Goal: Task Accomplishment & Management: Manage account settings

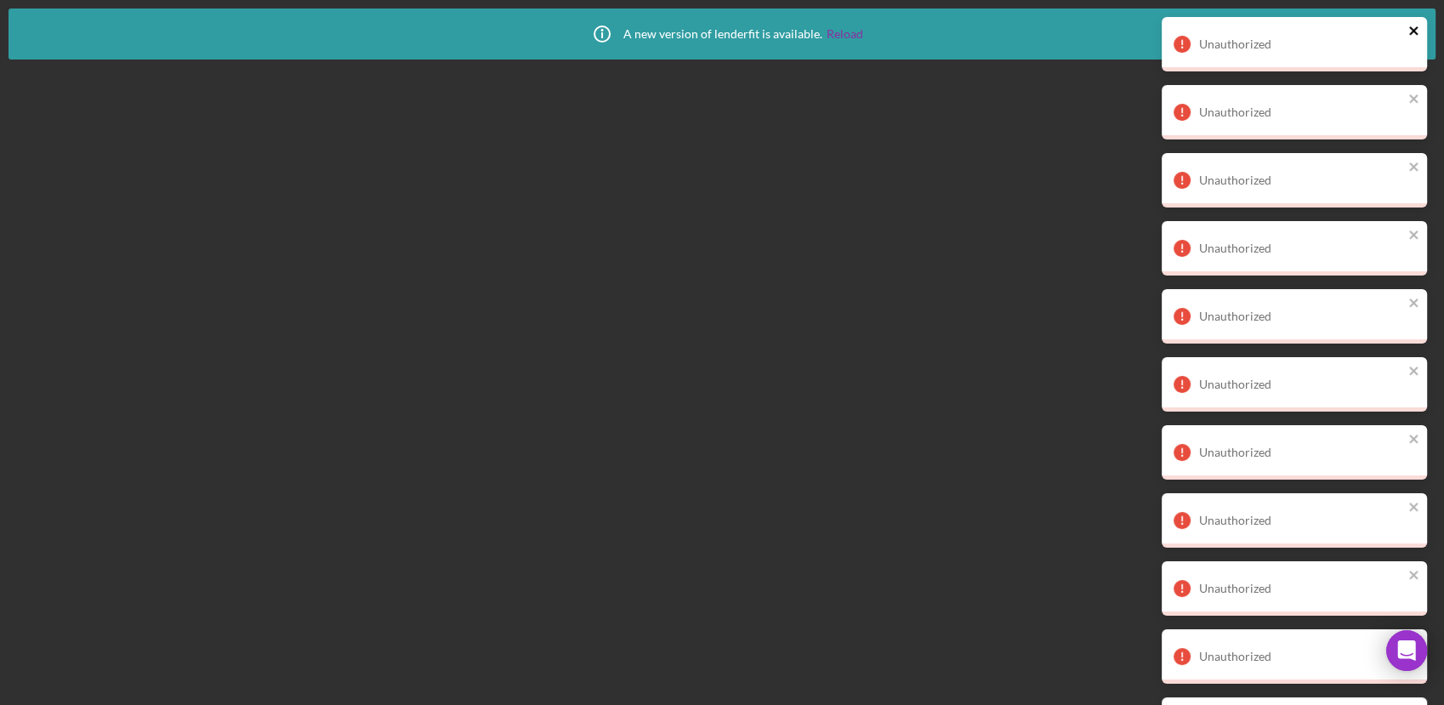
click at [1413, 28] on icon "close" at bounding box center [1414, 31] width 12 height 14
click at [1411, 28] on icon "close" at bounding box center [1414, 31] width 12 height 14
click at [1411, 28] on icon "close" at bounding box center [1413, 30] width 9 height 9
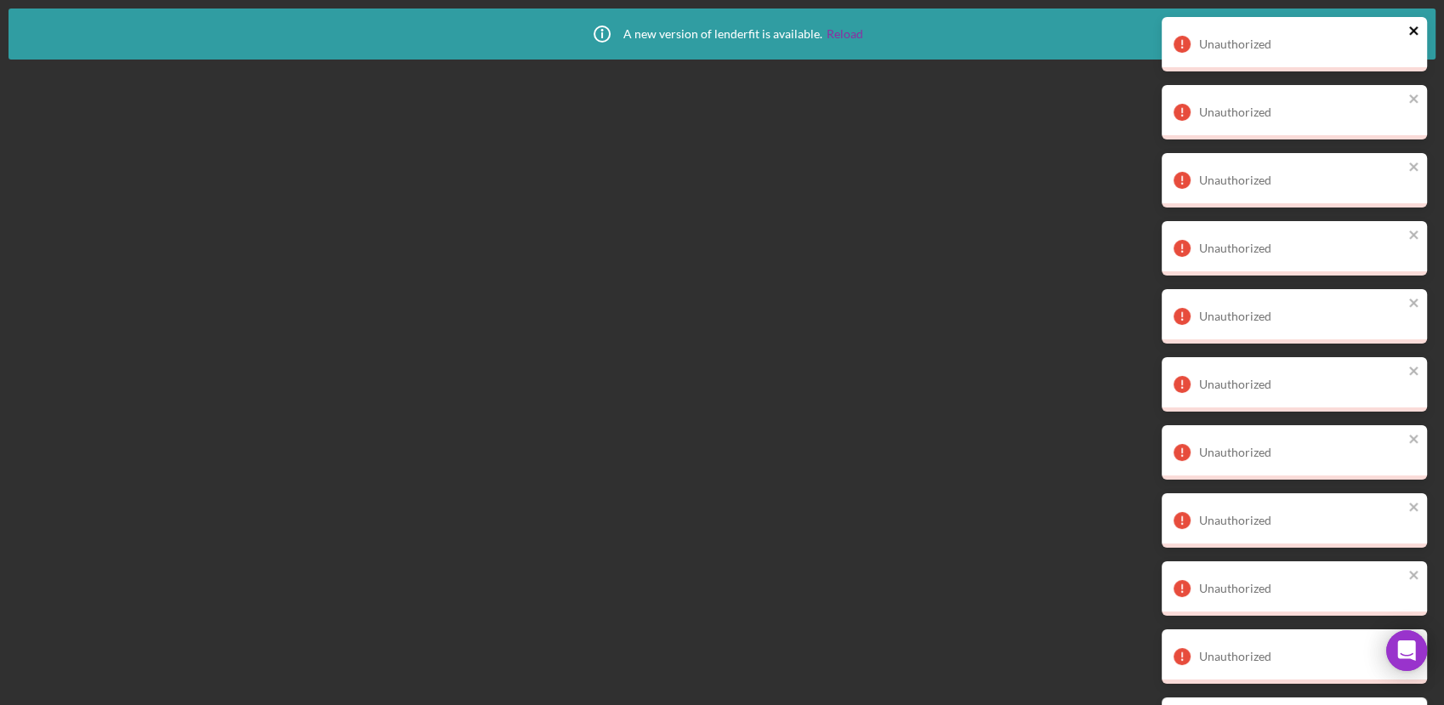
click at [1411, 28] on icon "close" at bounding box center [1413, 30] width 9 height 9
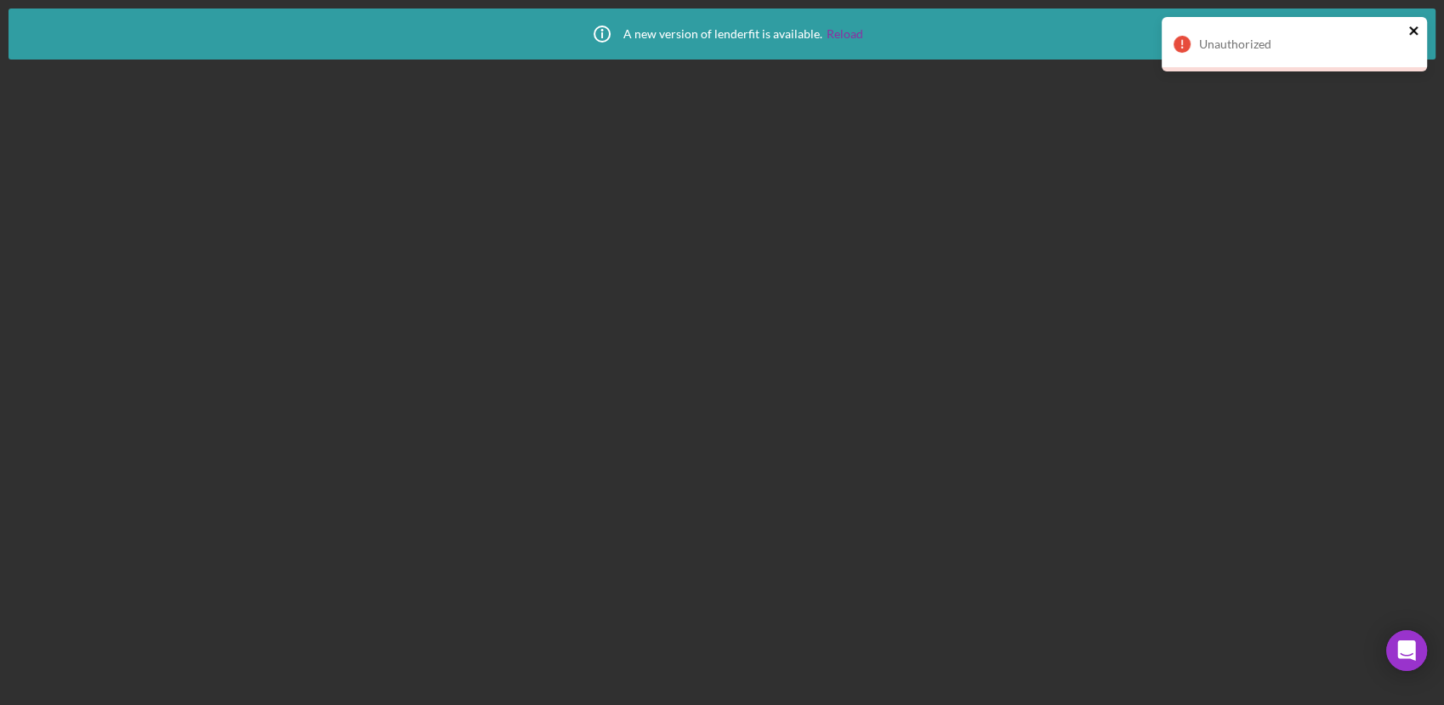
click at [1411, 28] on icon "close" at bounding box center [1413, 30] width 9 height 9
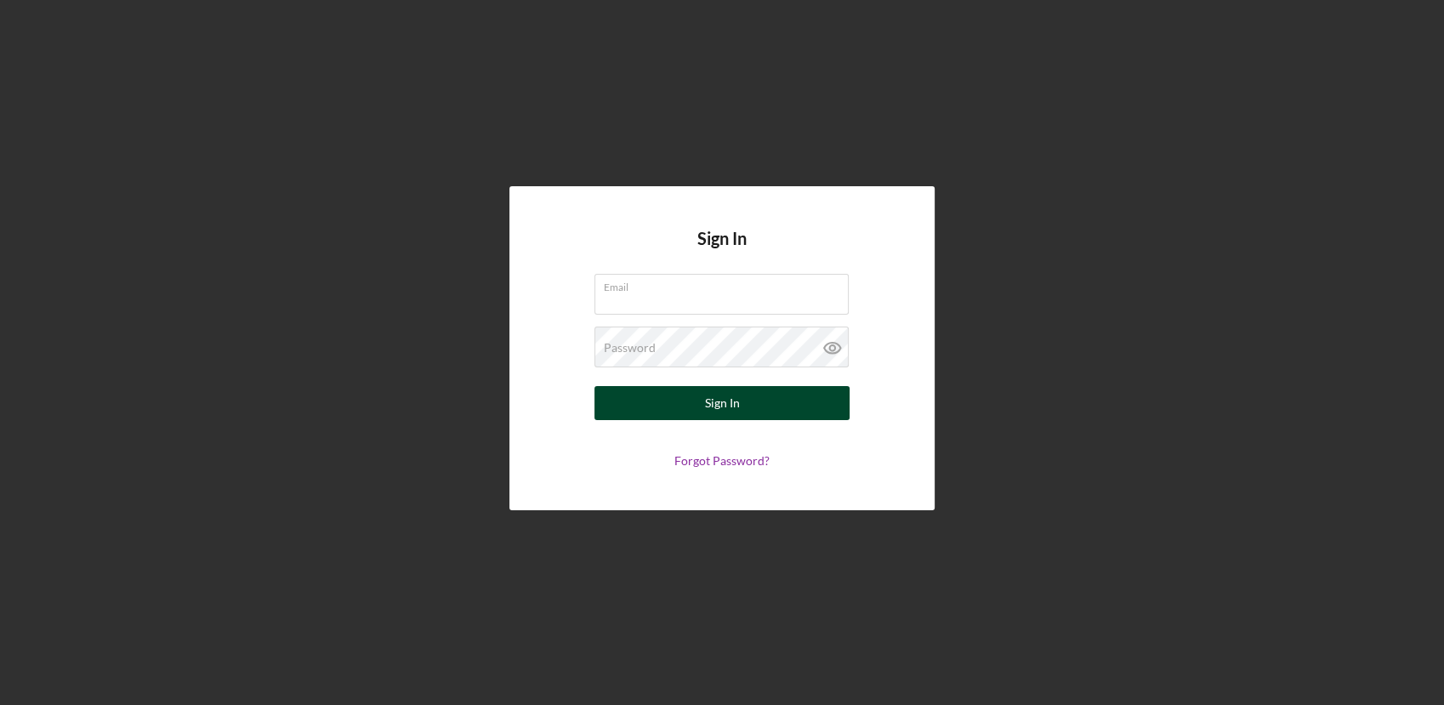
type input "lcaldwell@womenventure.org"
click at [717, 405] on div "Sign In" at bounding box center [722, 403] width 35 height 34
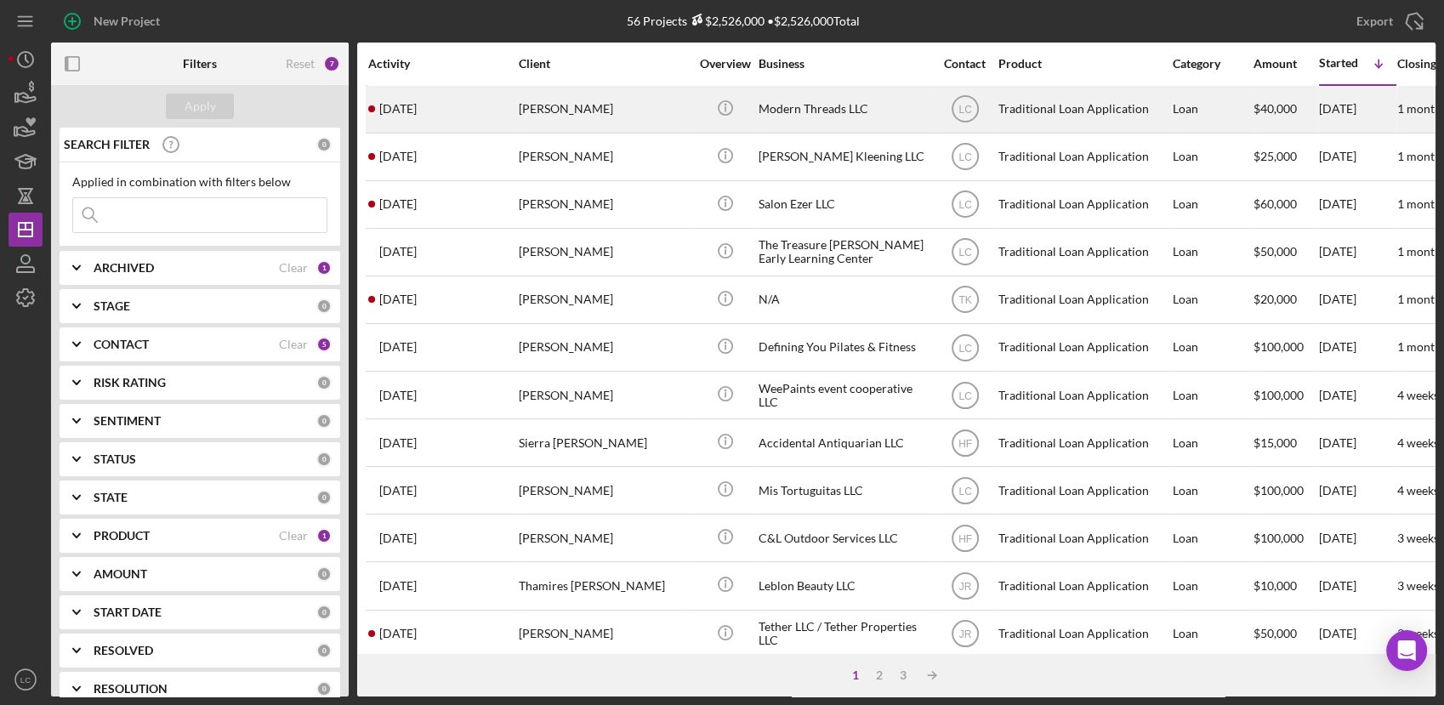
click at [855, 130] on div "Modern Threads LLC" at bounding box center [843, 109] width 170 height 45
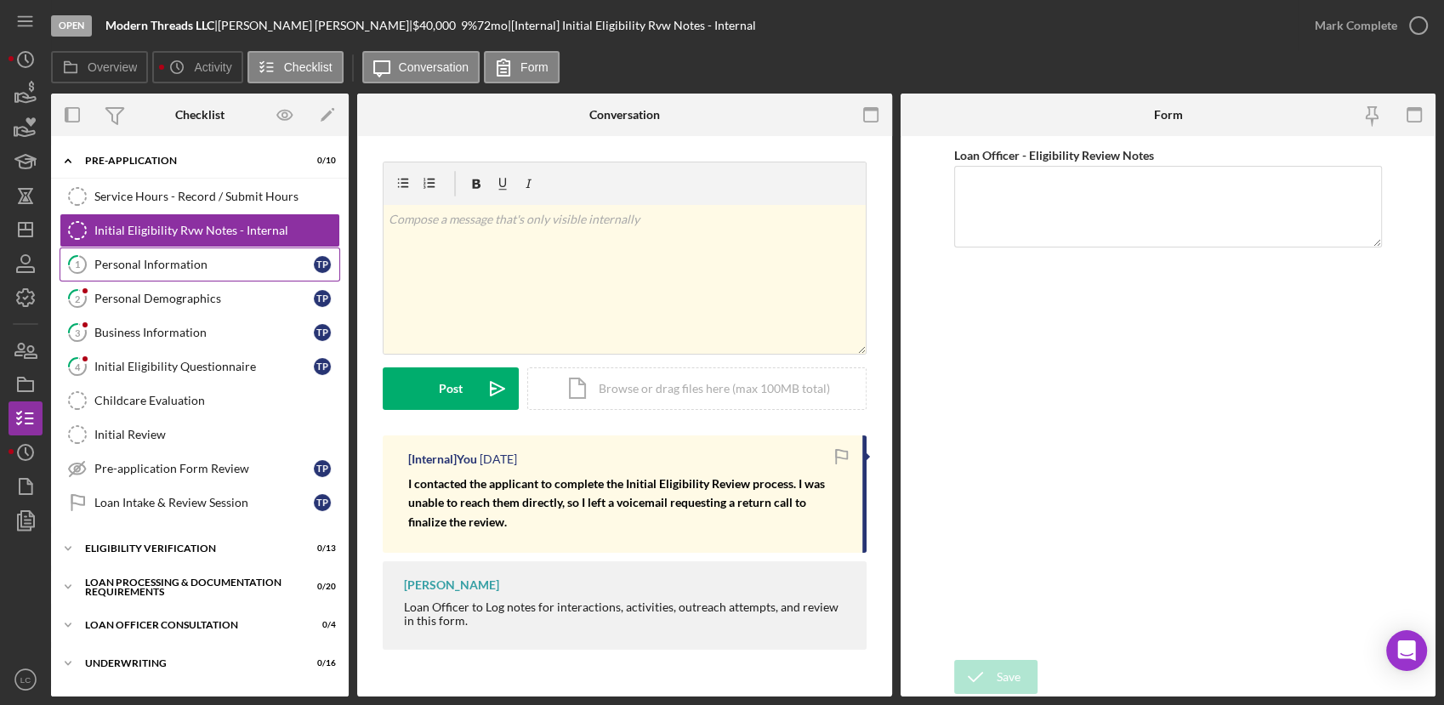
click at [113, 270] on link "1 Personal Information T P" at bounding box center [200, 264] width 281 height 34
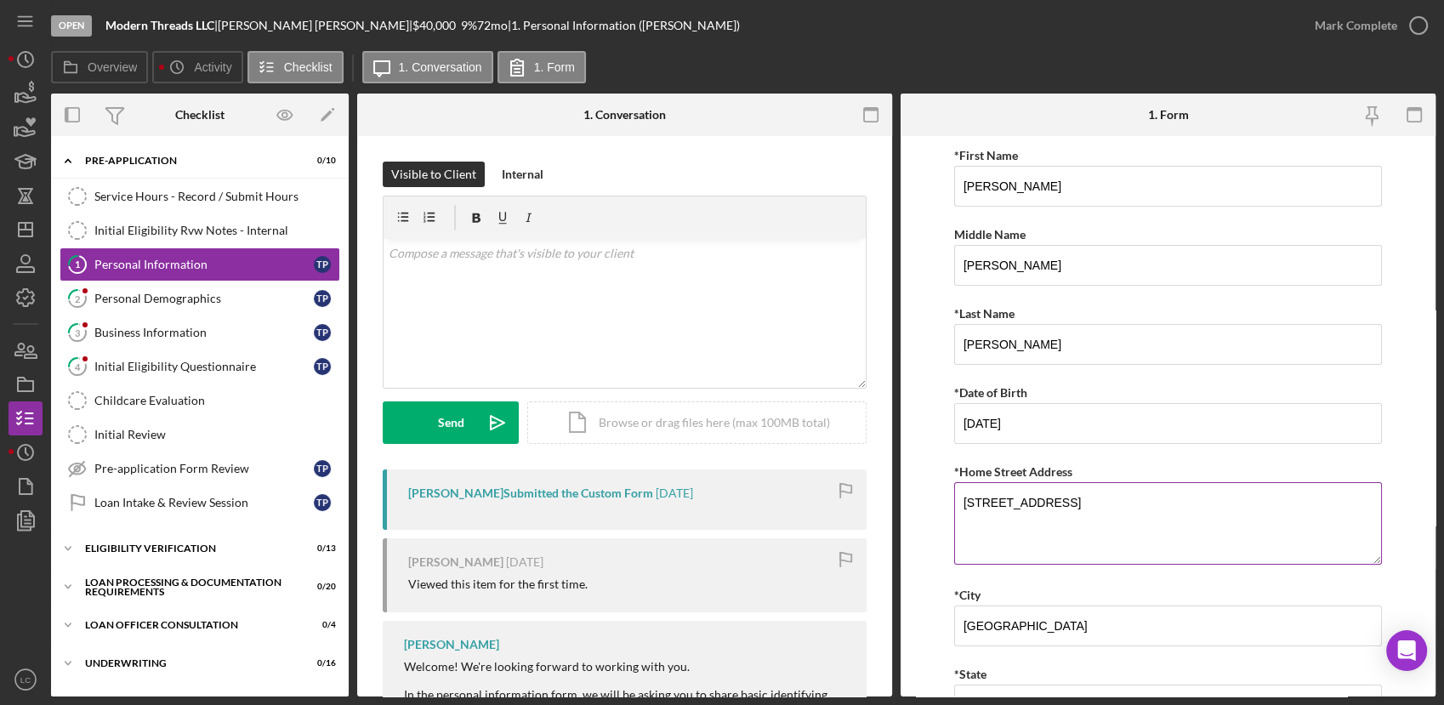
click at [1192, 503] on textarea "13444 311th Ave" at bounding box center [1168, 523] width 428 height 82
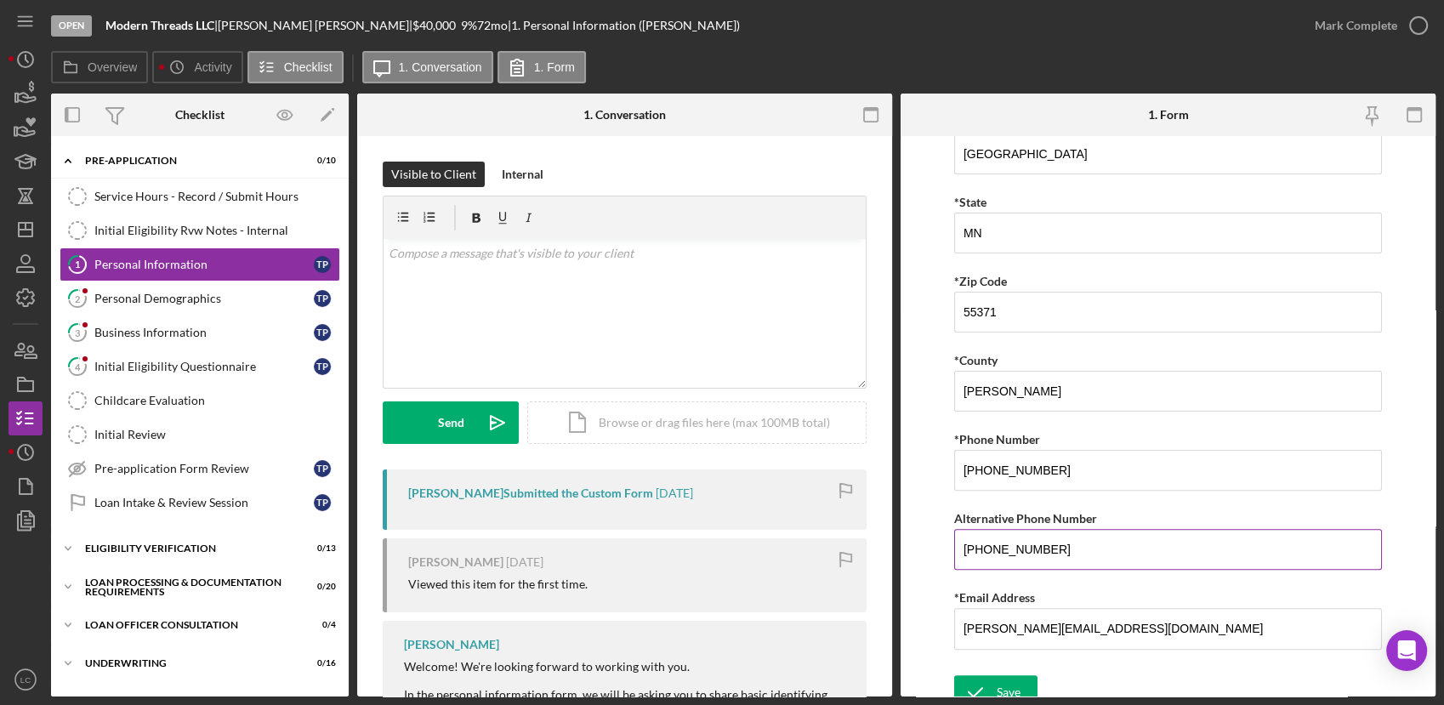
scroll to position [483, 0]
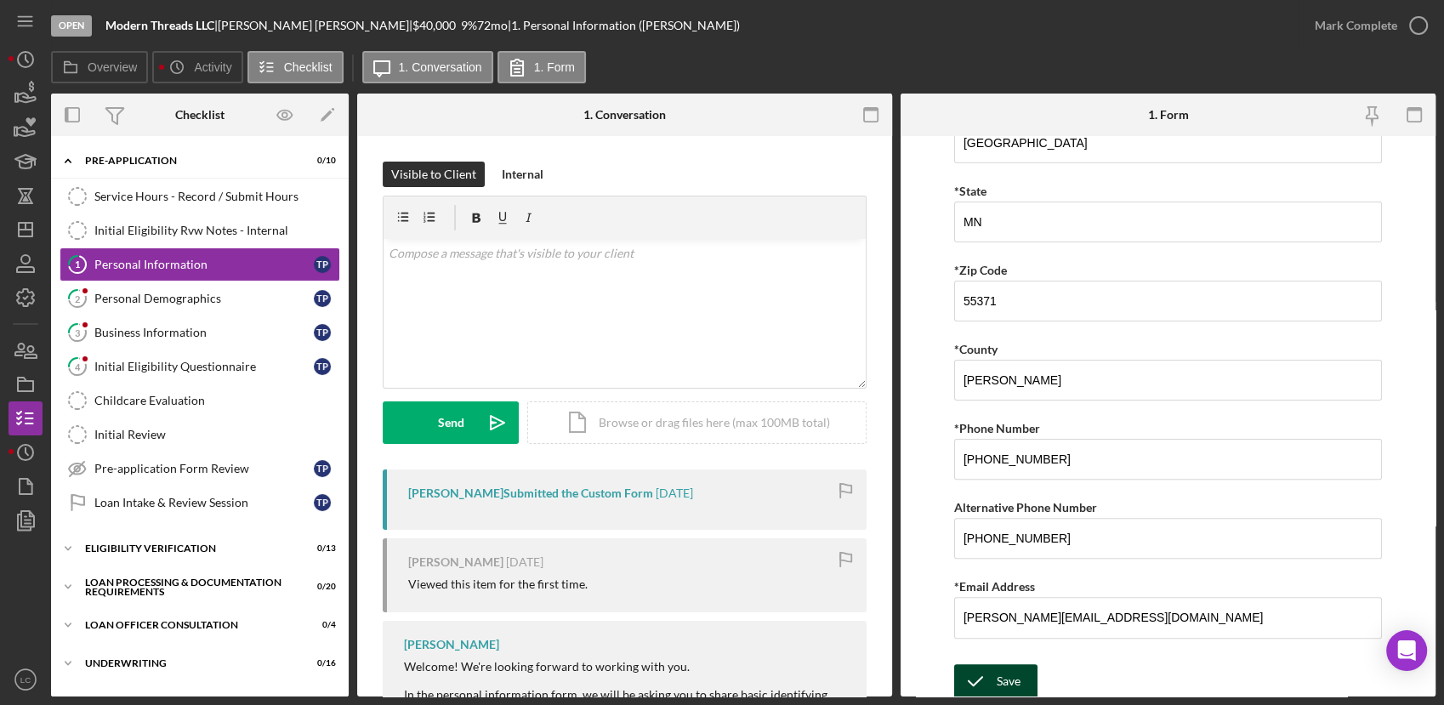
type textarea "13444 311th Avenue"
click at [1013, 670] on div "Save" at bounding box center [1008, 681] width 24 height 34
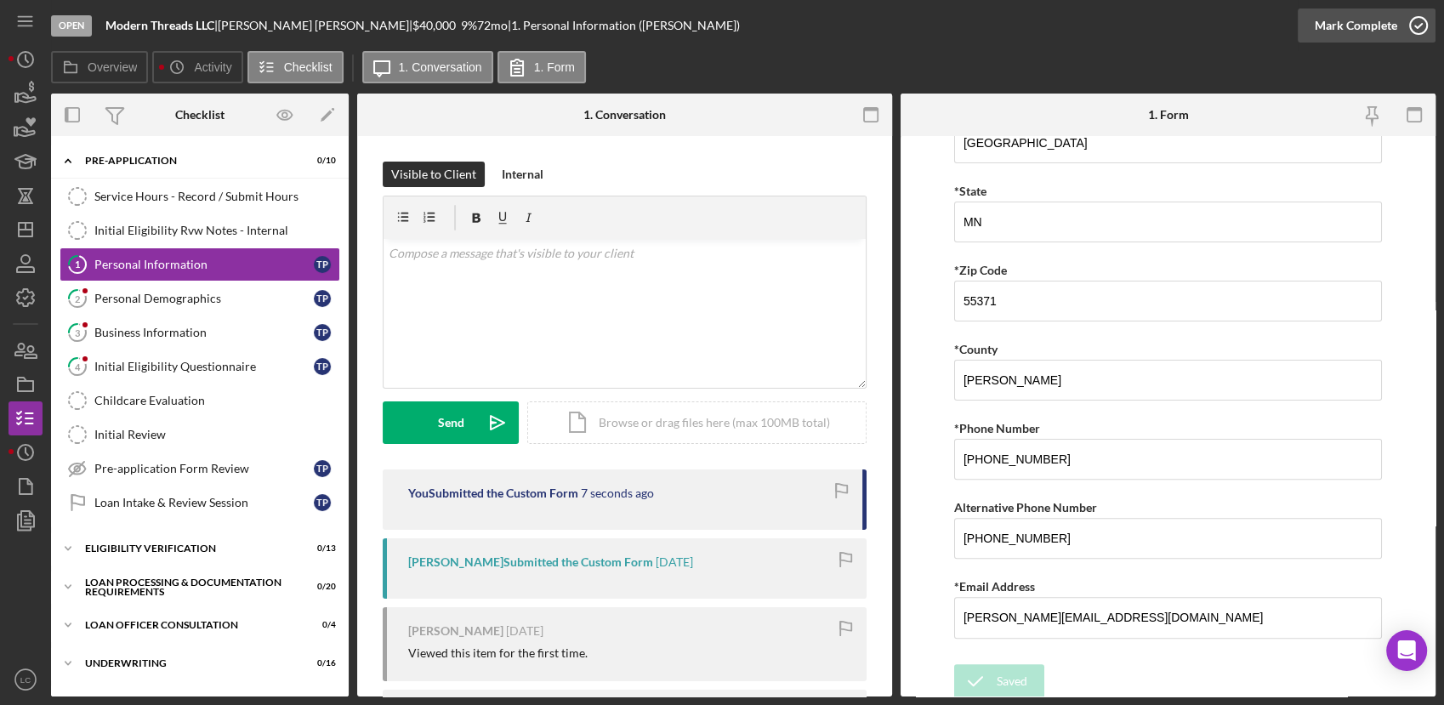
click at [1416, 26] on icon "button" at bounding box center [1418, 25] width 43 height 43
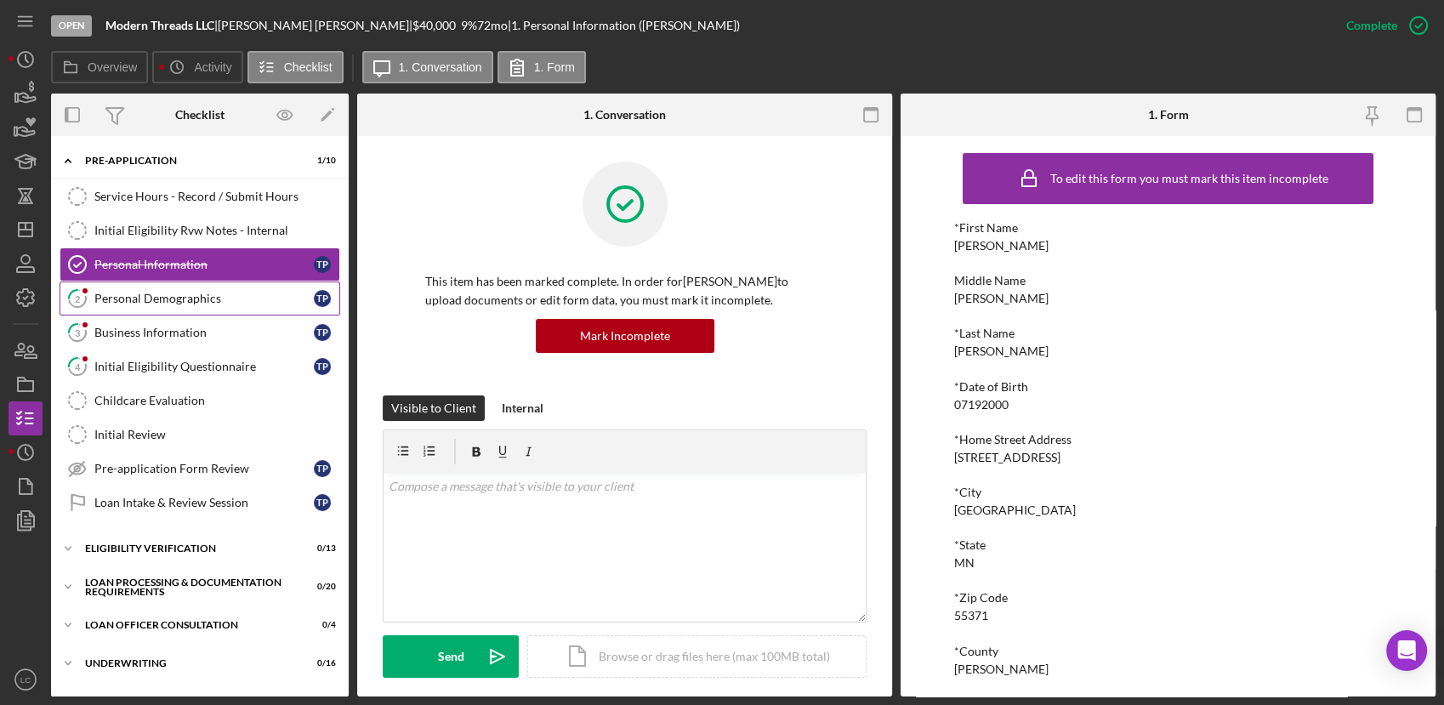
click at [155, 309] on link "2 Personal Demographics T P" at bounding box center [200, 298] width 281 height 34
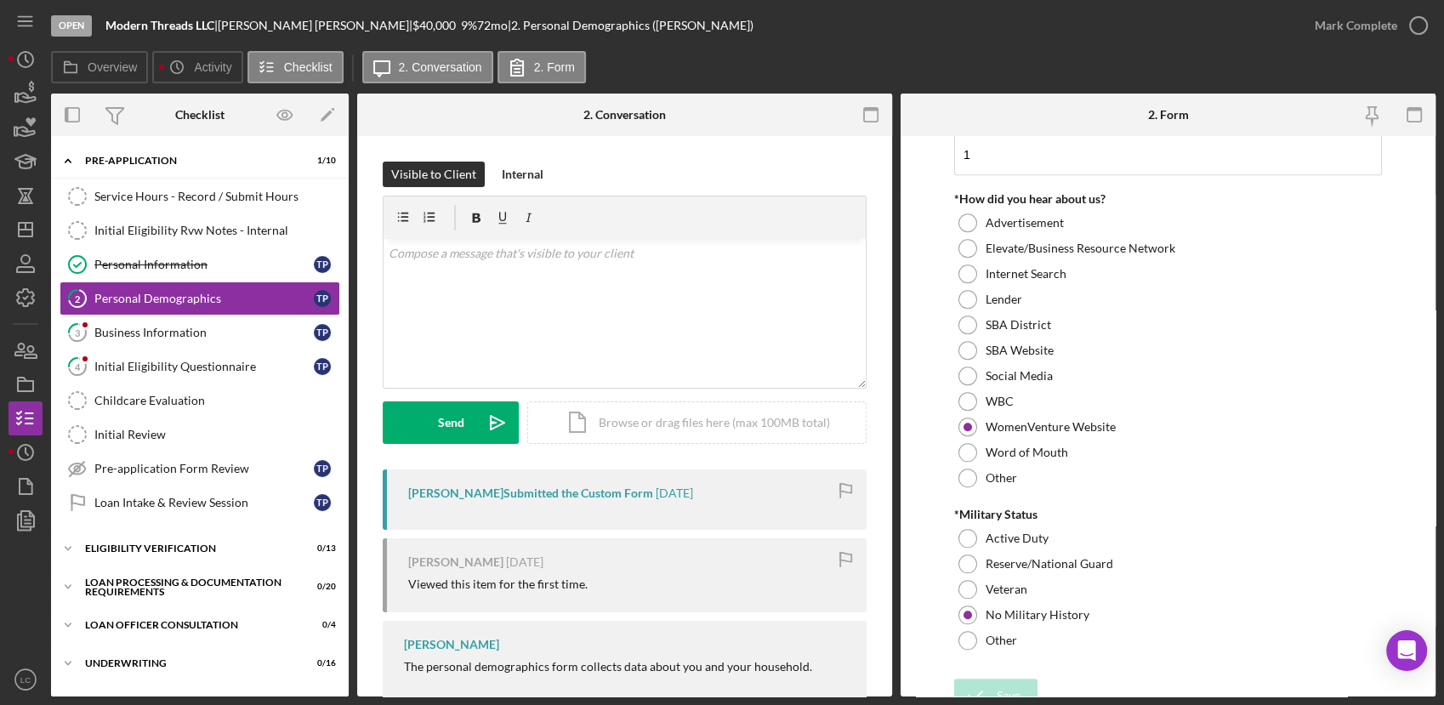
scroll to position [1671, 0]
click at [1414, 20] on icon "button" at bounding box center [1418, 25] width 43 height 43
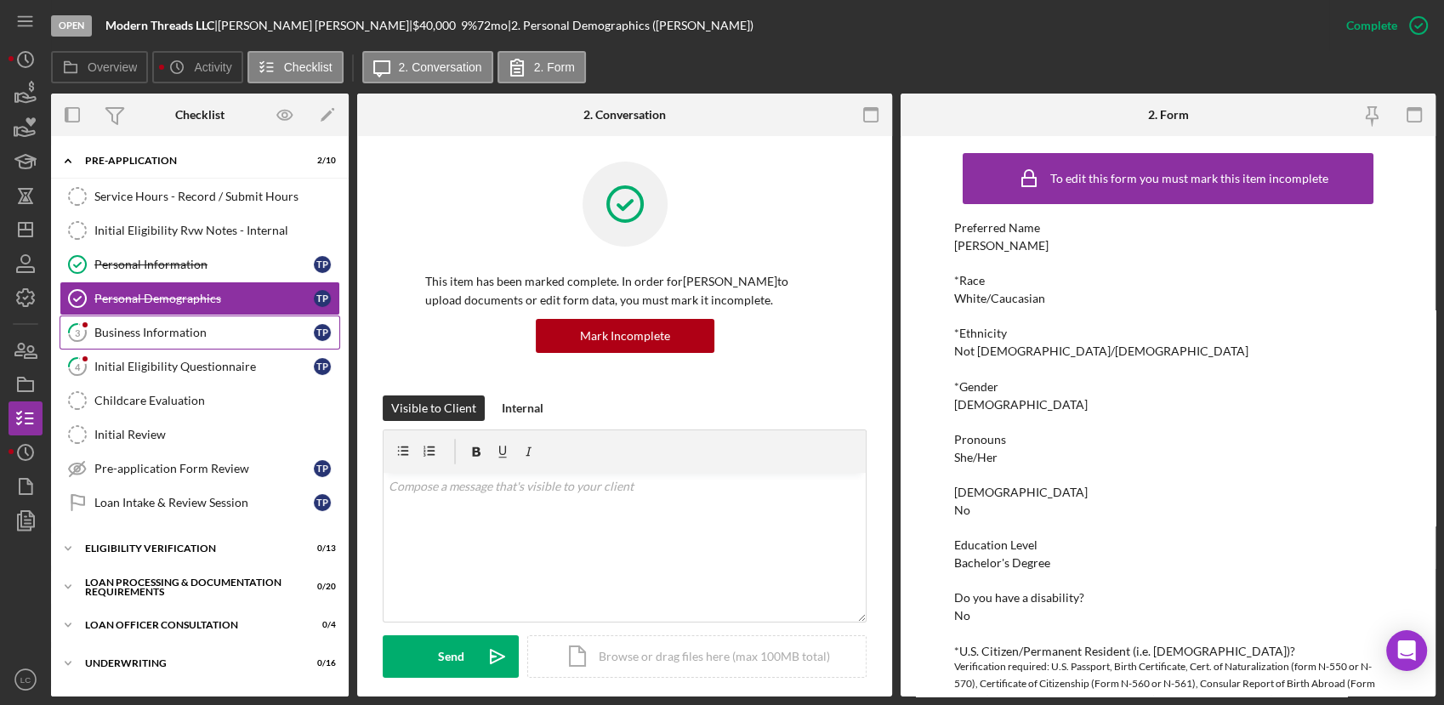
click at [181, 321] on link "3 Business Information T P" at bounding box center [200, 332] width 281 height 34
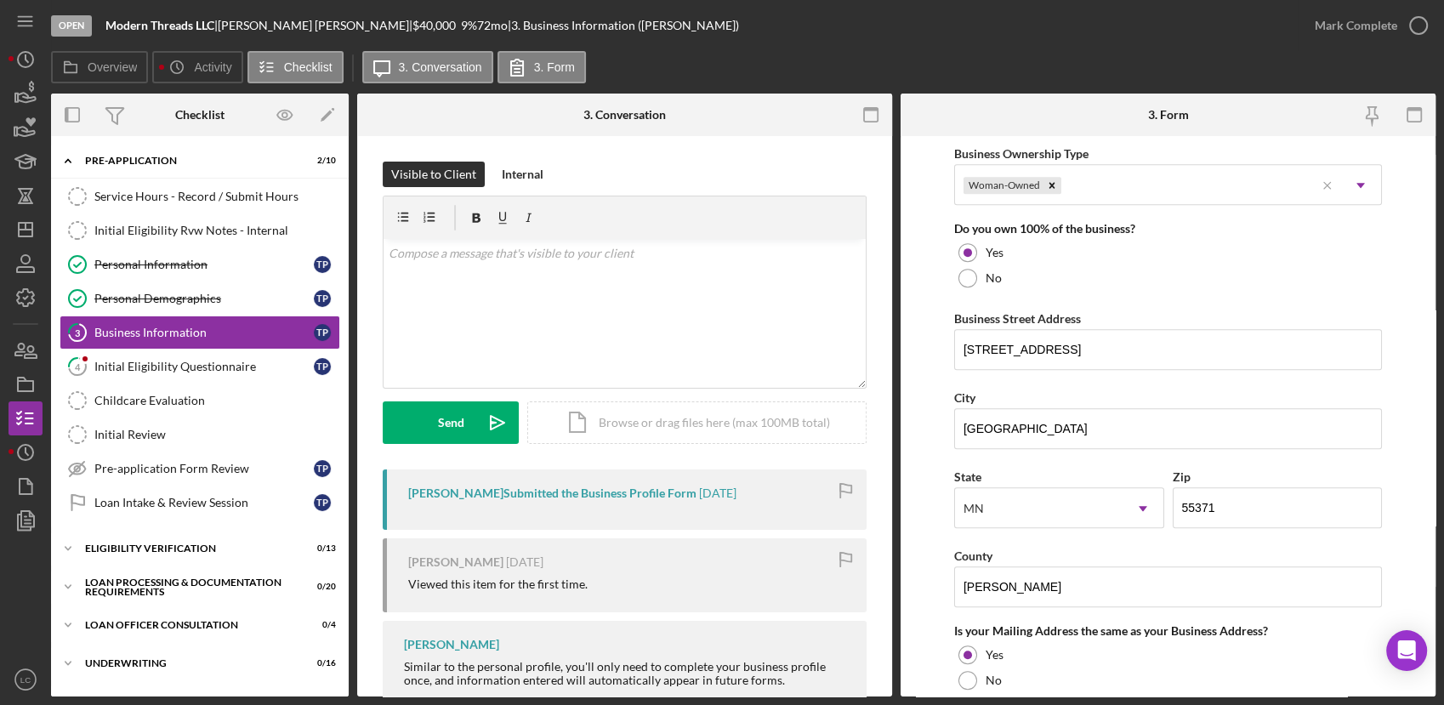
scroll to position [850, 0]
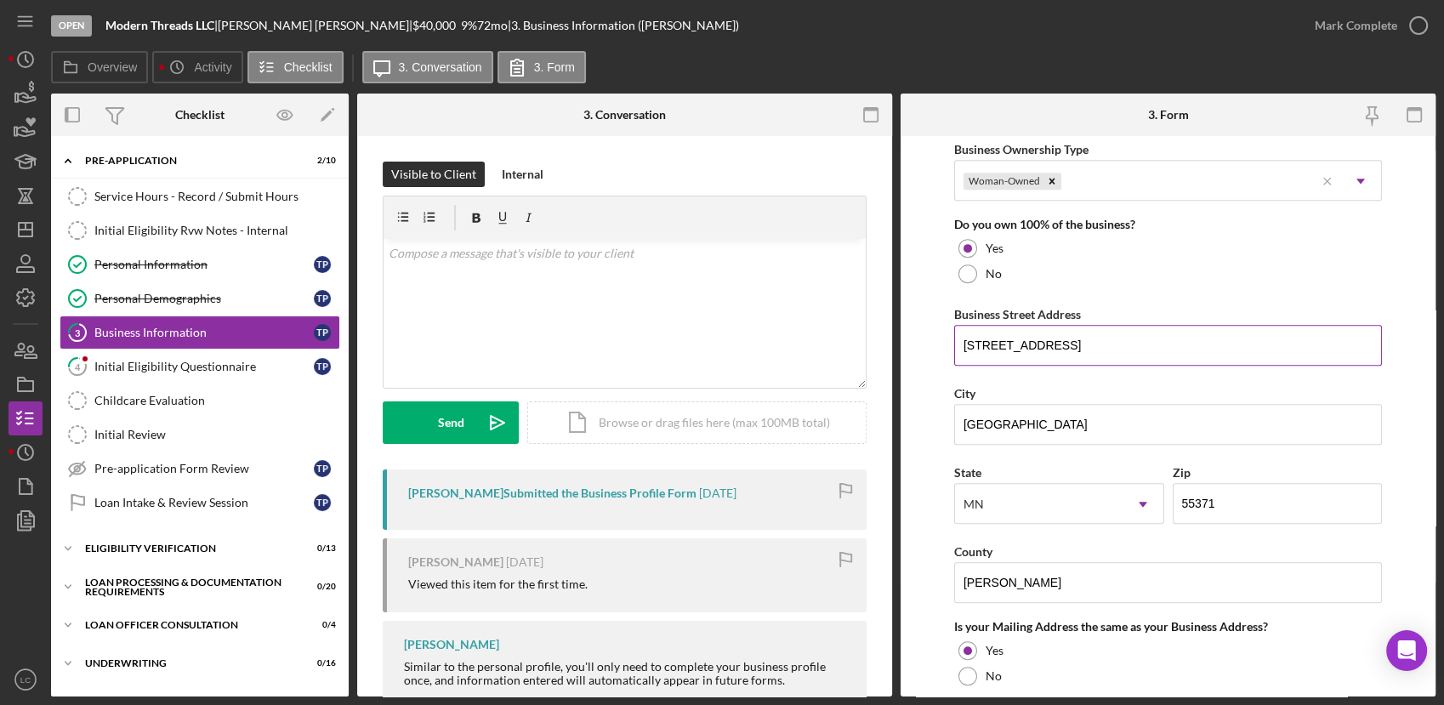
click at [1147, 333] on input "13444 311th Ave" at bounding box center [1168, 345] width 428 height 41
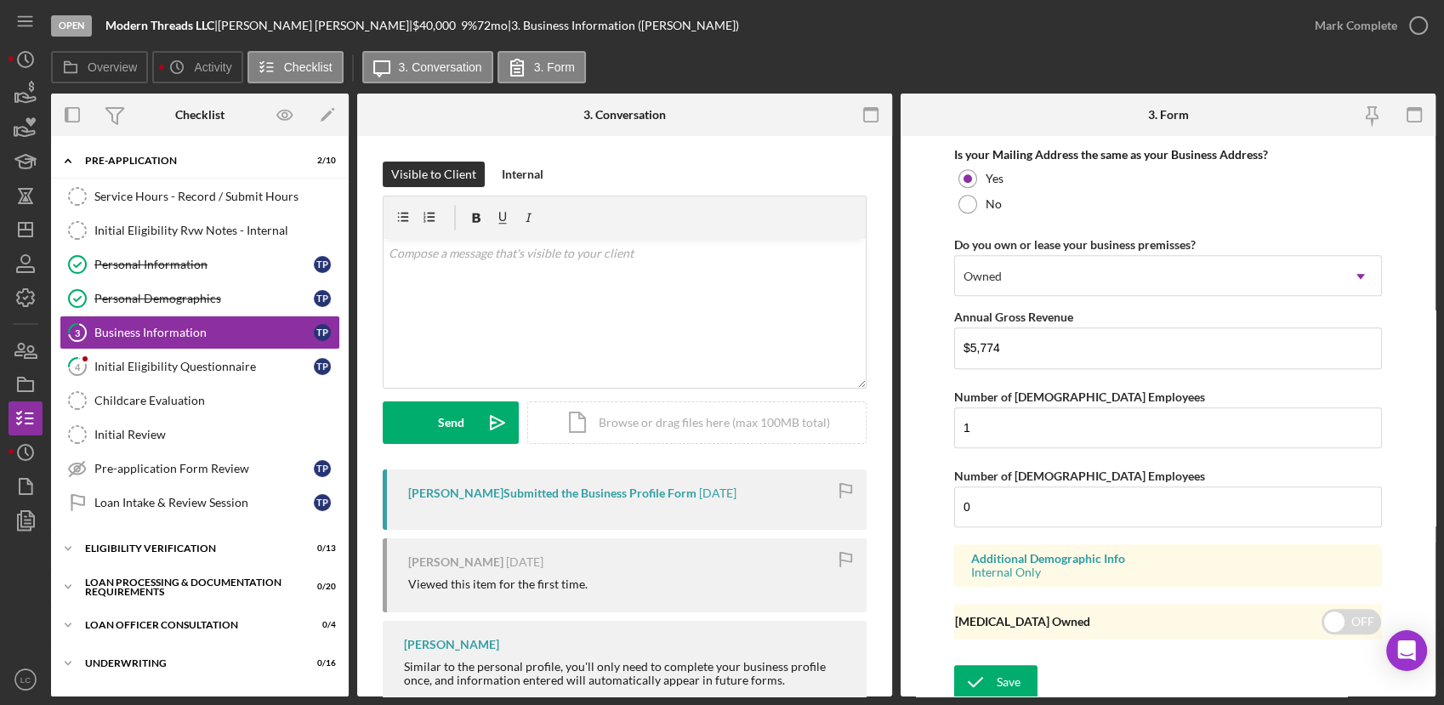
scroll to position [1323, 0]
type input "13444 311th Avenue"
click at [1003, 686] on div "Save" at bounding box center [1008, 681] width 24 height 34
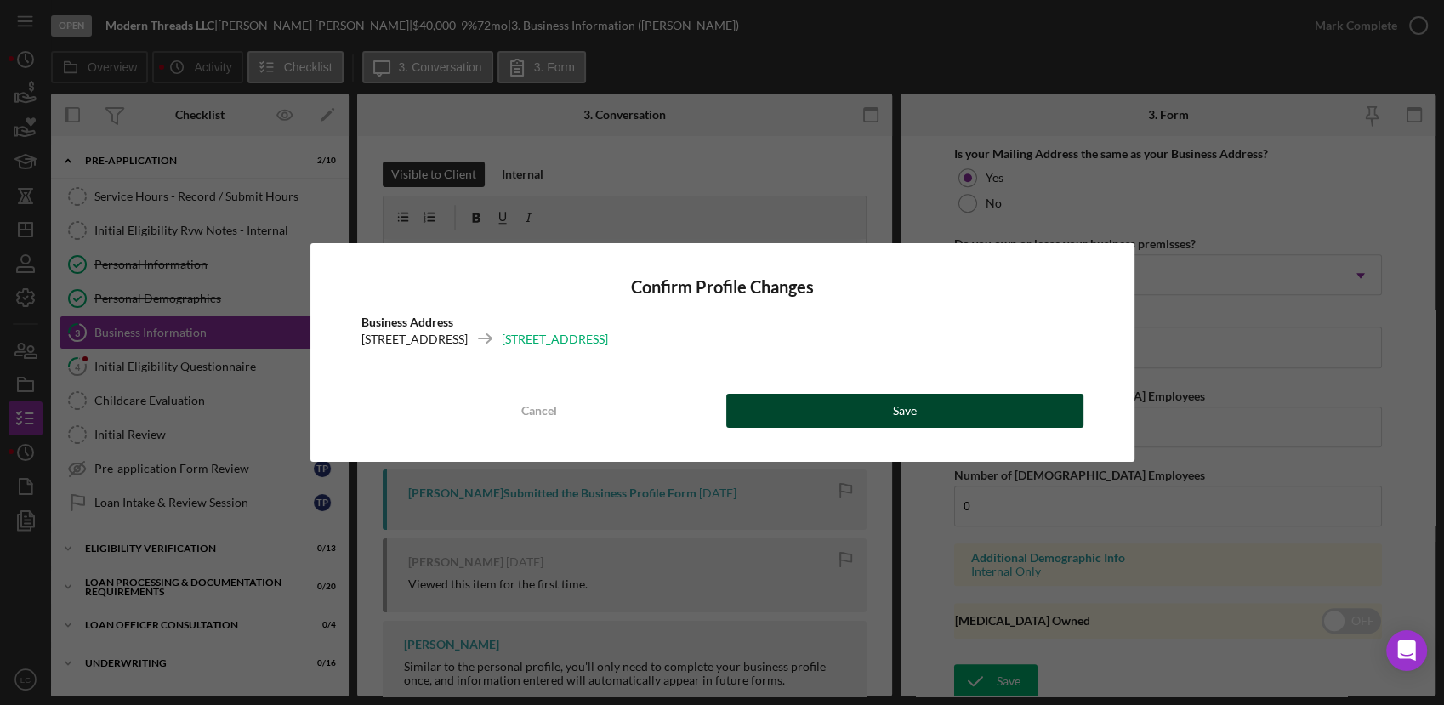
click at [808, 411] on button "Save" at bounding box center [904, 411] width 357 height 34
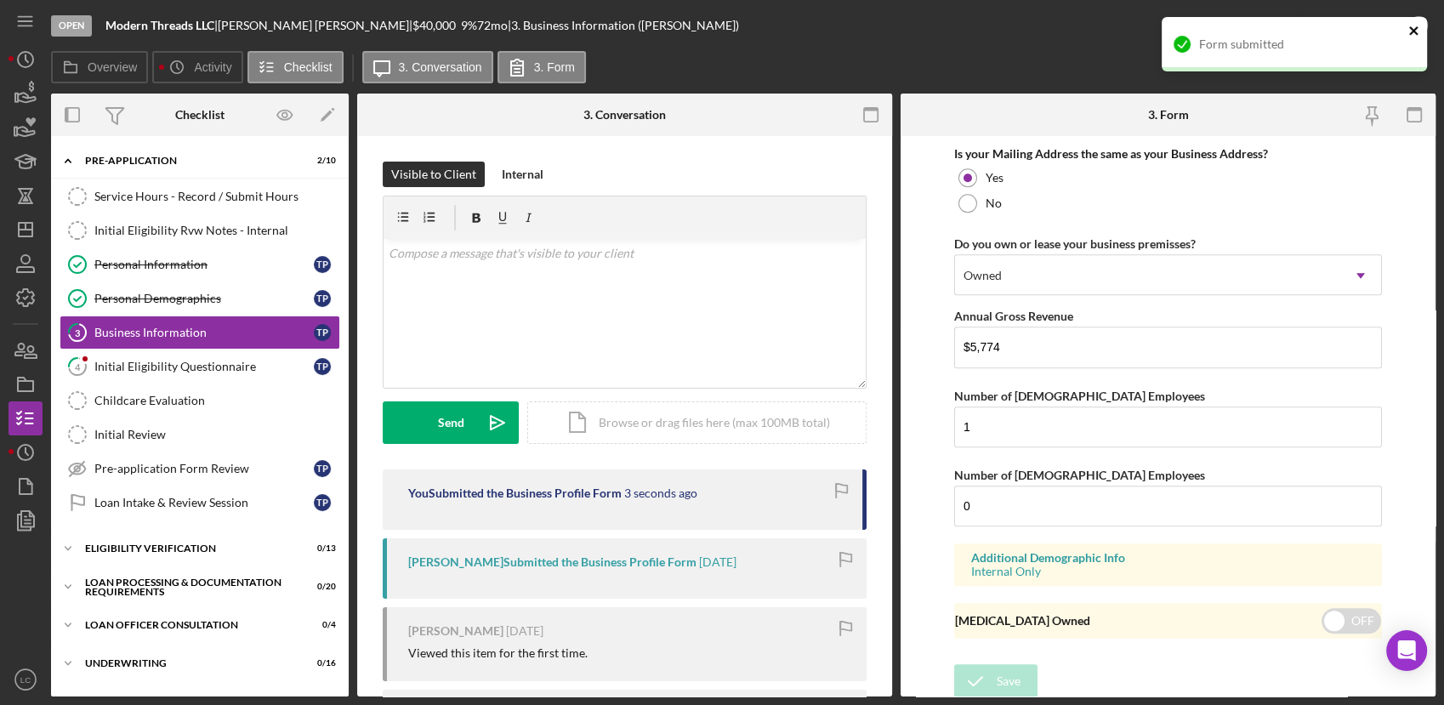
click at [1415, 28] on icon "close" at bounding box center [1414, 31] width 12 height 14
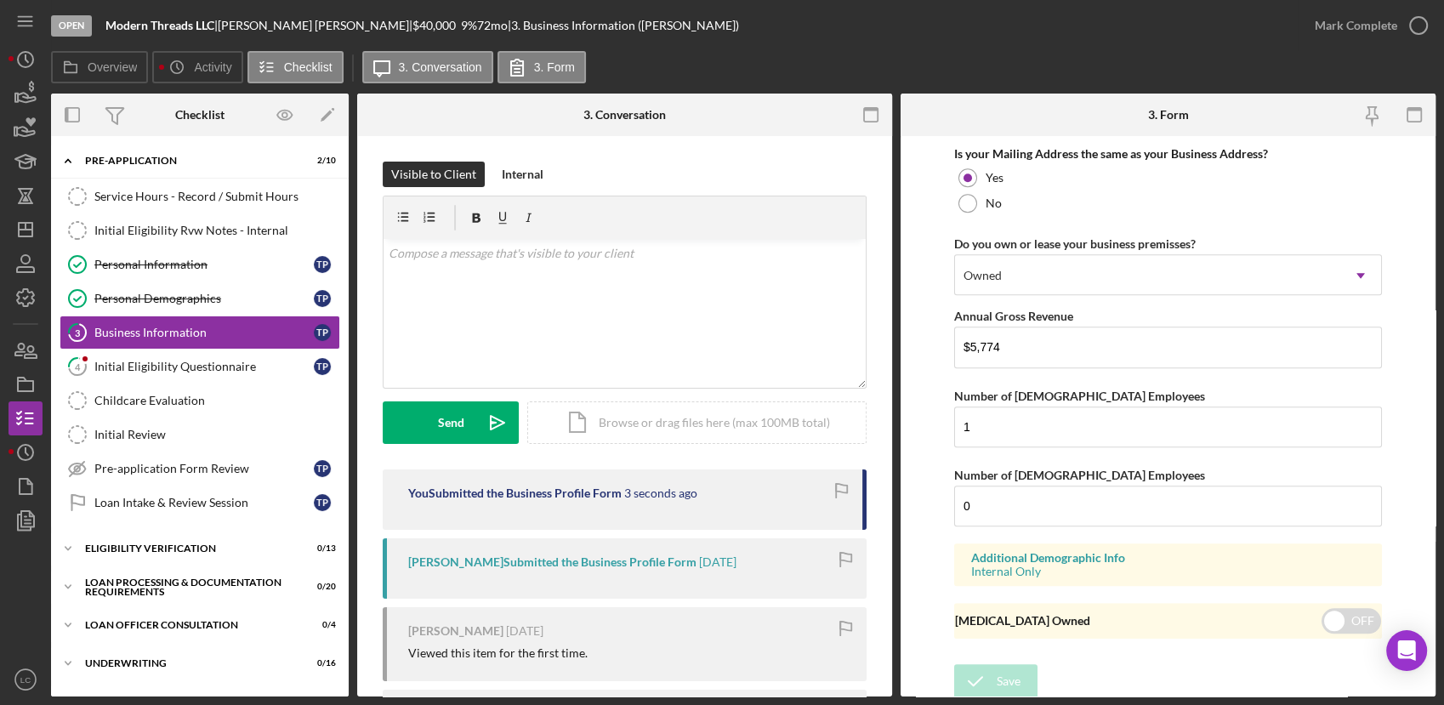
click at [1418, 24] on div "Open Modern Threads LLC | Taylor Pawlak | $40,000 $40,000 9 % 72 mo | 3. Busine…" at bounding box center [722, 352] width 1444 height 705
click at [1412, 22] on icon "button" at bounding box center [1418, 25] width 43 height 43
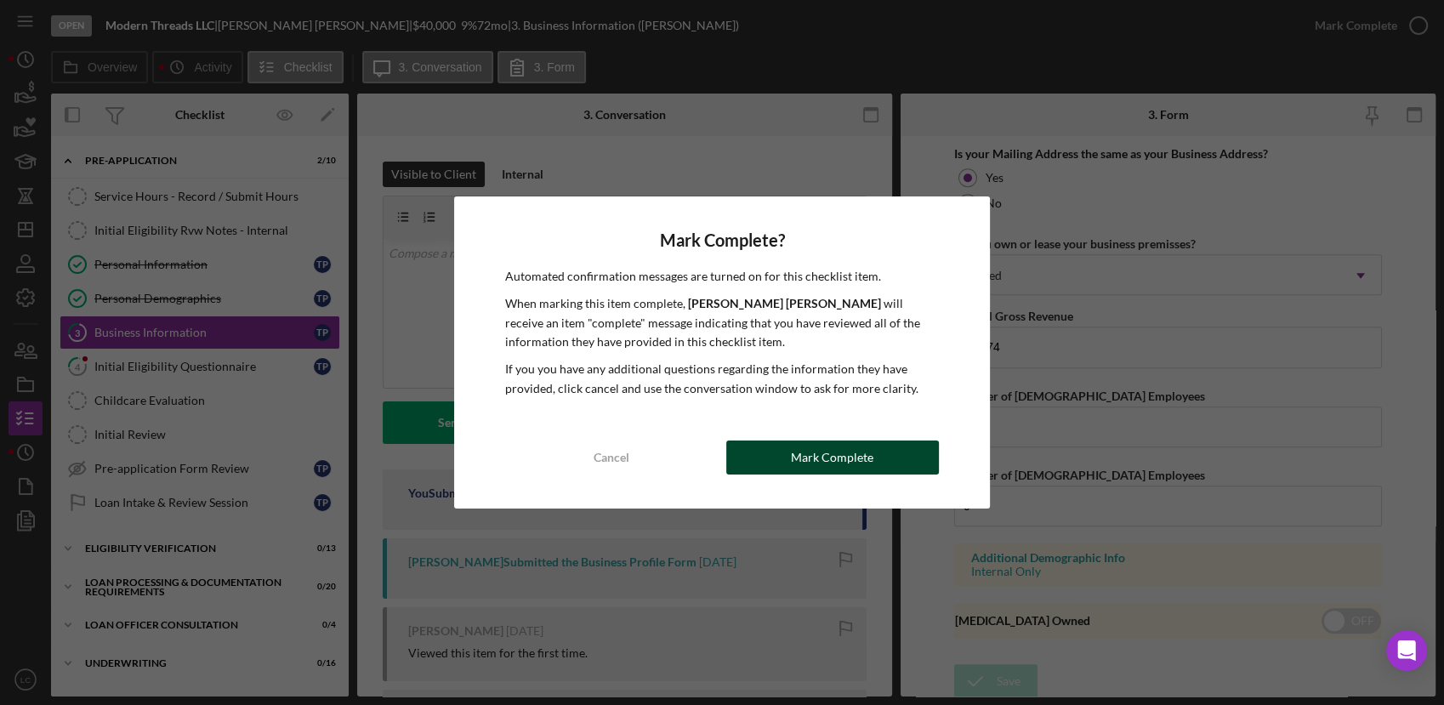
click at [813, 459] on div "Mark Complete" at bounding box center [832, 457] width 82 height 34
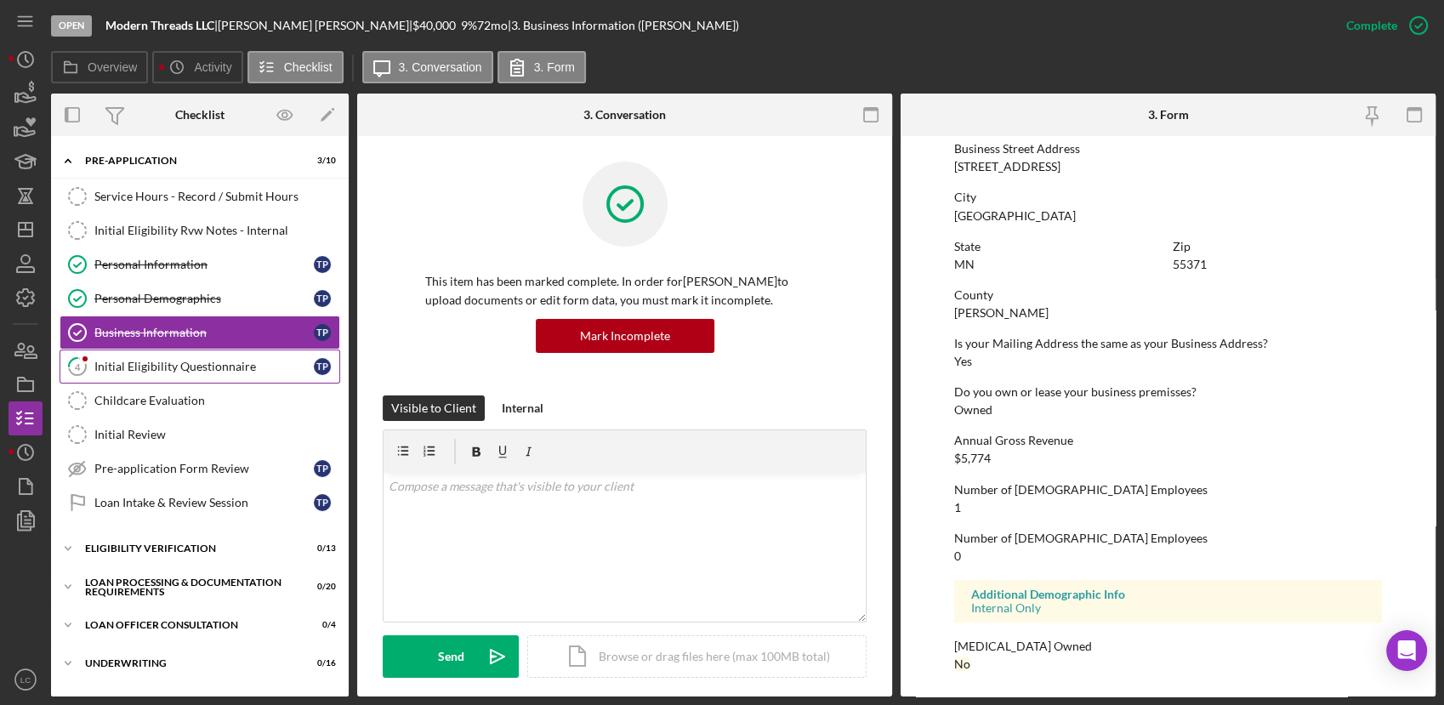
scroll to position [721, 0]
click at [222, 371] on div "Initial Eligibility Questionnaire" at bounding box center [203, 367] width 219 height 14
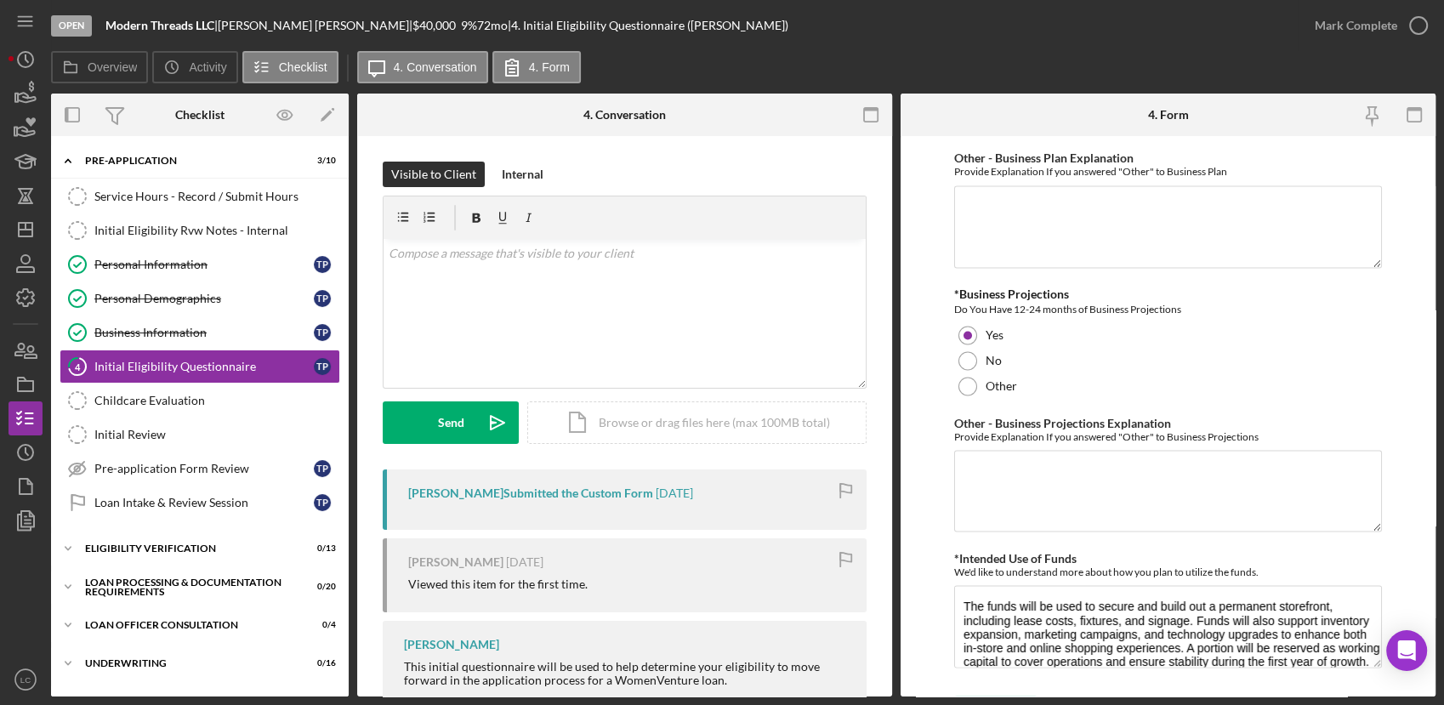
scroll to position [2999, 0]
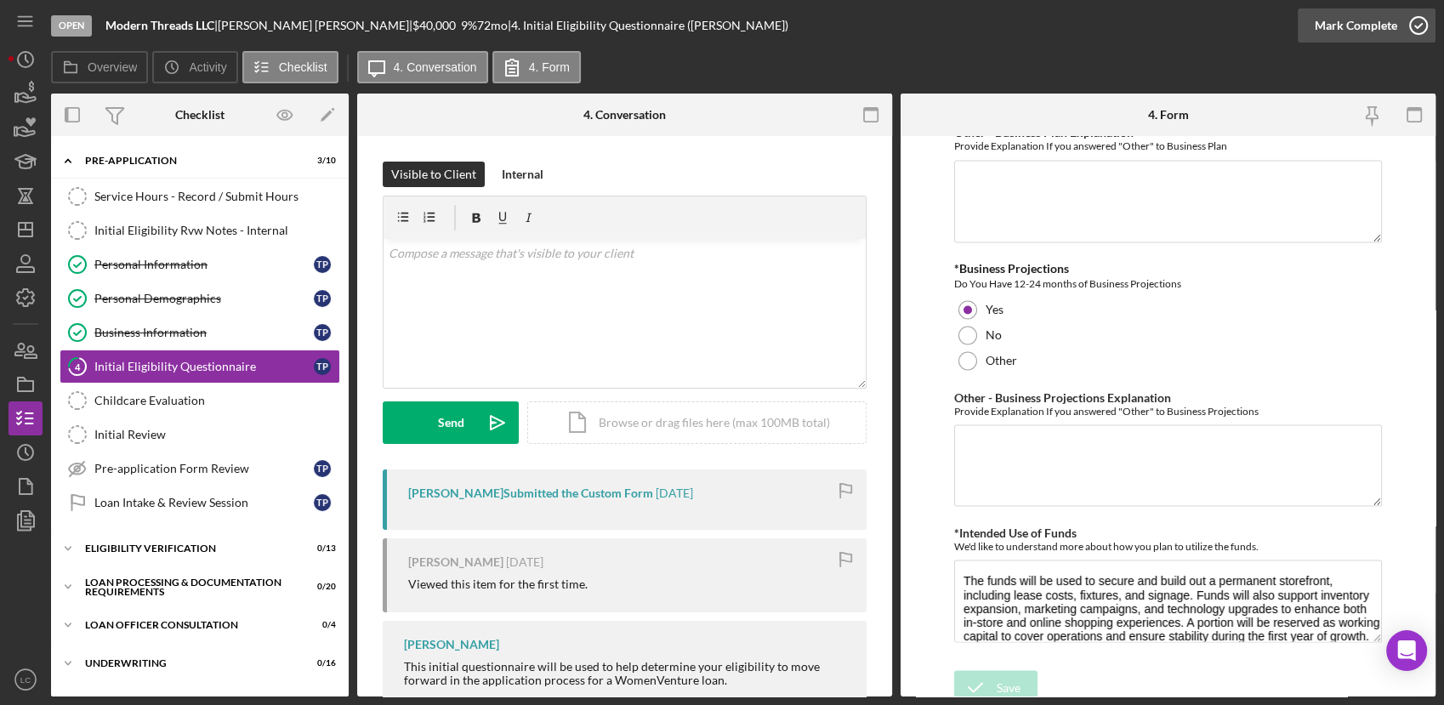
click at [1427, 30] on icon "button" at bounding box center [1418, 25] width 43 height 43
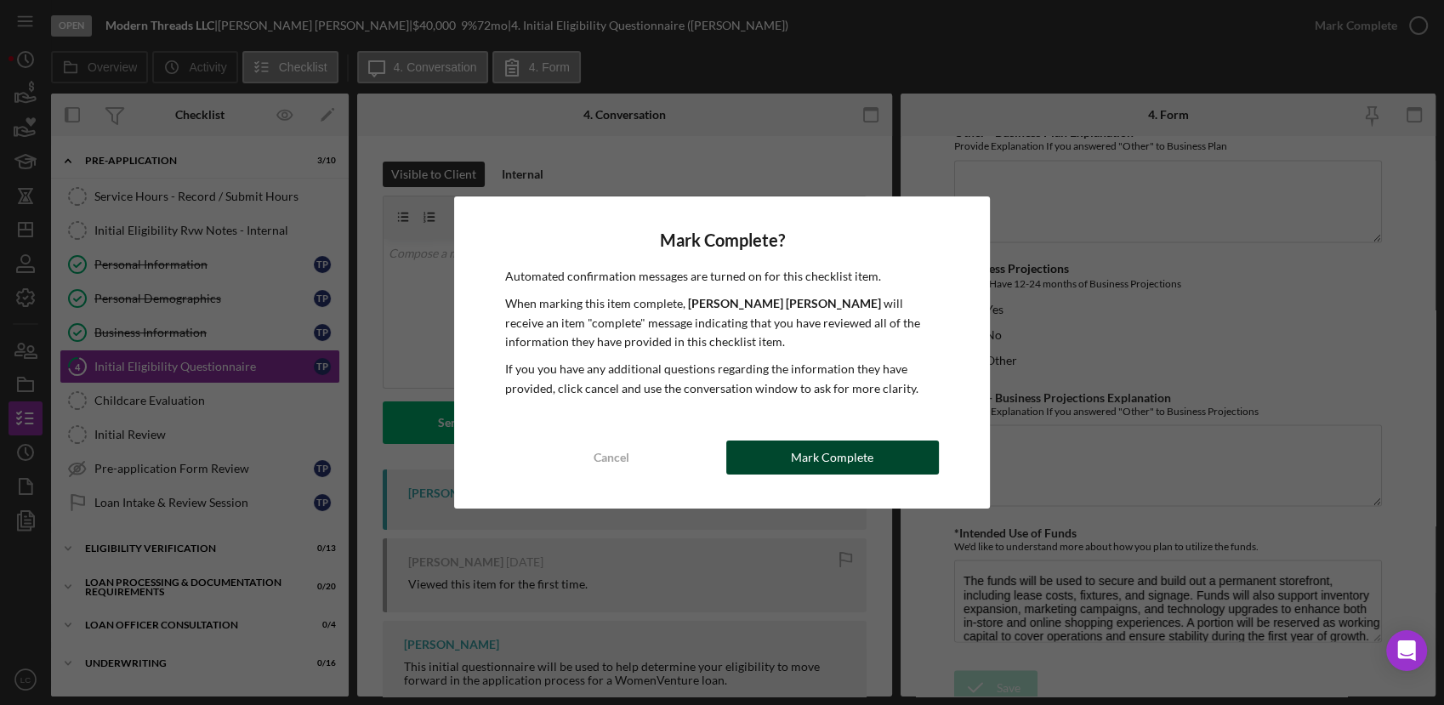
click at [850, 456] on div "Mark Complete" at bounding box center [832, 457] width 82 height 34
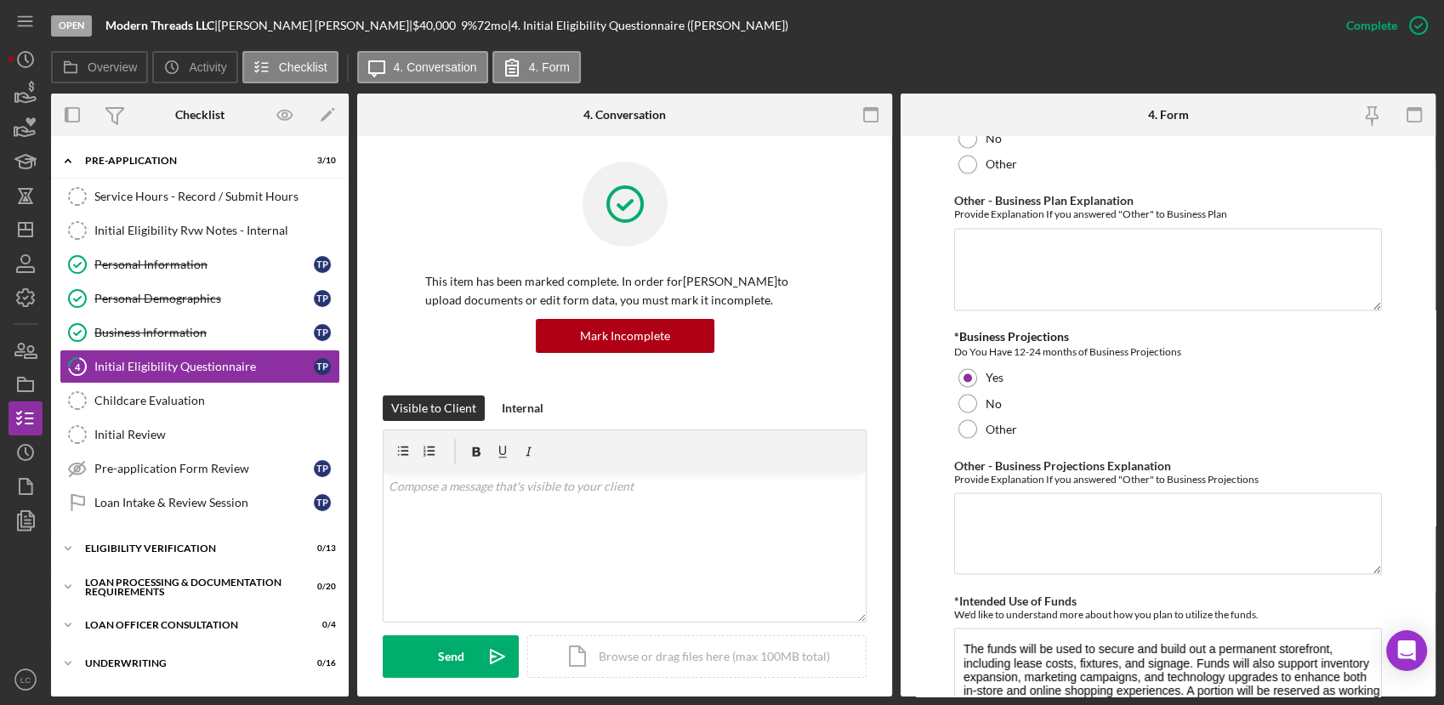
scroll to position [3067, 0]
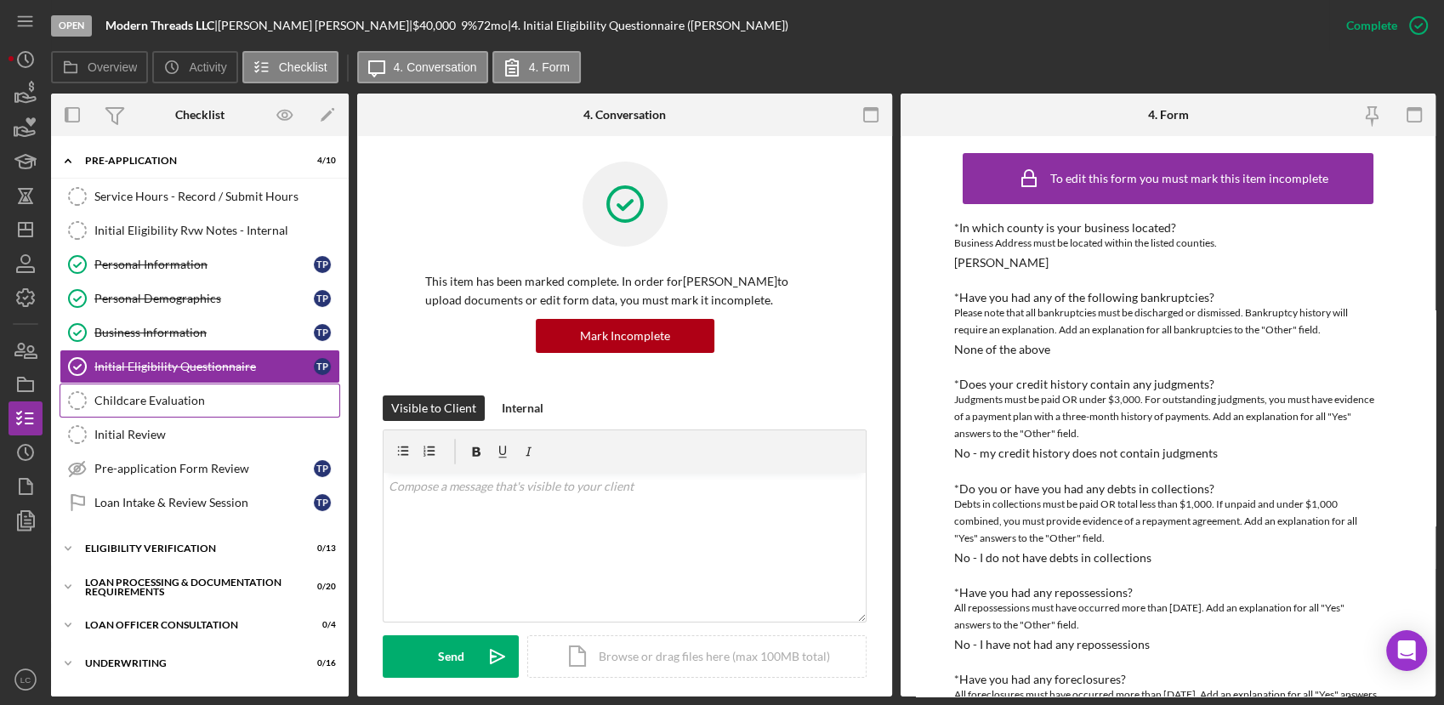
click at [173, 400] on div "Childcare Evaluation" at bounding box center [216, 401] width 245 height 14
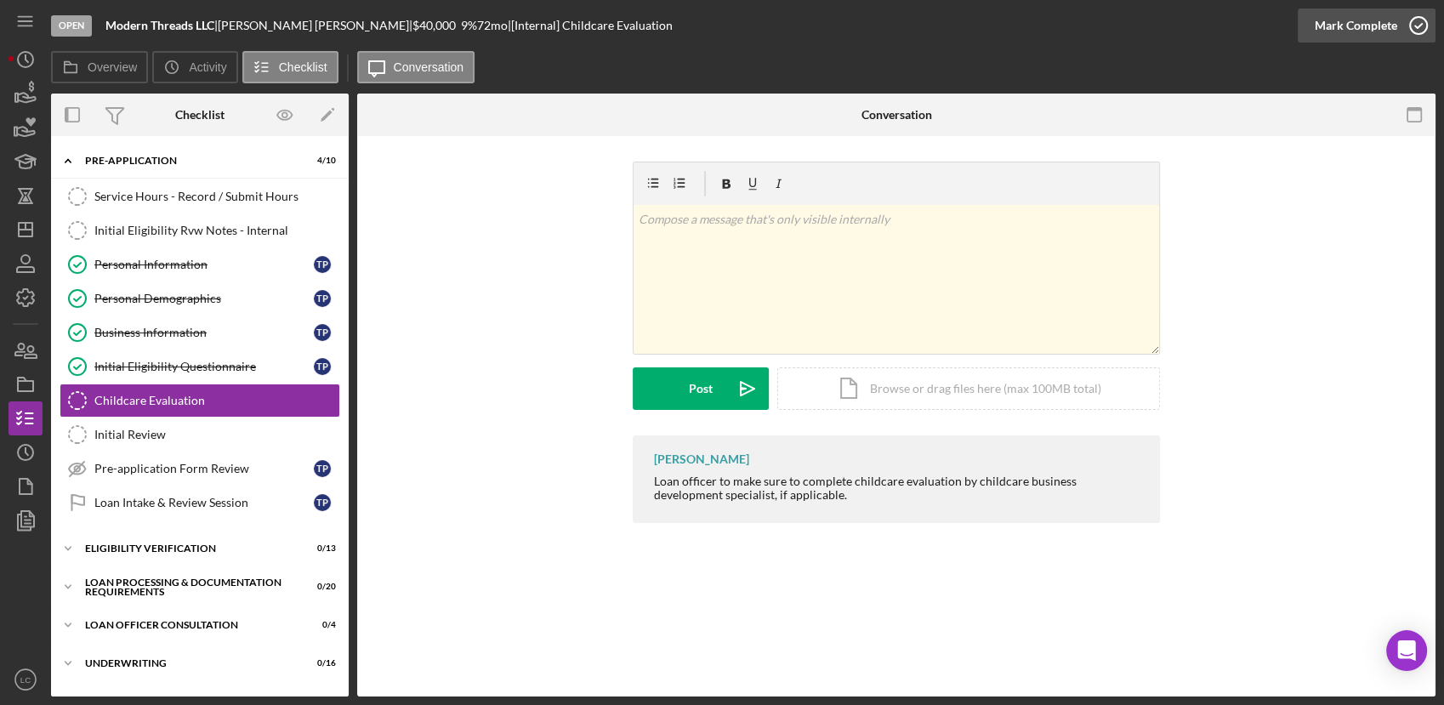
click at [1421, 29] on circle "button" at bounding box center [1418, 25] width 17 height 17
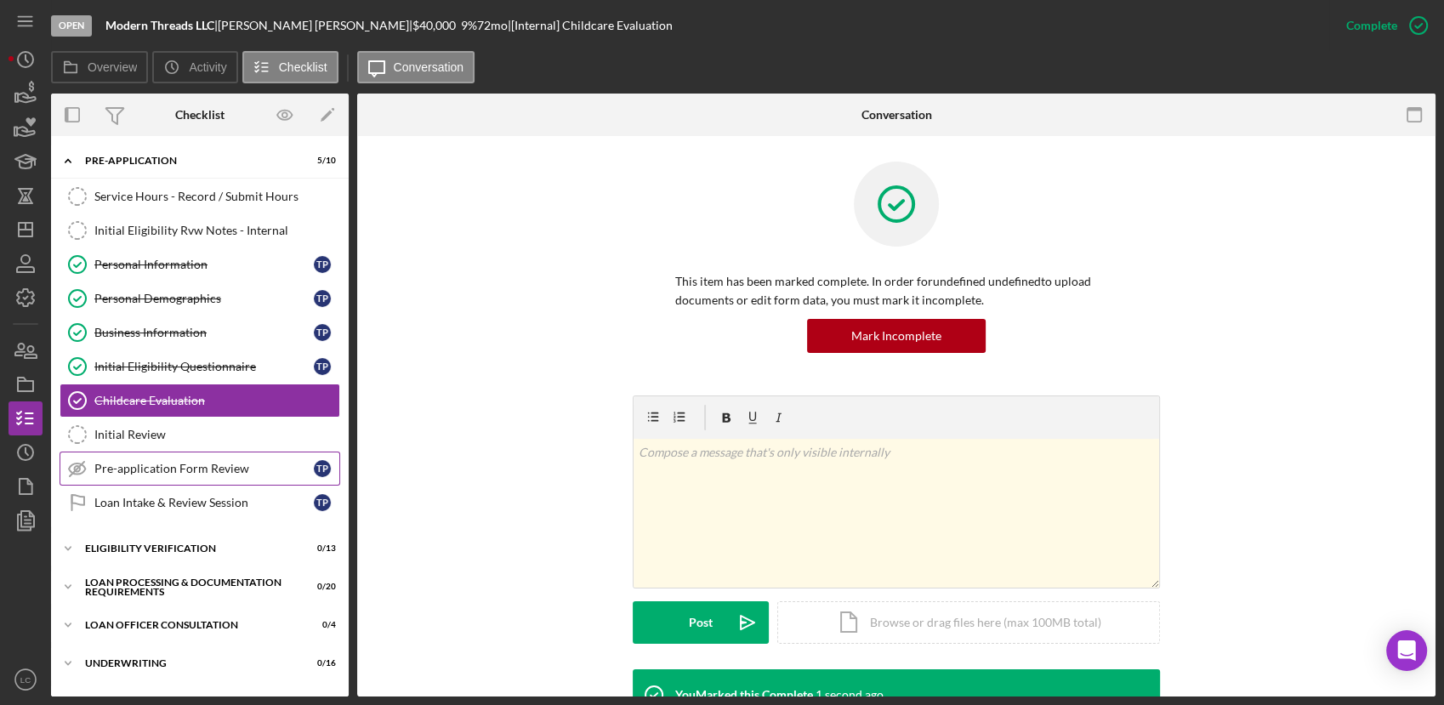
drag, startPoint x: 201, startPoint y: 434, endPoint x: 206, endPoint y: 448, distance: 14.3
click at [203, 448] on link "Initial Review Initial Review" at bounding box center [200, 434] width 281 height 34
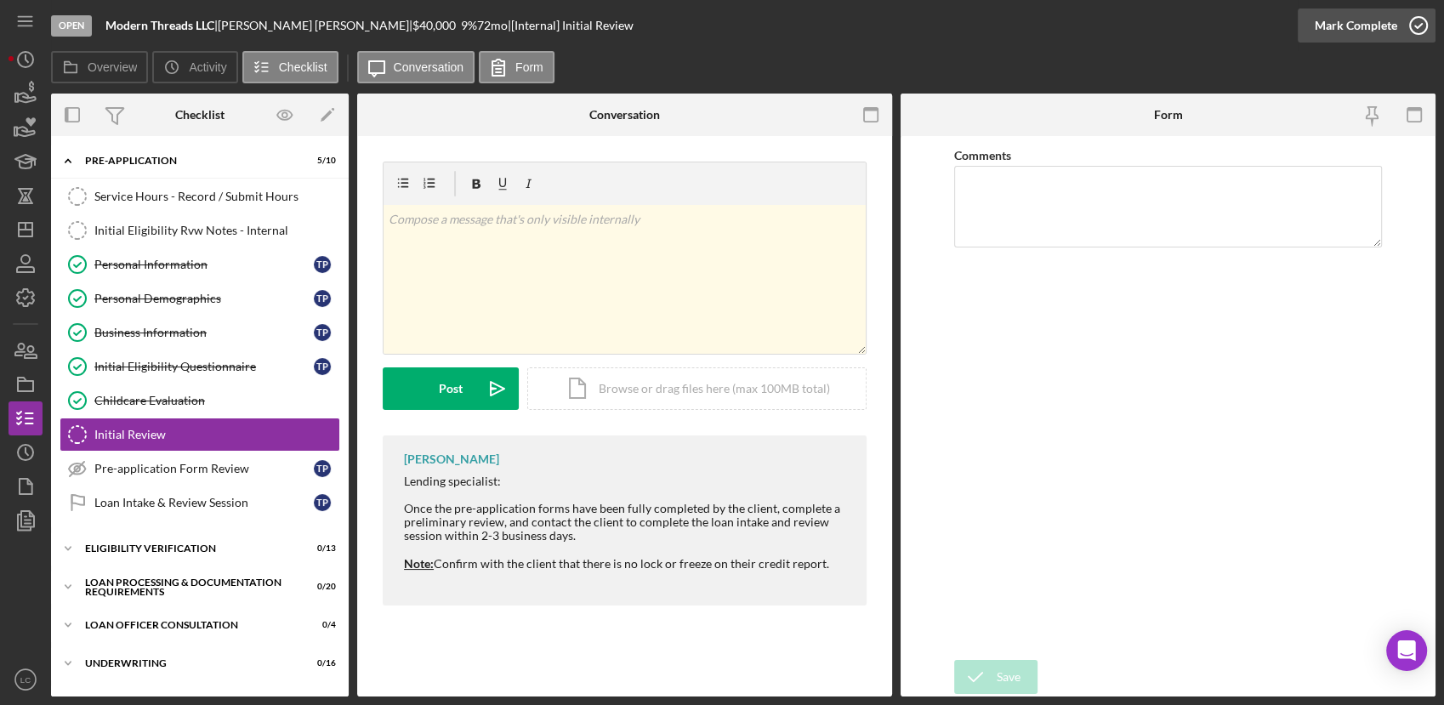
click at [1427, 22] on icon "button" at bounding box center [1418, 25] width 43 height 43
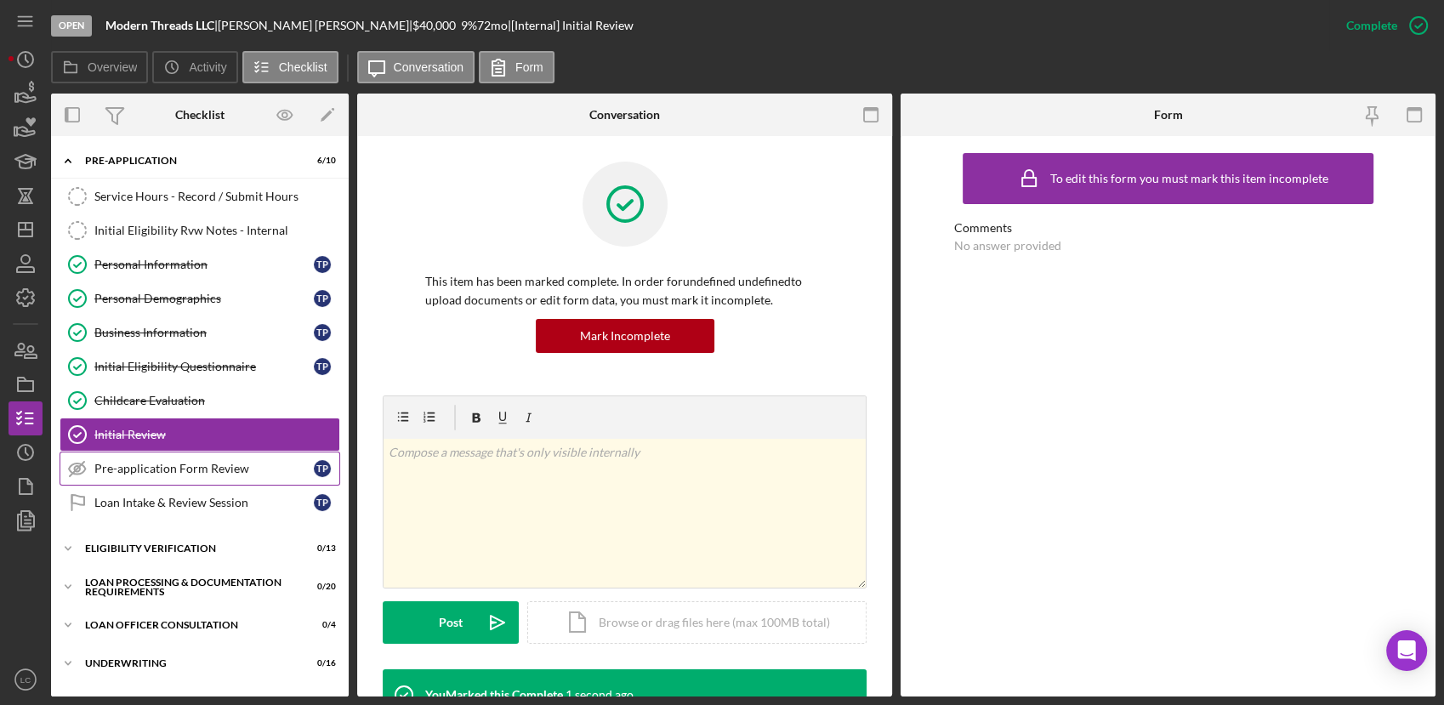
click at [211, 472] on div "Pre-application Form Review" at bounding box center [203, 469] width 219 height 14
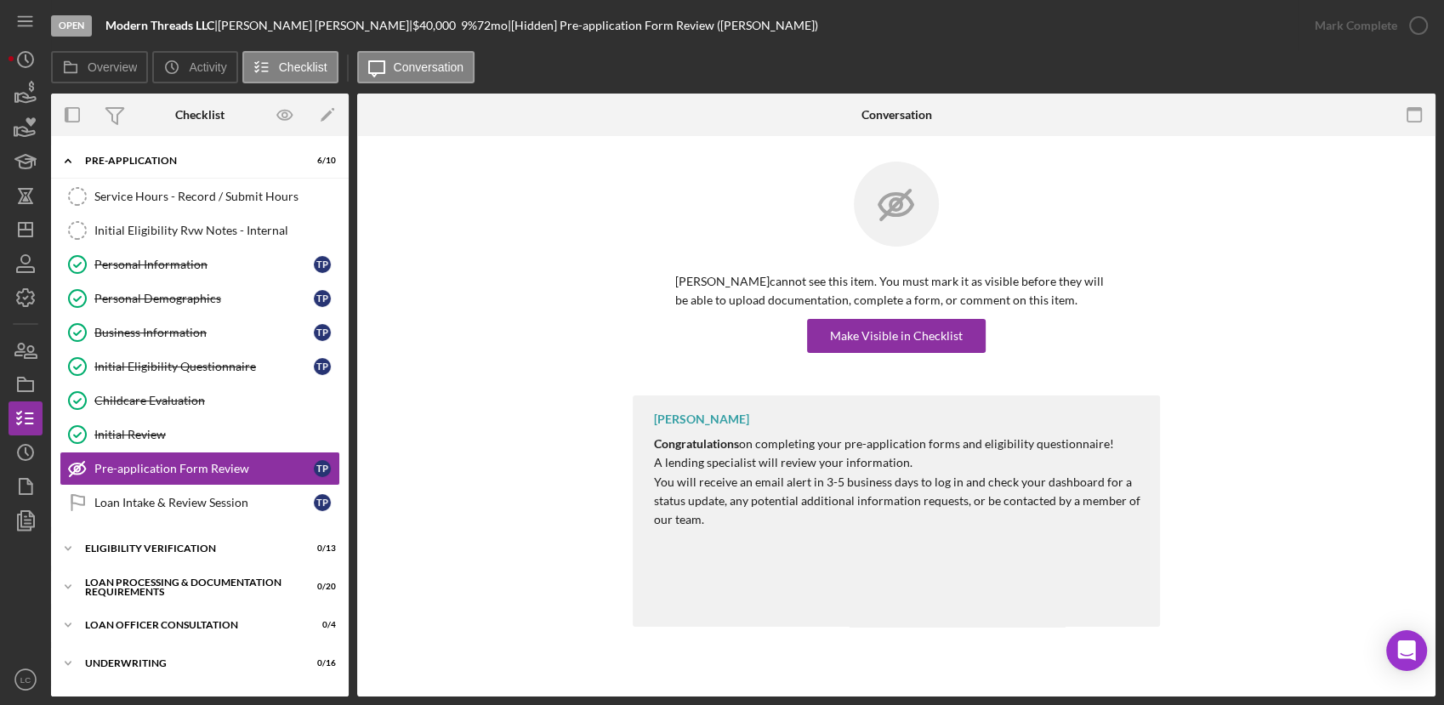
click at [977, 300] on p "Taylor Pawlak cannot see this item. You must mark it as visible before they wil…" at bounding box center [896, 291] width 442 height 38
click at [941, 326] on div "Make Visible in Checklist" at bounding box center [896, 336] width 133 height 34
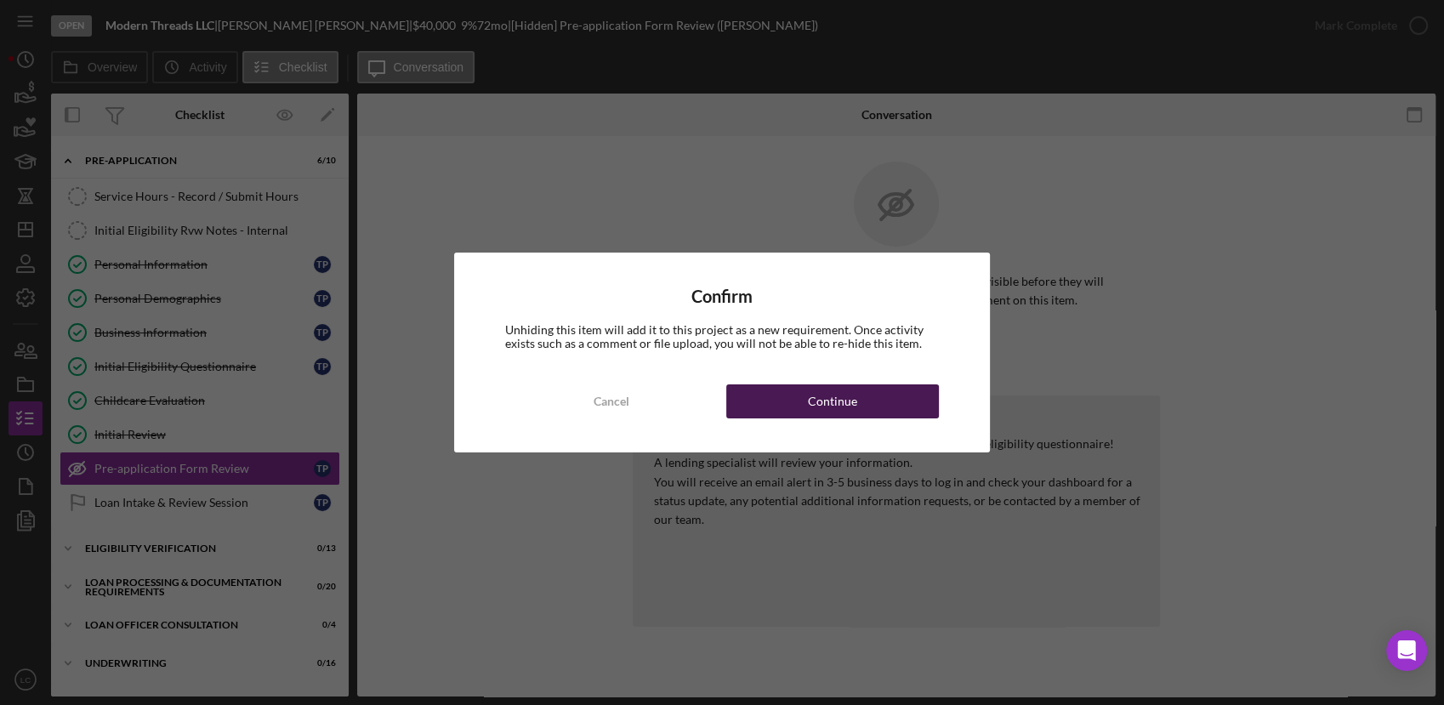
click at [879, 389] on button "Continue" at bounding box center [832, 401] width 213 height 34
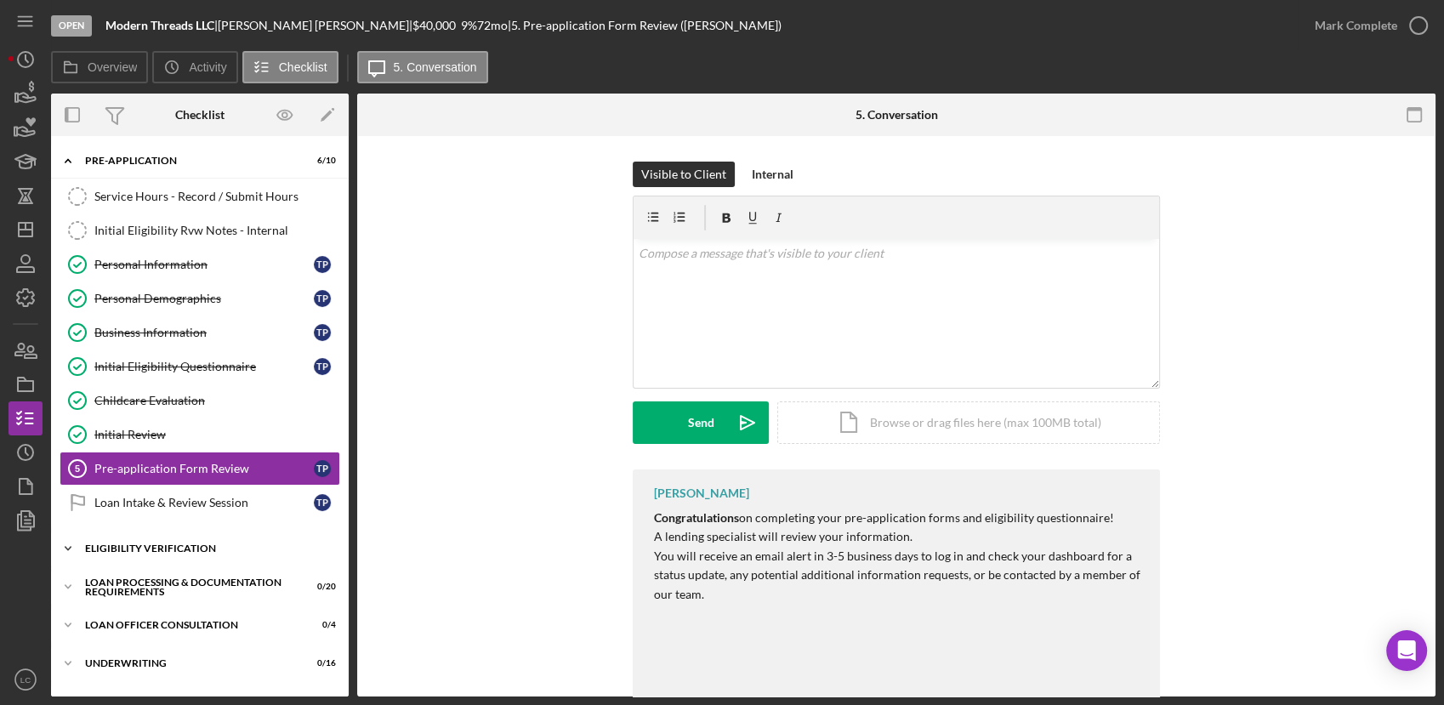
click at [65, 548] on icon "Icon/Expander" at bounding box center [68, 548] width 34 height 34
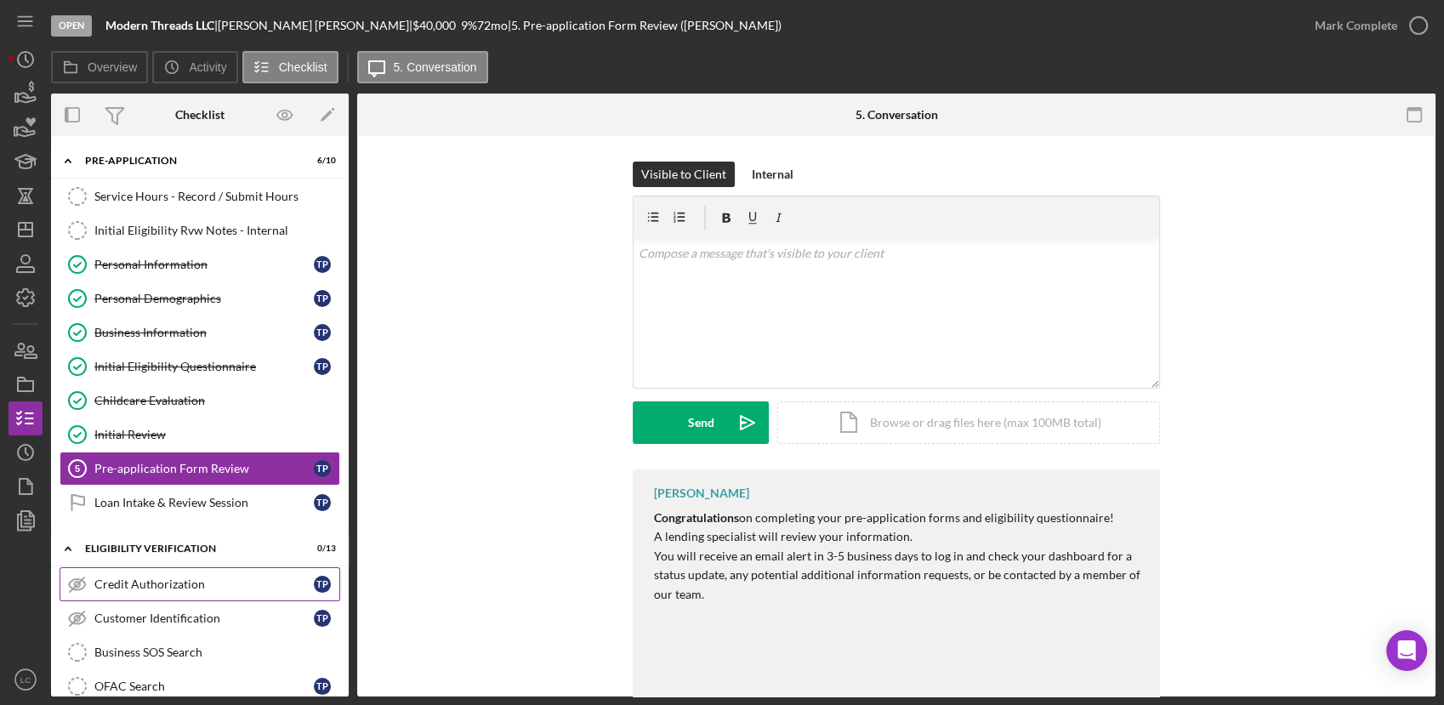
click at [150, 587] on div "Credit Authorization" at bounding box center [203, 584] width 219 height 14
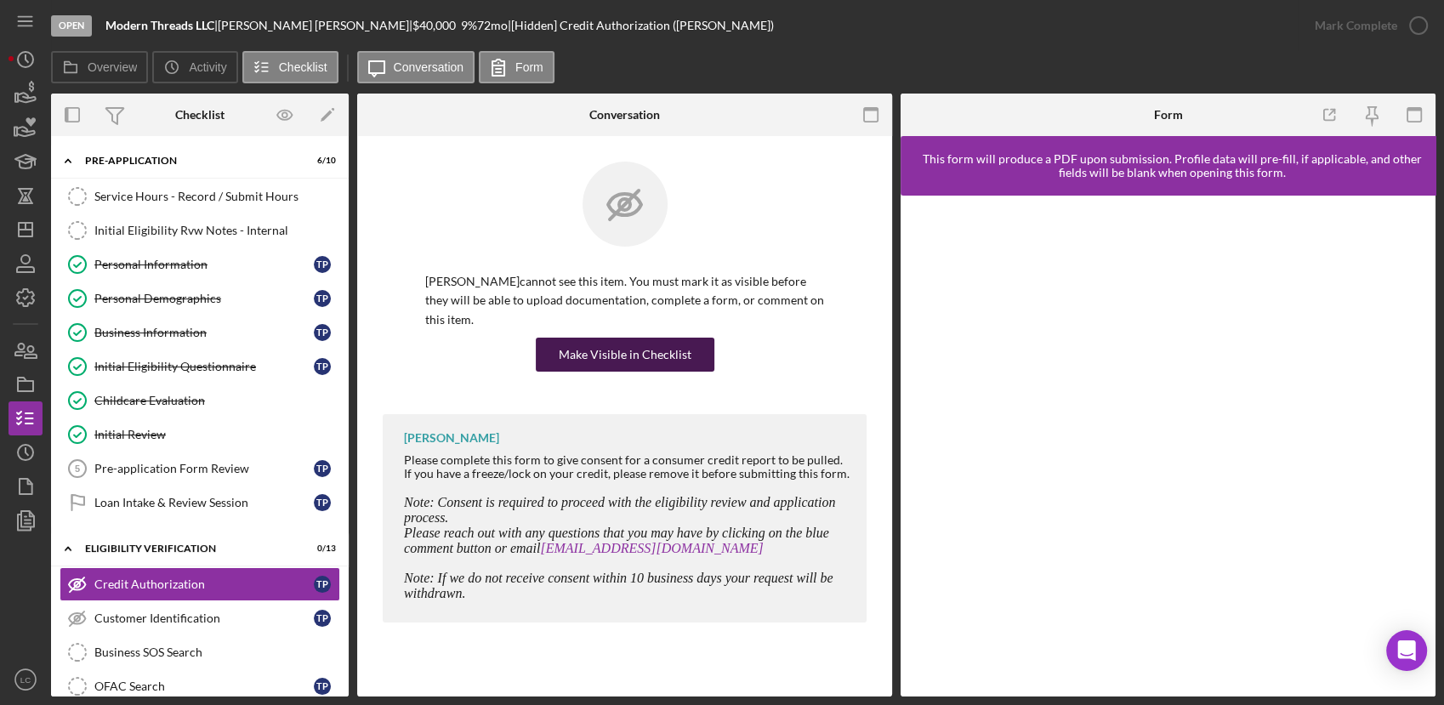
click at [576, 347] on div "Make Visible in Checklist" at bounding box center [625, 355] width 133 height 34
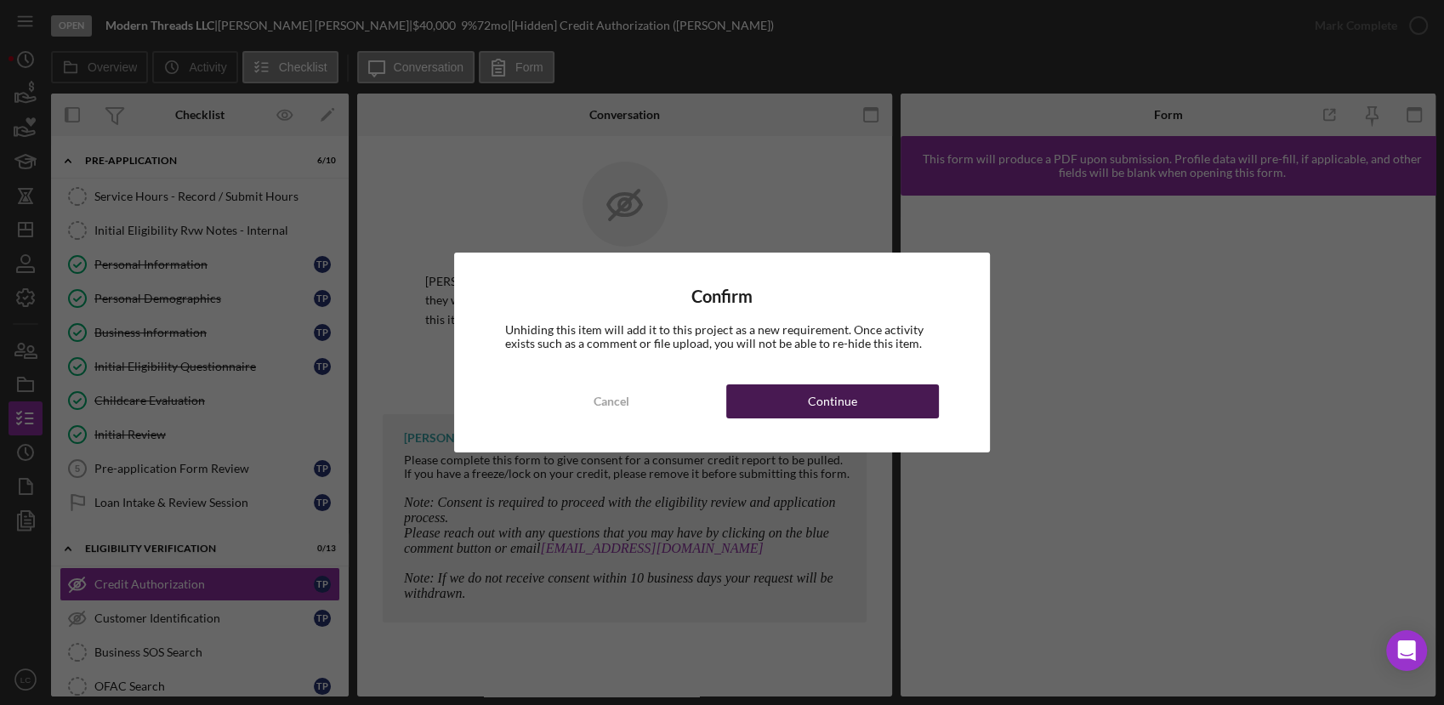
click at [809, 398] on div "Continue" at bounding box center [832, 401] width 49 height 34
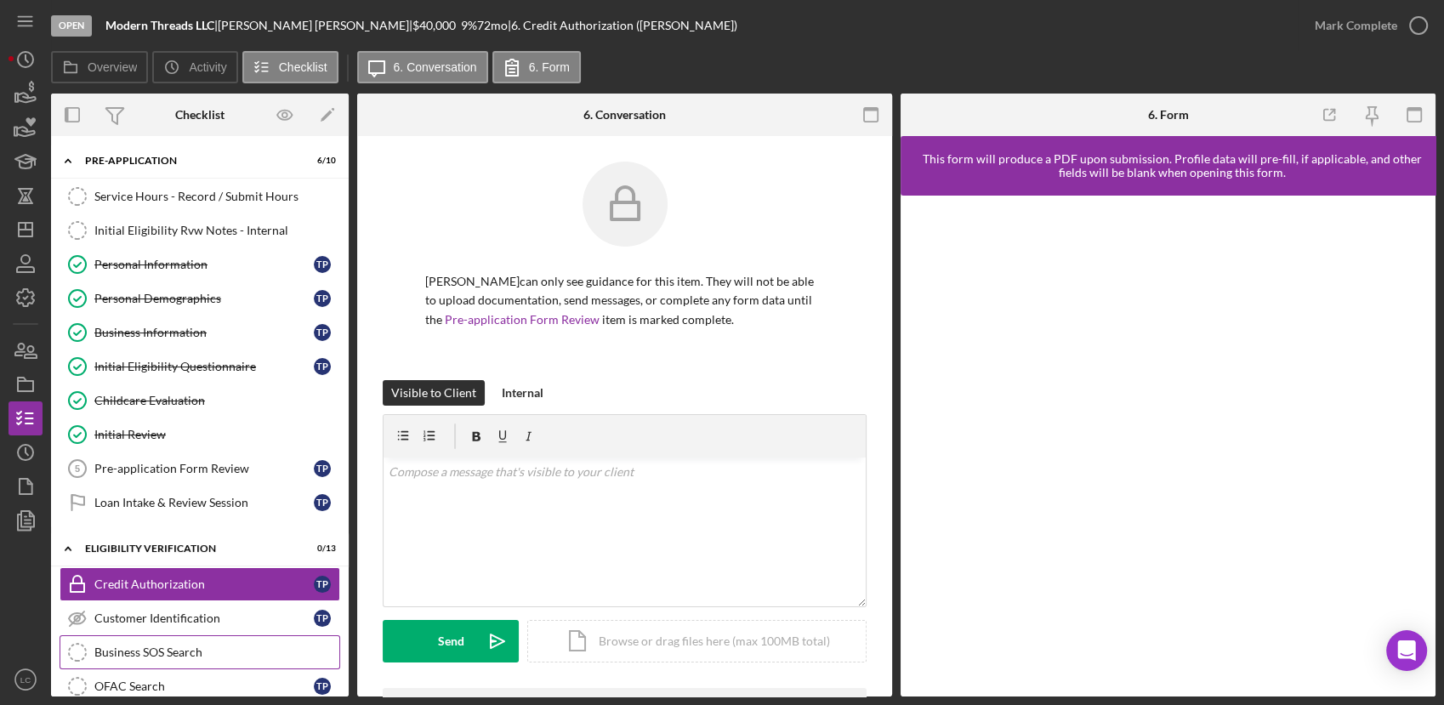
drag, startPoint x: 165, startPoint y: 623, endPoint x: 166, endPoint y: 633, distance: 9.4
click at [165, 631] on link "Customer Identification Customer Identification T P" at bounding box center [200, 618] width 281 height 34
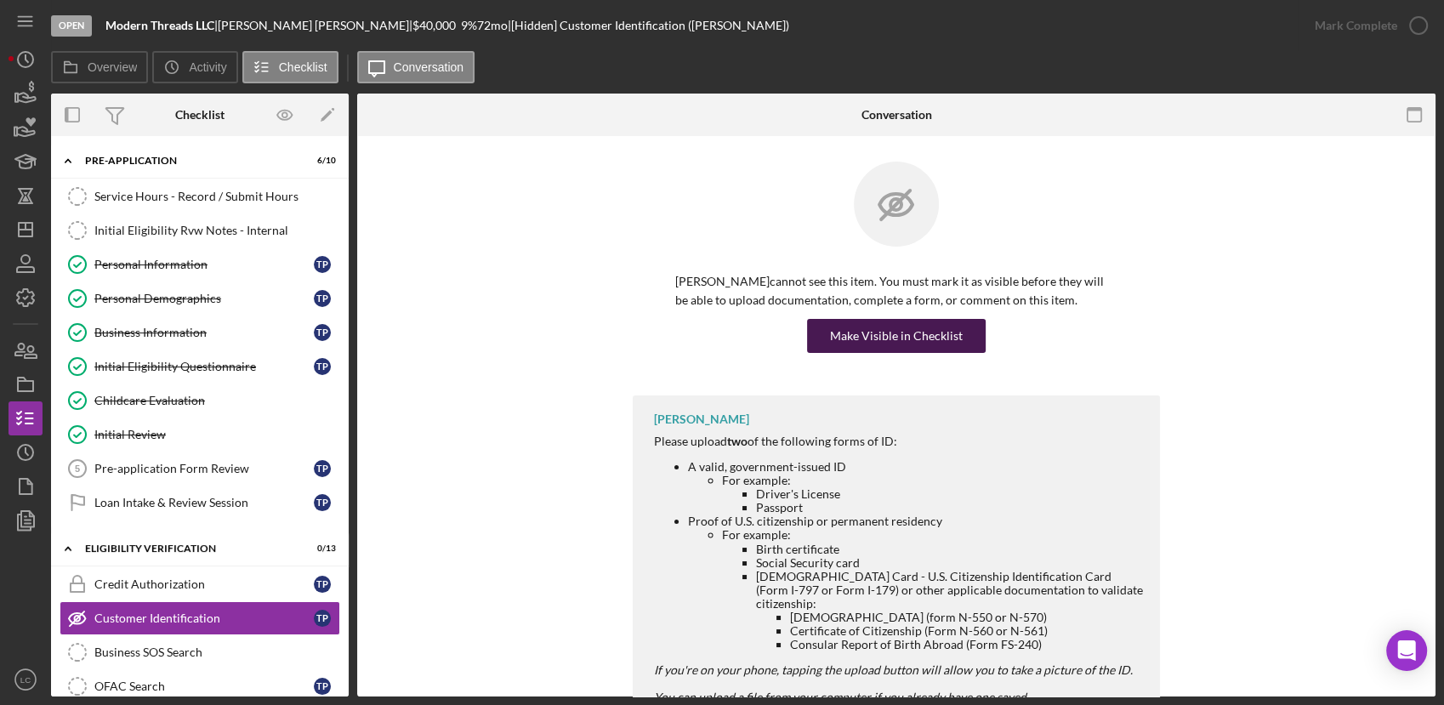
click at [895, 338] on div "Make Visible in Checklist" at bounding box center [896, 336] width 133 height 34
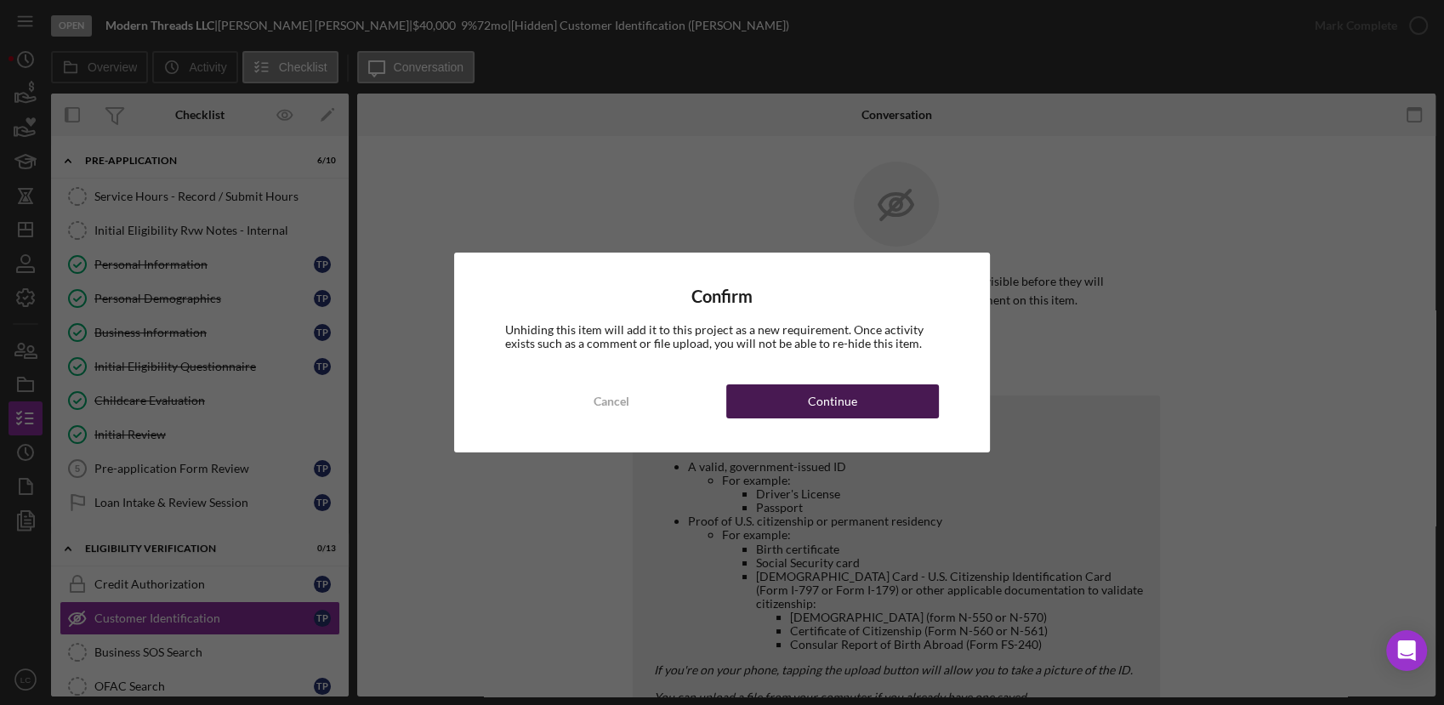
click at [768, 398] on button "Continue" at bounding box center [832, 401] width 213 height 34
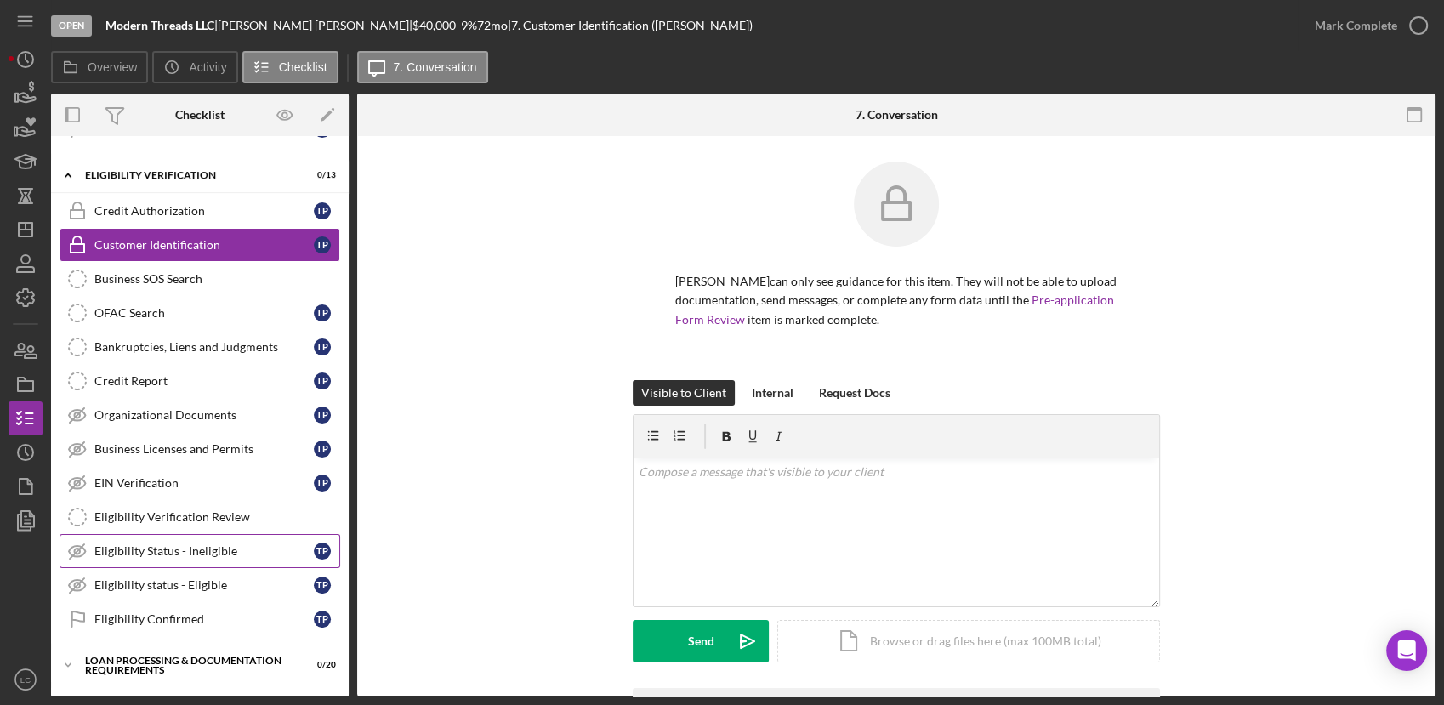
scroll to position [377, 0]
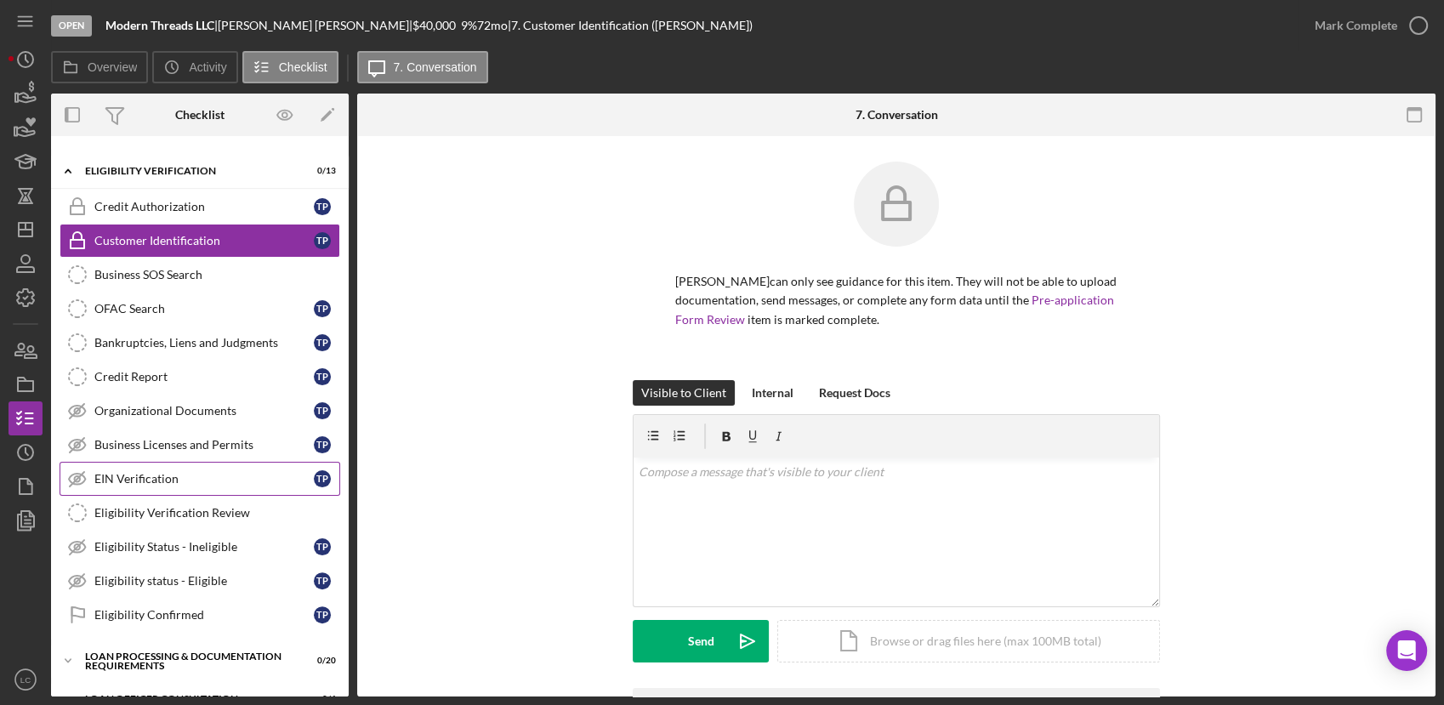
click at [180, 487] on link "EIN Verification EIN Verification T P" at bounding box center [200, 479] width 281 height 34
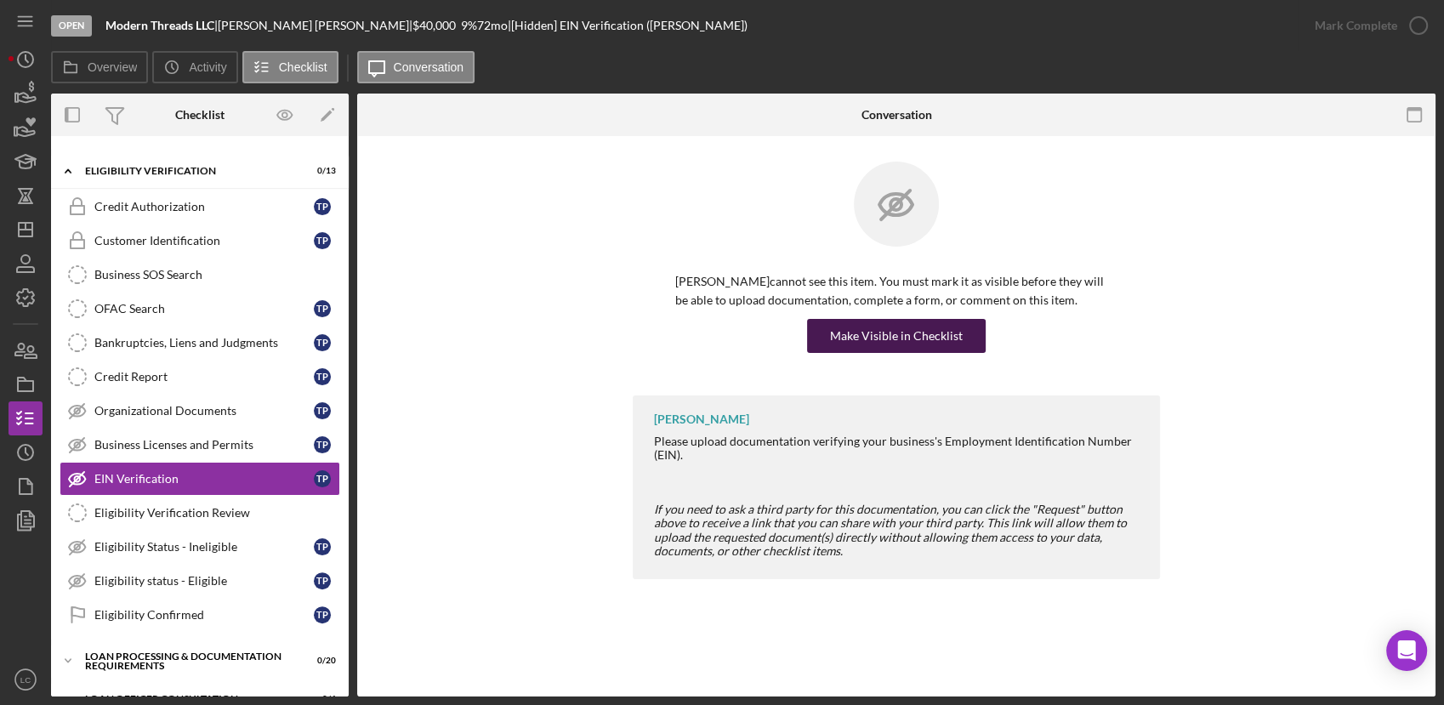
click at [884, 343] on div "Make Visible in Checklist" at bounding box center [896, 336] width 133 height 34
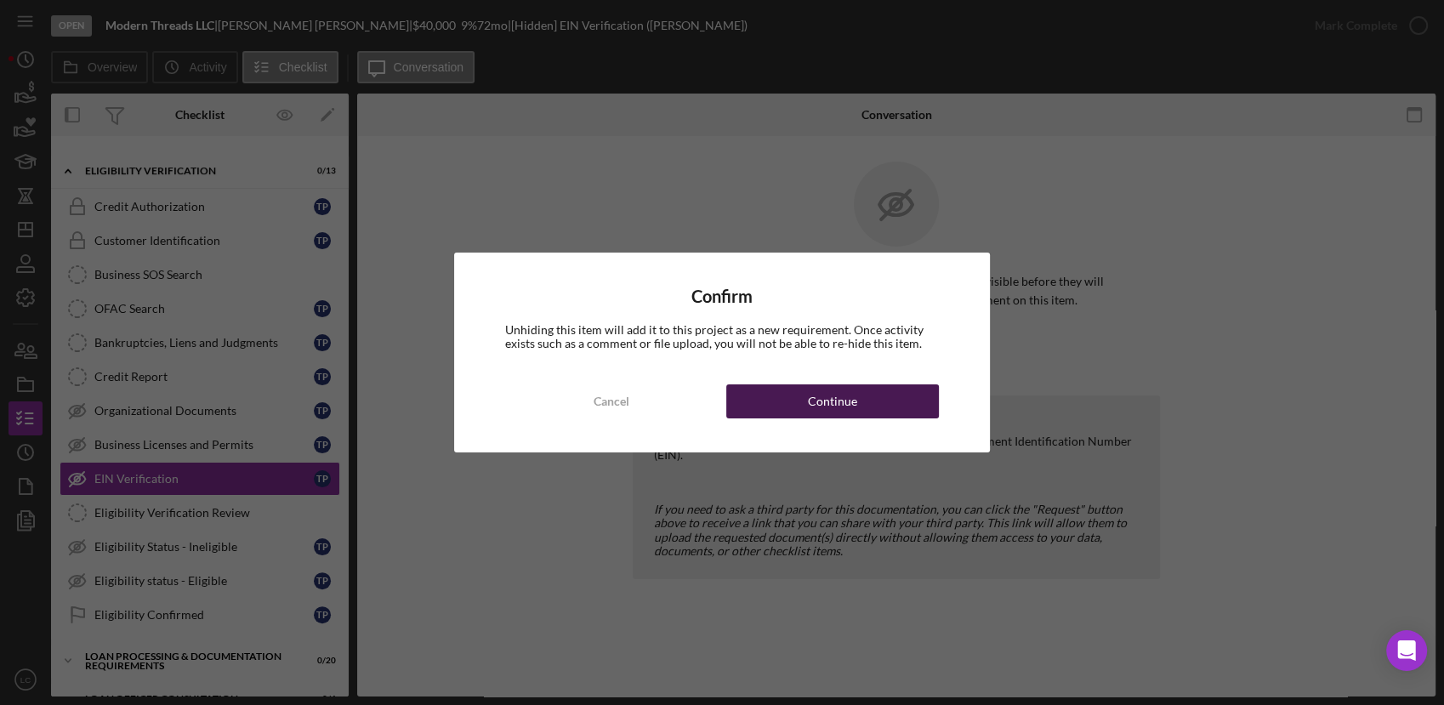
click at [798, 411] on button "Continue" at bounding box center [832, 401] width 213 height 34
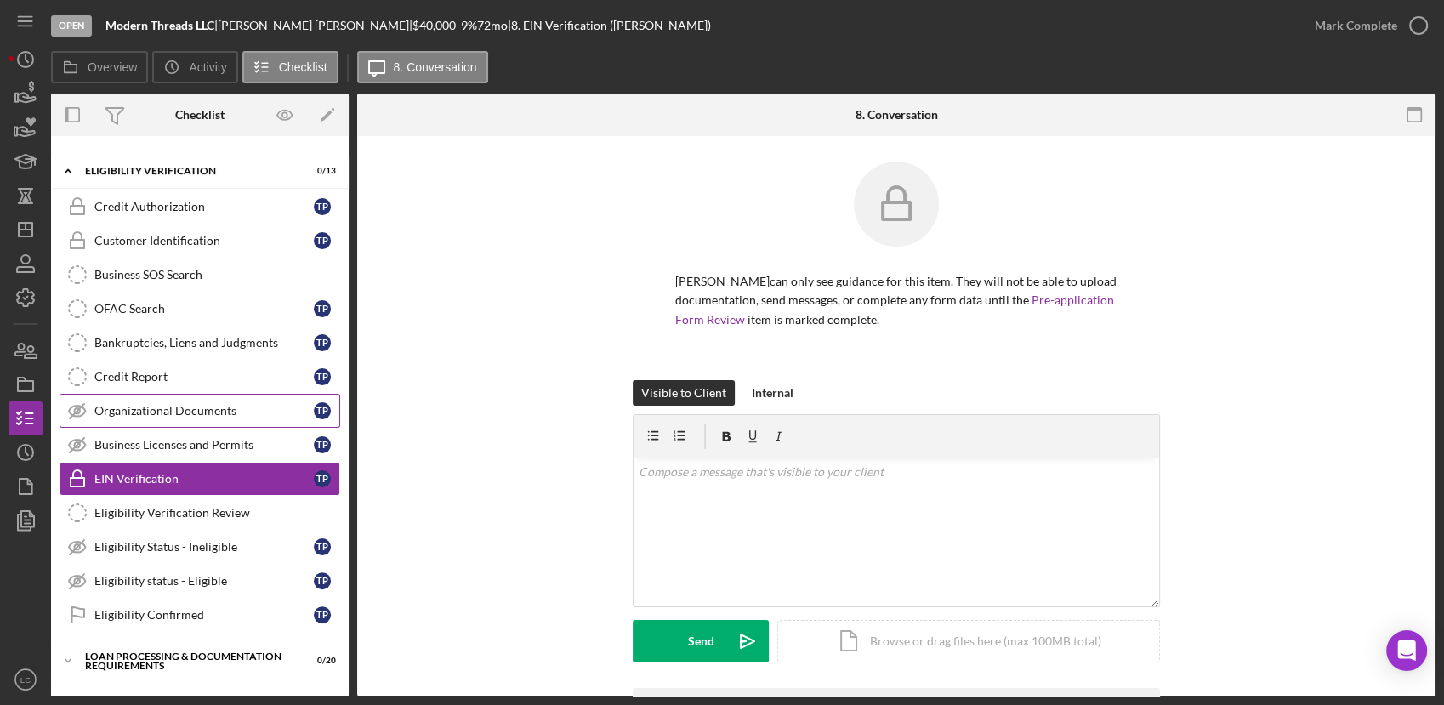
click at [252, 409] on div "Organizational Documents" at bounding box center [203, 411] width 219 height 14
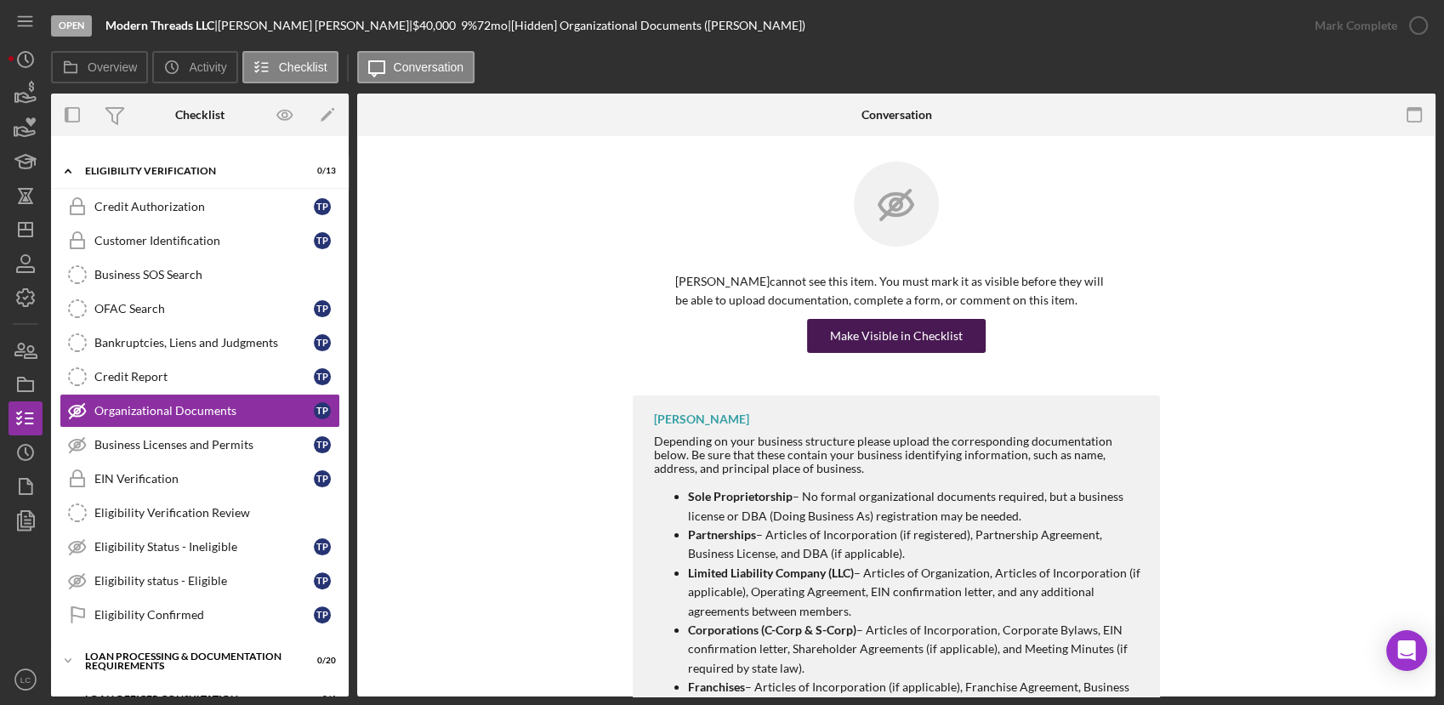
click at [866, 334] on div "Make Visible in Checklist" at bounding box center [896, 336] width 133 height 34
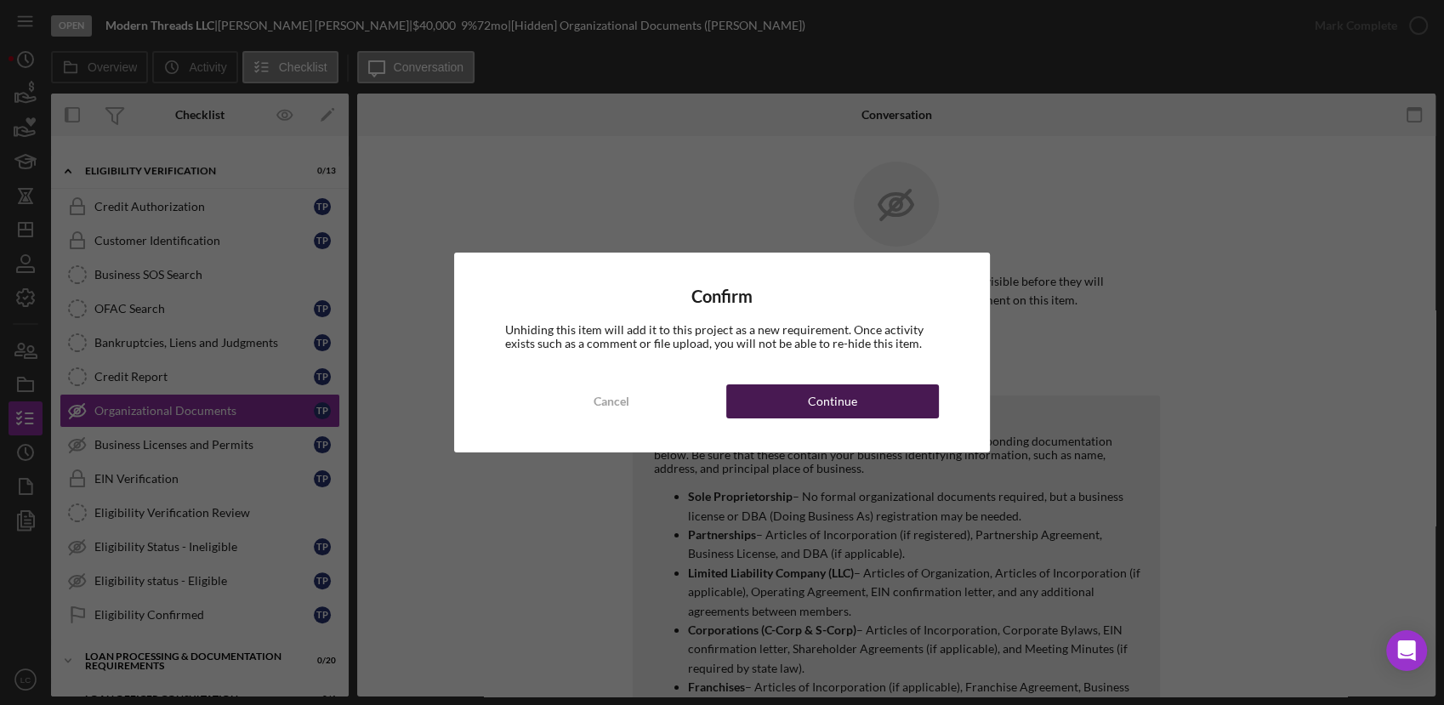
click at [901, 395] on button "Continue" at bounding box center [832, 401] width 213 height 34
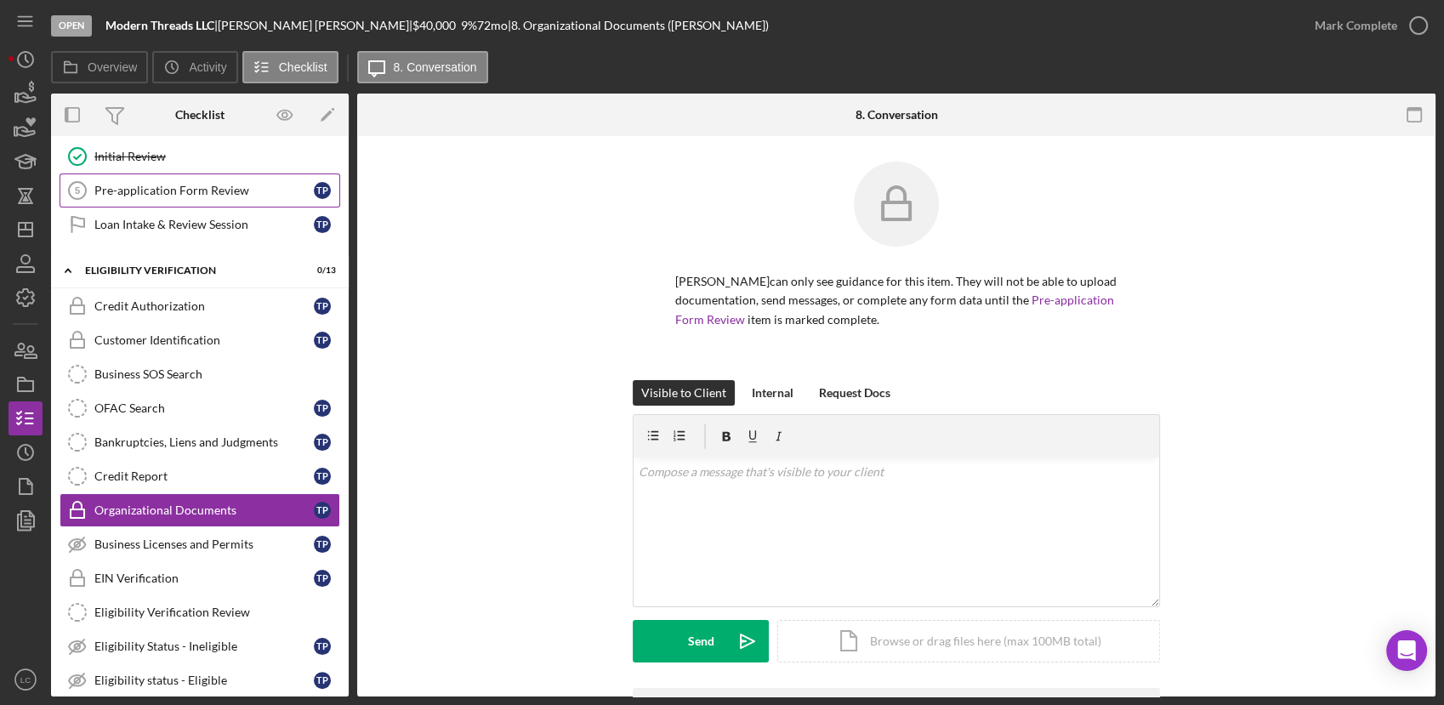
scroll to position [94, 0]
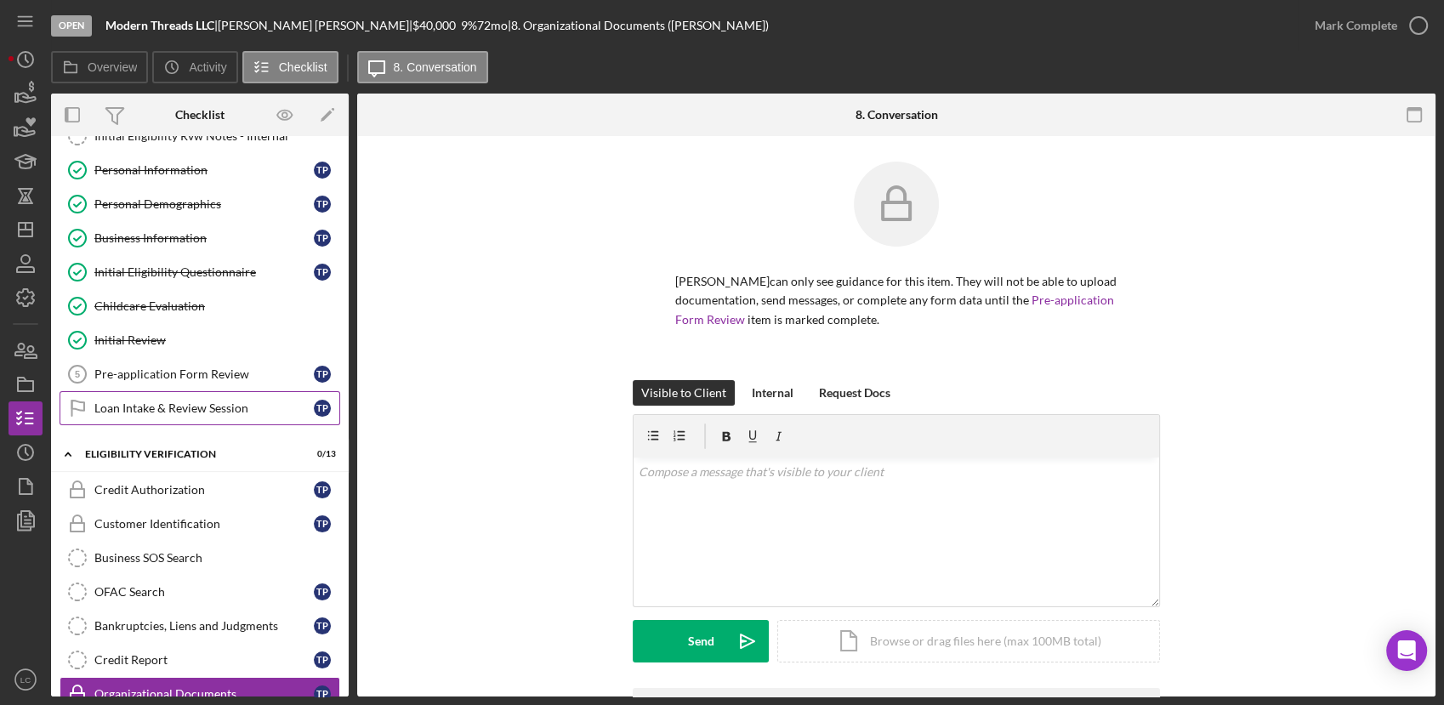
click at [188, 395] on link "Loan Intake & Review Session Loan Intake & Review Session T P" at bounding box center [200, 408] width 281 height 34
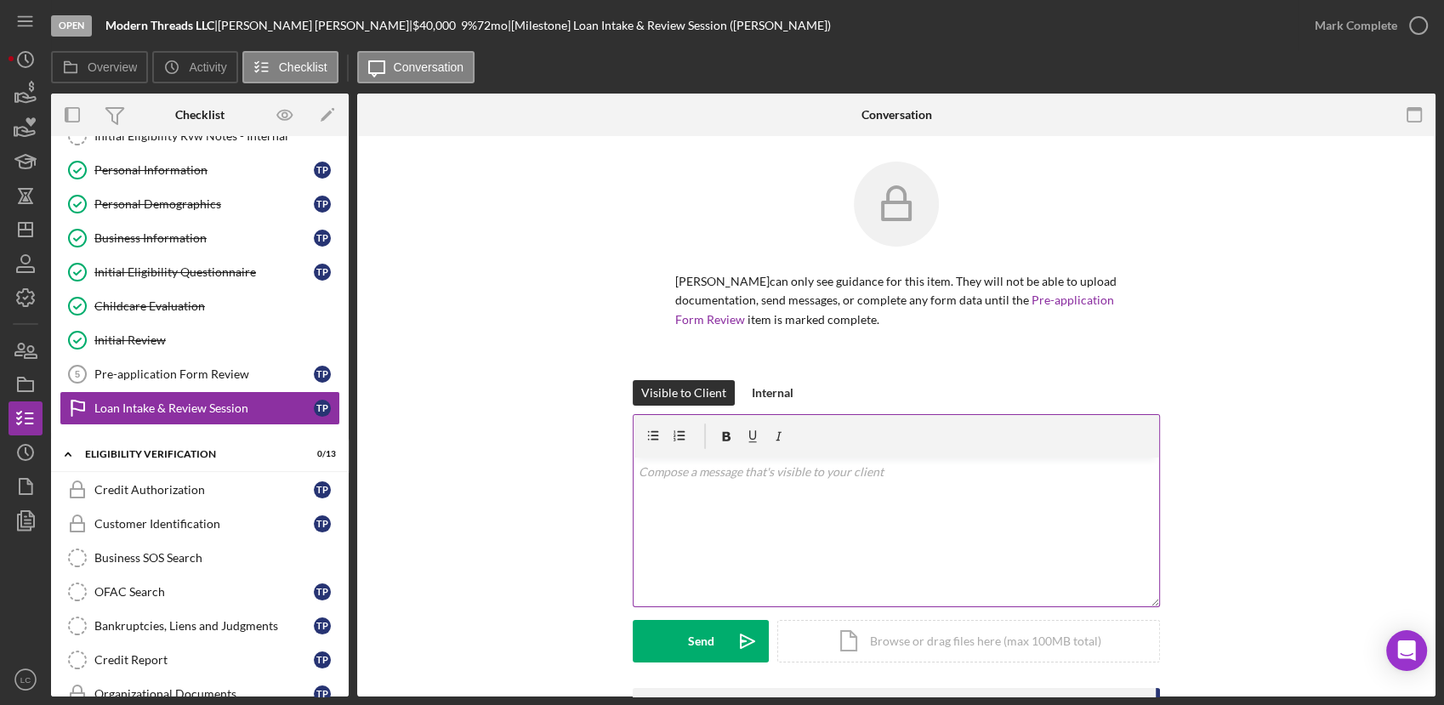
click at [662, 478] on p at bounding box center [896, 471] width 516 height 19
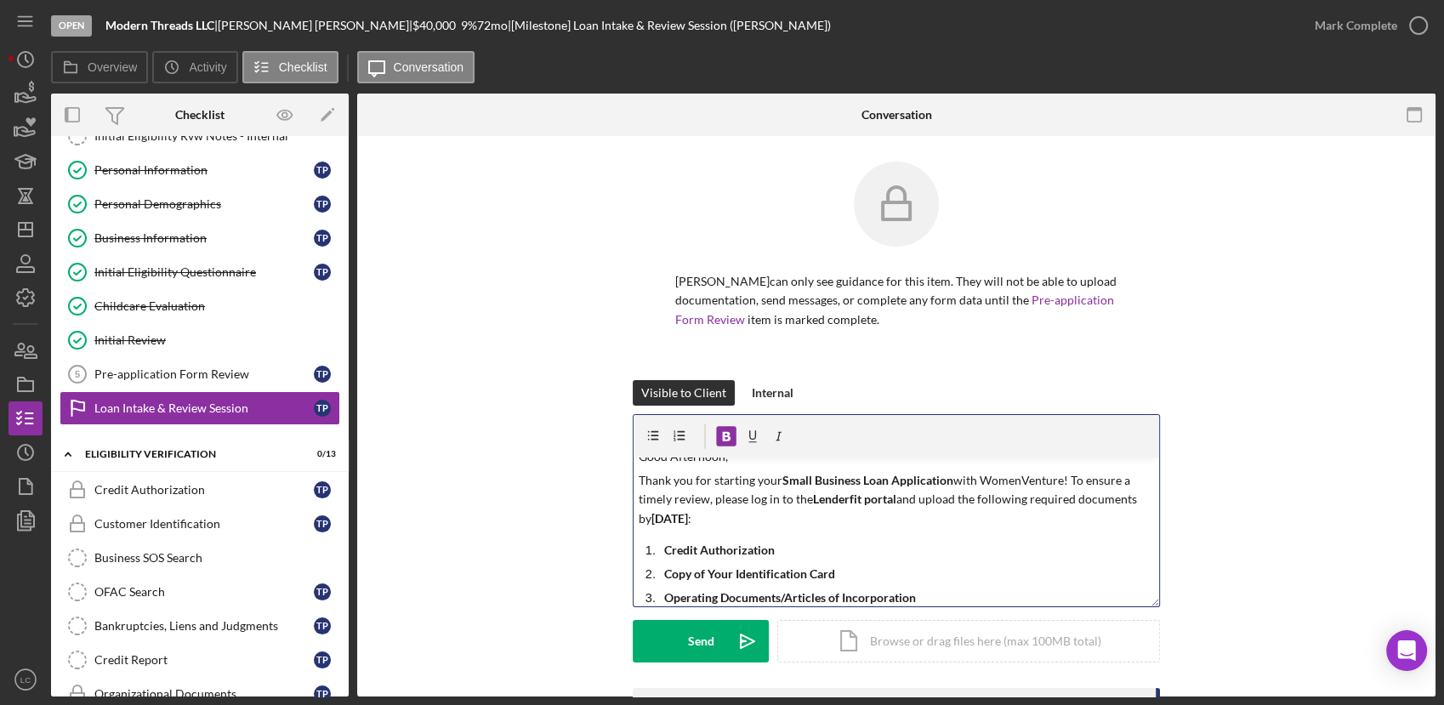
scroll to position [13, 0]
click at [689, 639] on div "Send" at bounding box center [701, 641] width 26 height 43
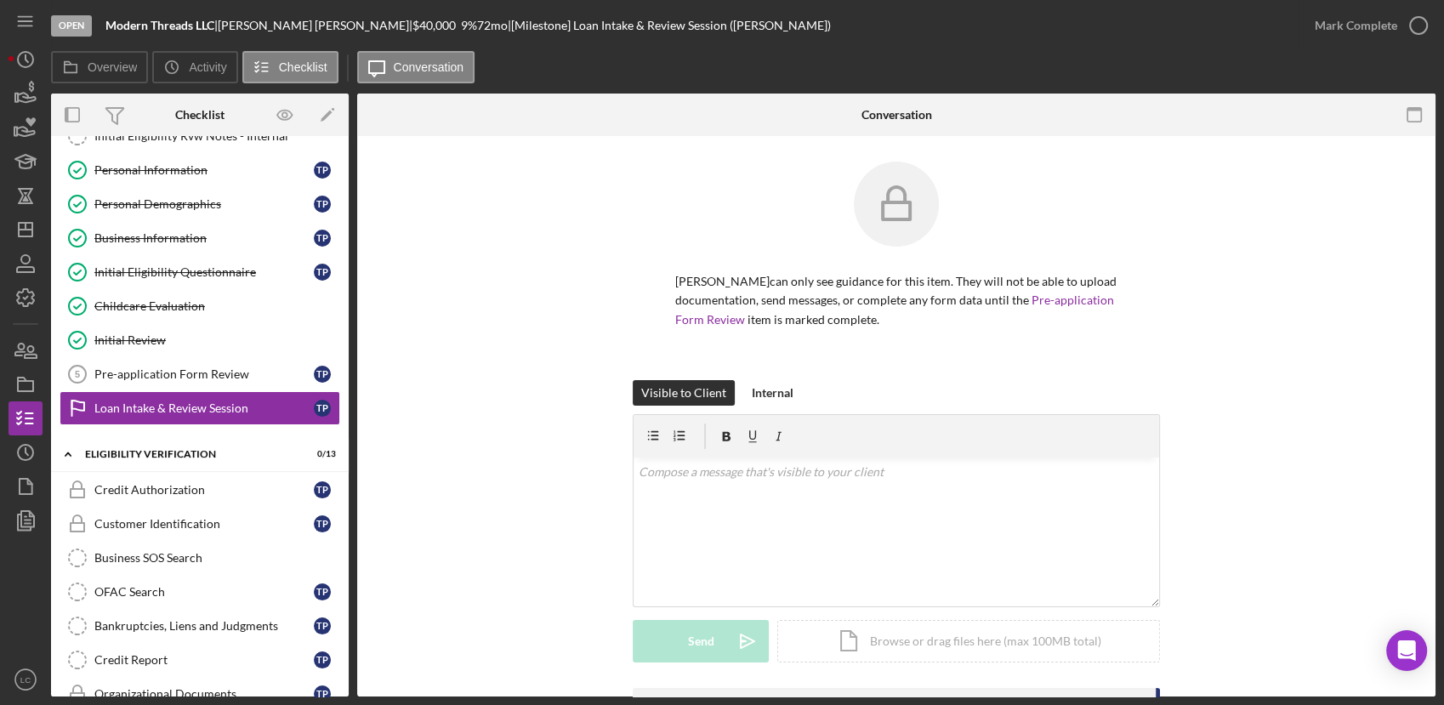
scroll to position [0, 0]
click at [126, 372] on div "Pre-application Form Review" at bounding box center [203, 374] width 219 height 14
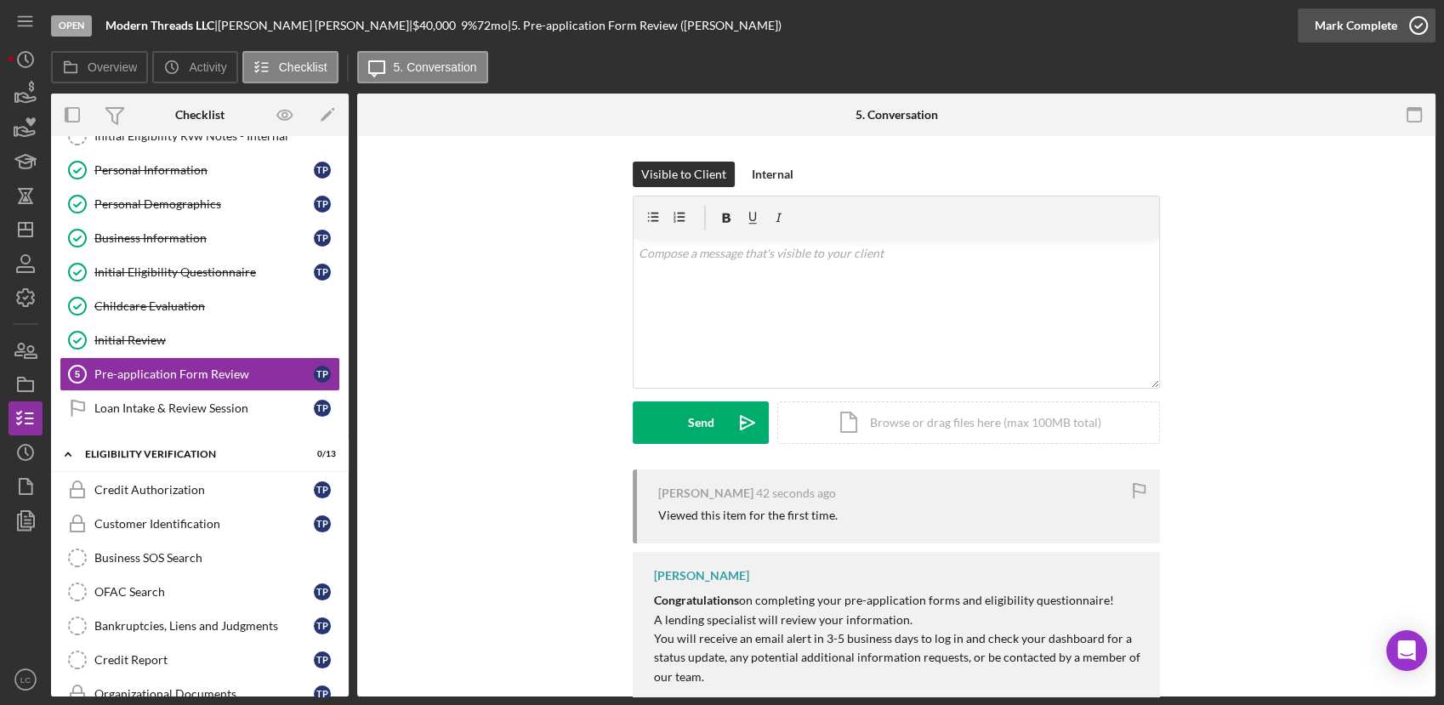
click at [1417, 33] on circle "button" at bounding box center [1418, 25] width 17 height 17
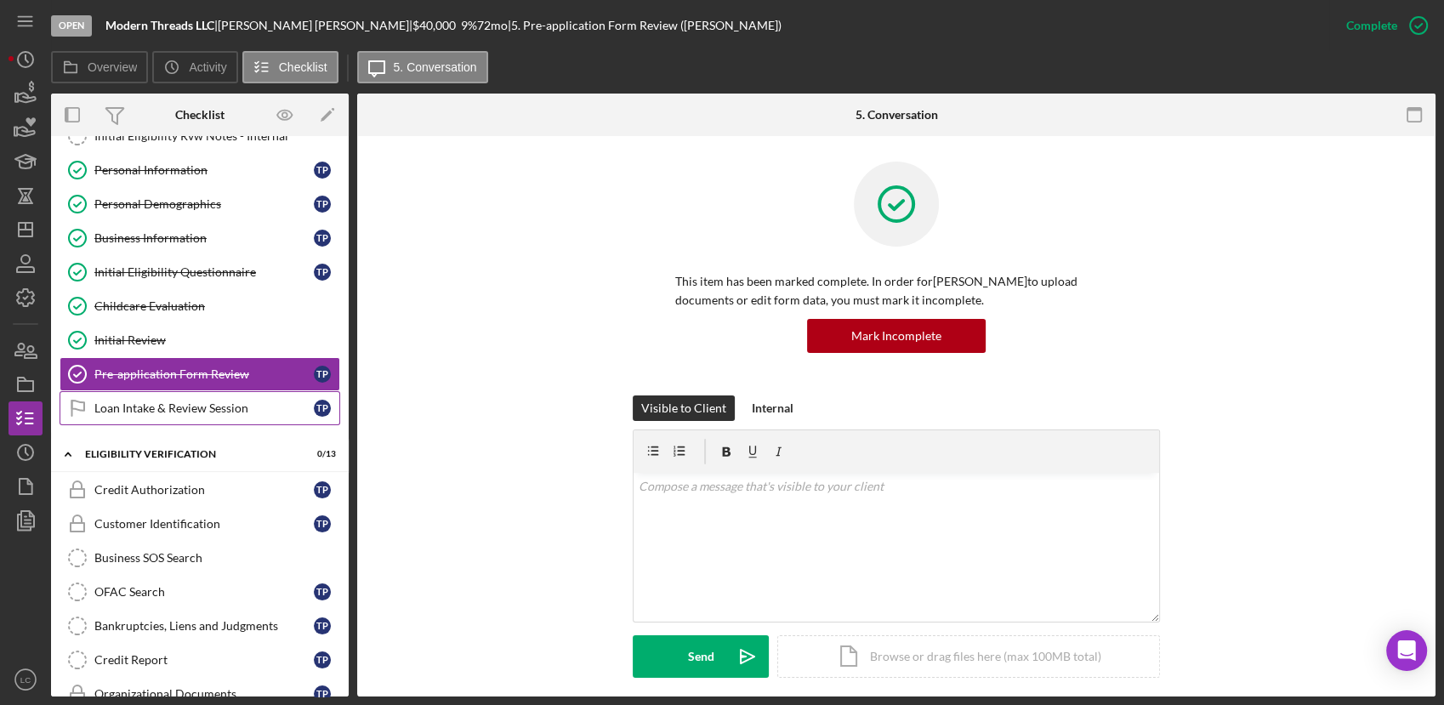
click at [195, 405] on div "Loan Intake & Review Session" at bounding box center [203, 408] width 219 height 14
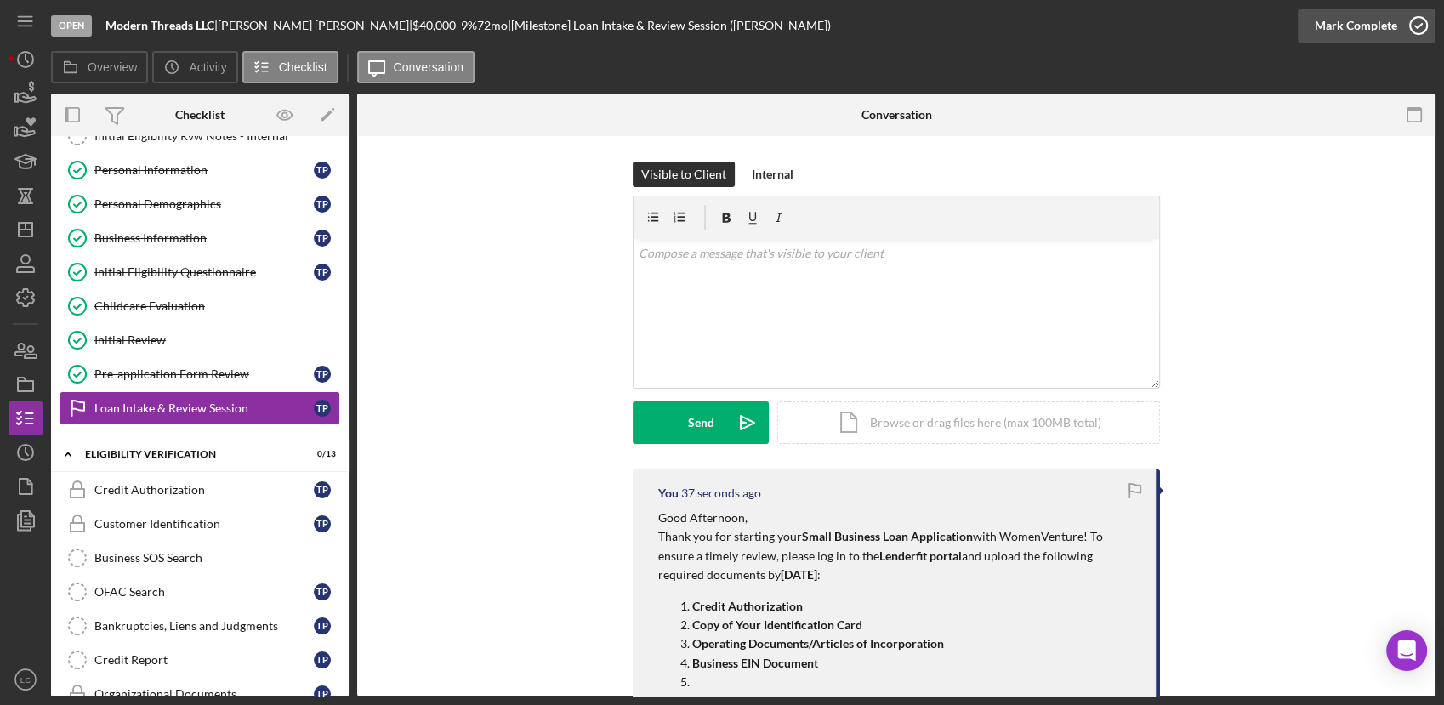
click at [1410, 29] on icon "button" at bounding box center [1418, 25] width 43 height 43
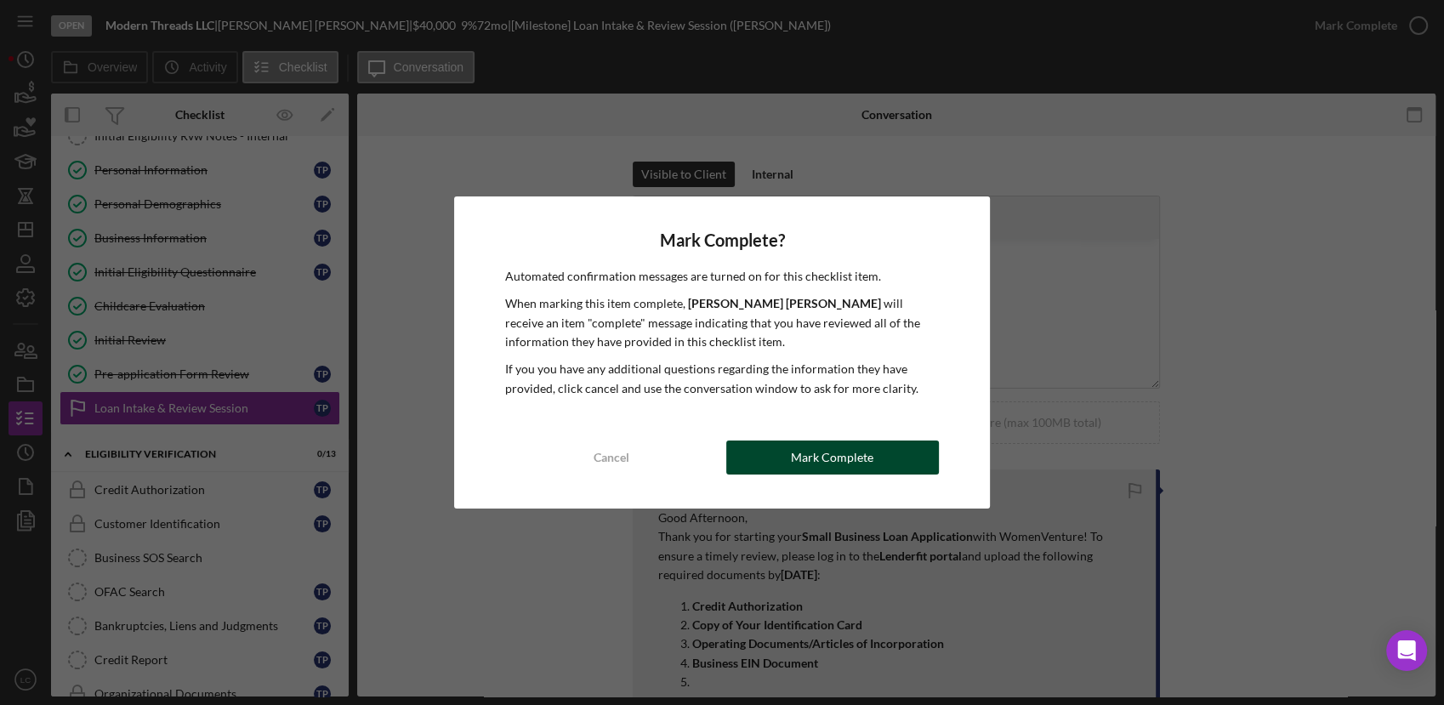
click at [855, 457] on div "Mark Complete" at bounding box center [832, 457] width 82 height 34
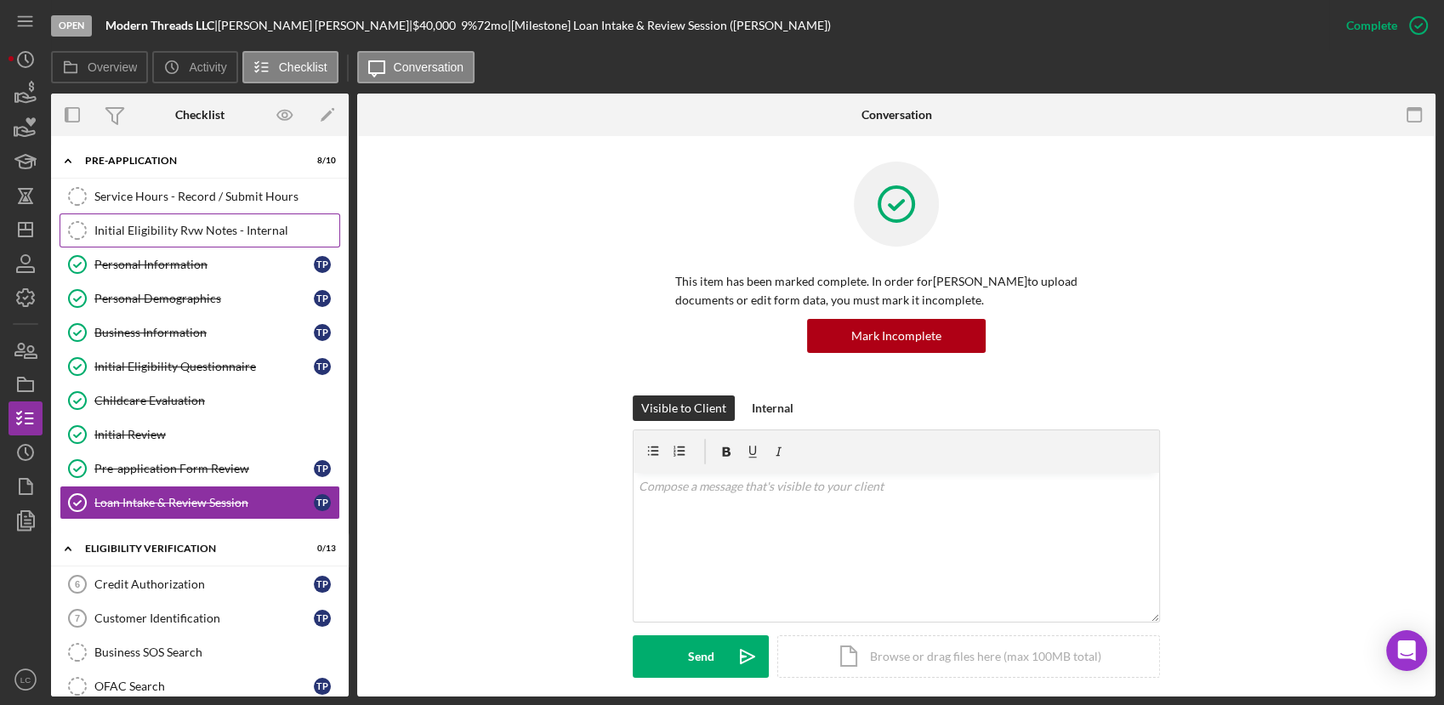
click at [154, 216] on link "Initial Eligibility Rvw Notes - Internal Initial Eligibility Rvw Notes - Intern…" at bounding box center [200, 230] width 281 height 34
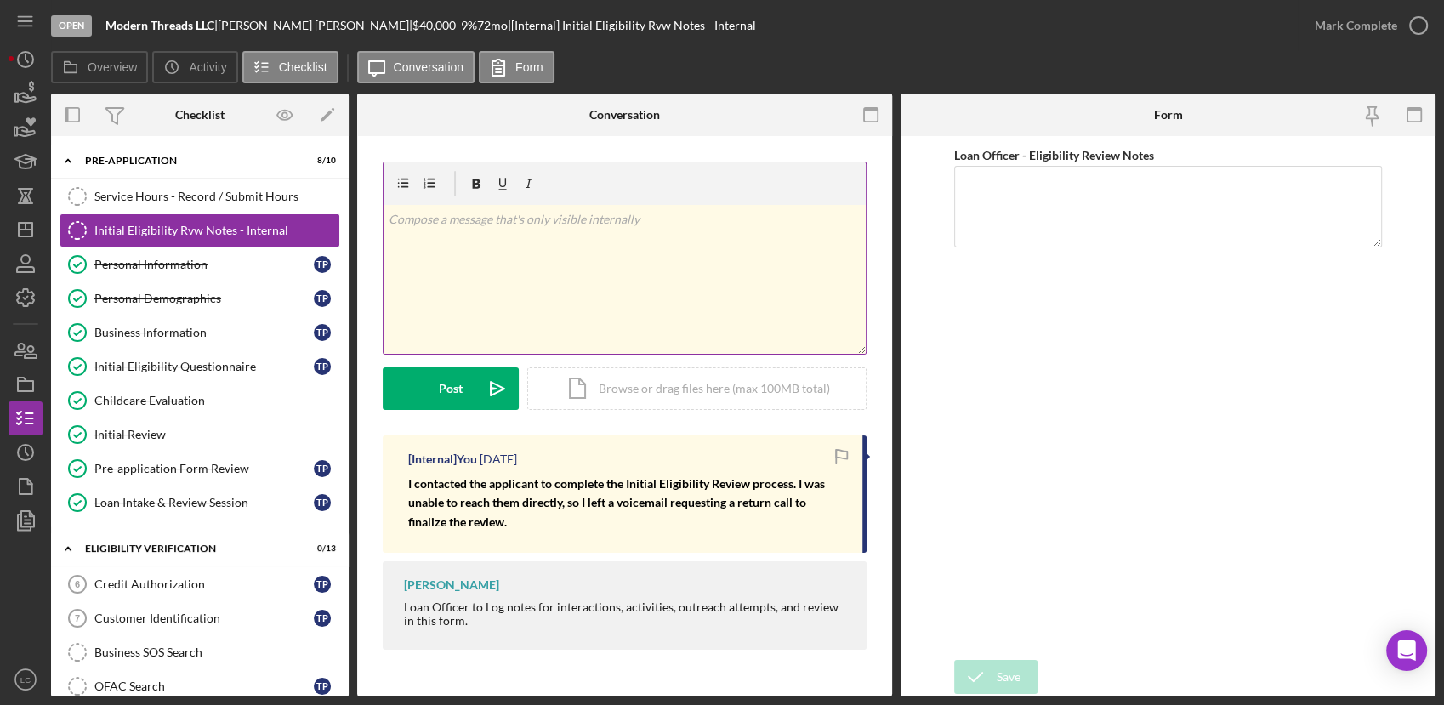
click at [504, 271] on div "v Color teal Color pink Remove color Add row above Add row below Add column bef…" at bounding box center [624, 279] width 482 height 149
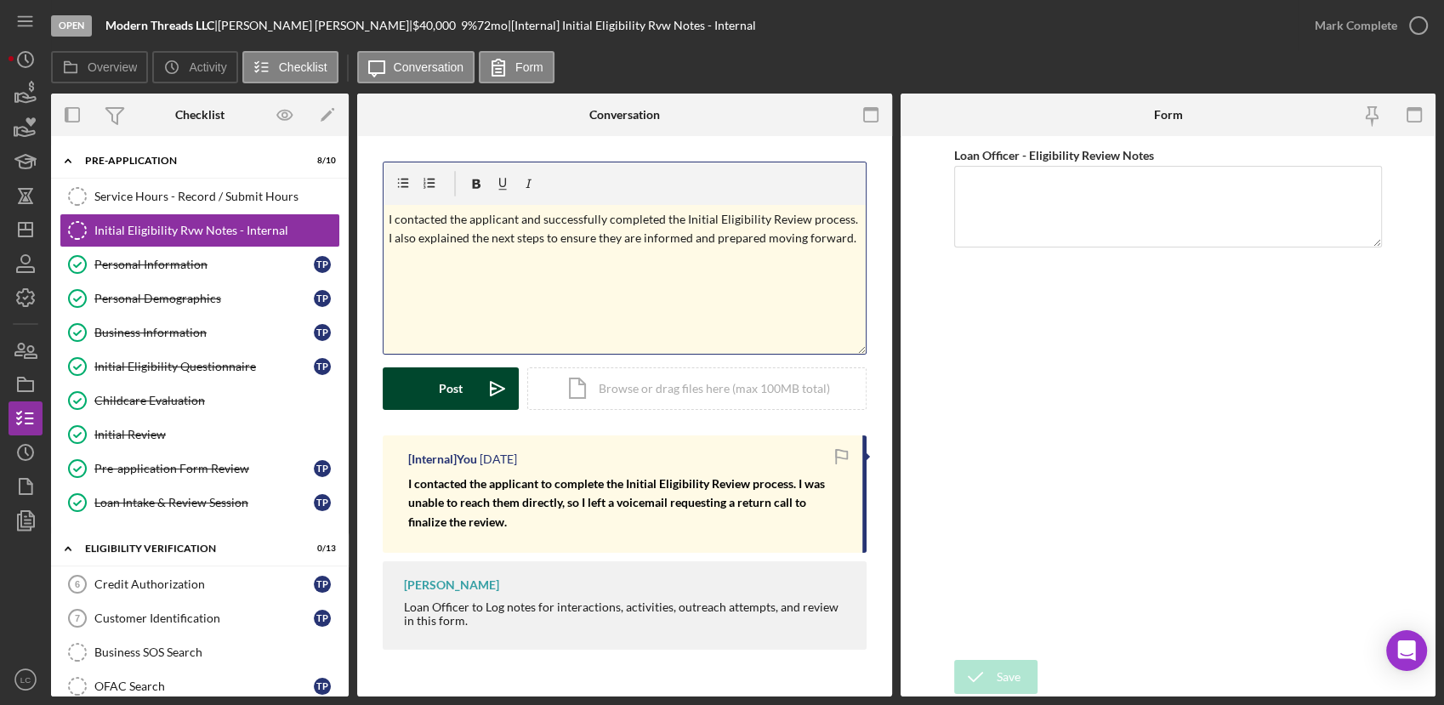
click at [436, 371] on button "Post Icon/icon-invite-send" at bounding box center [451, 388] width 136 height 43
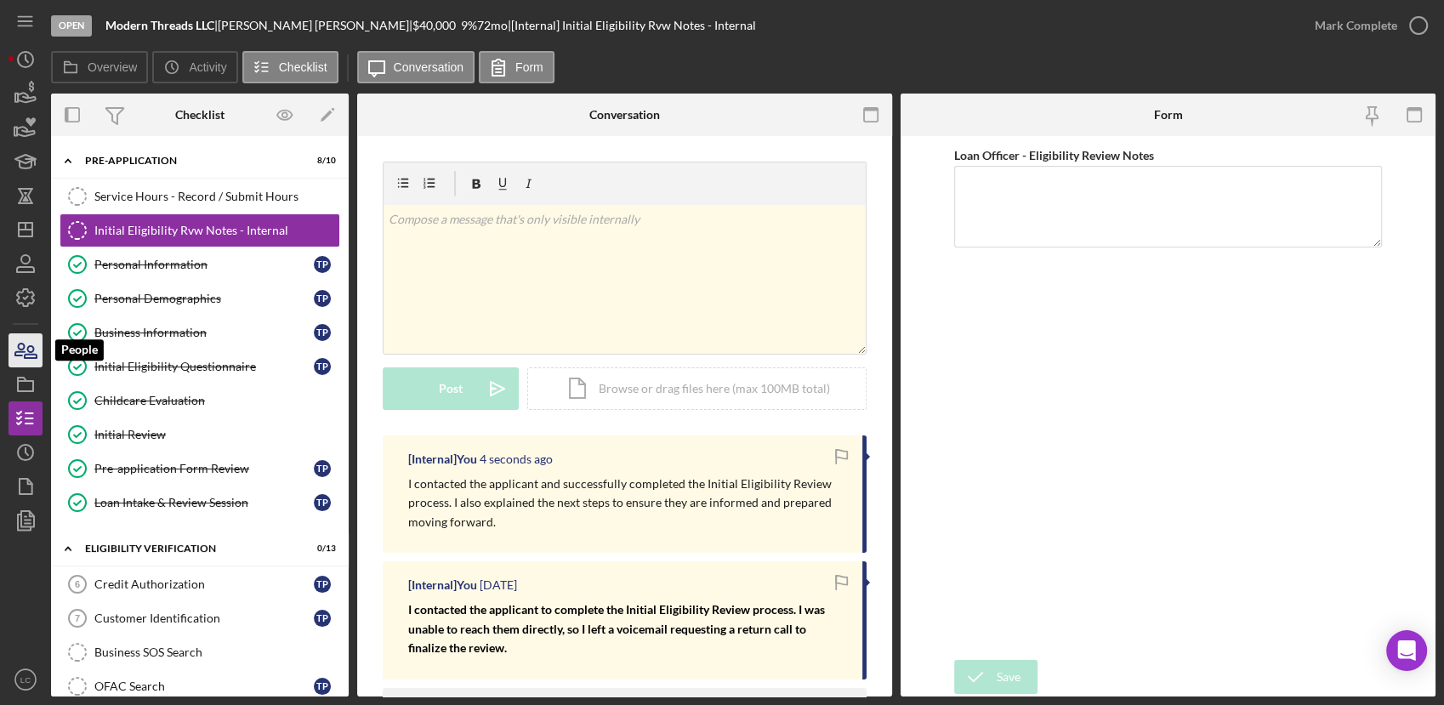
click at [15, 350] on icon "button" at bounding box center [25, 350] width 43 height 43
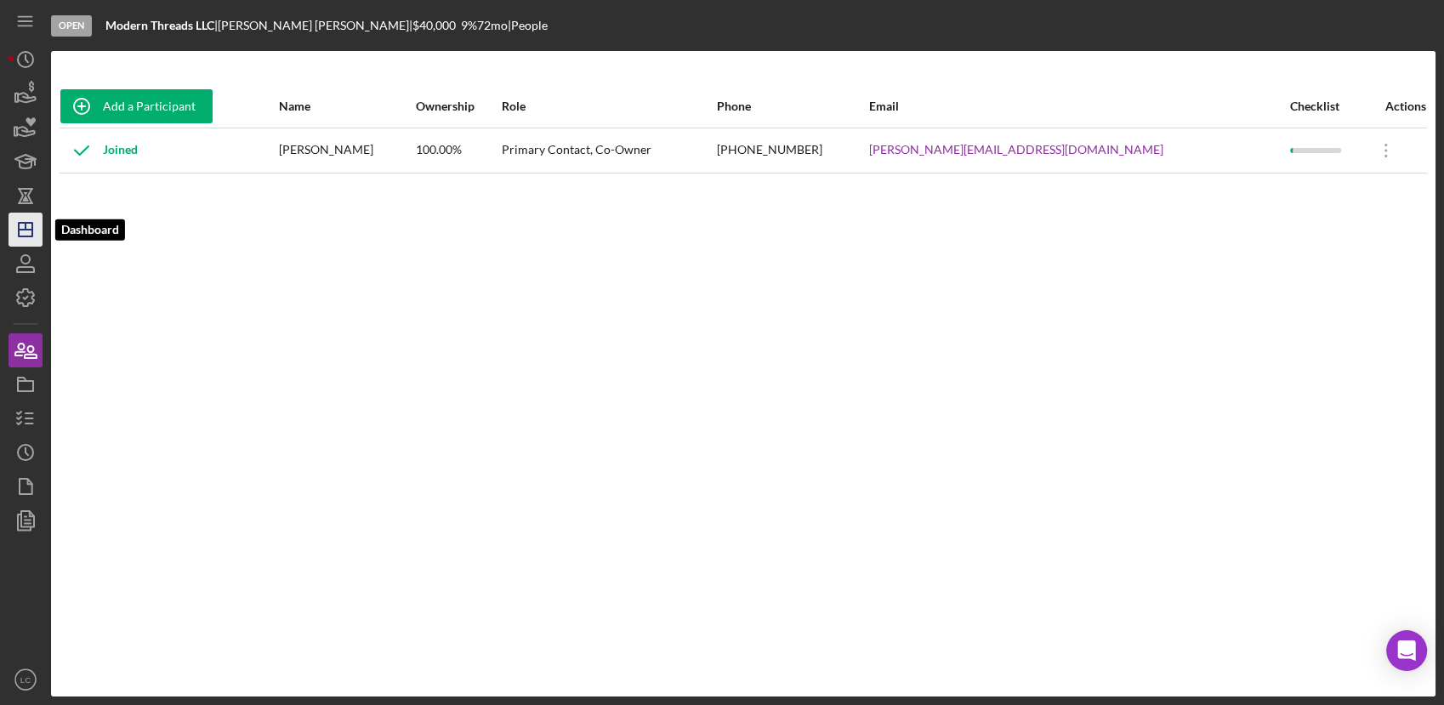
click at [27, 220] on icon "Icon/Dashboard" at bounding box center [25, 229] width 43 height 43
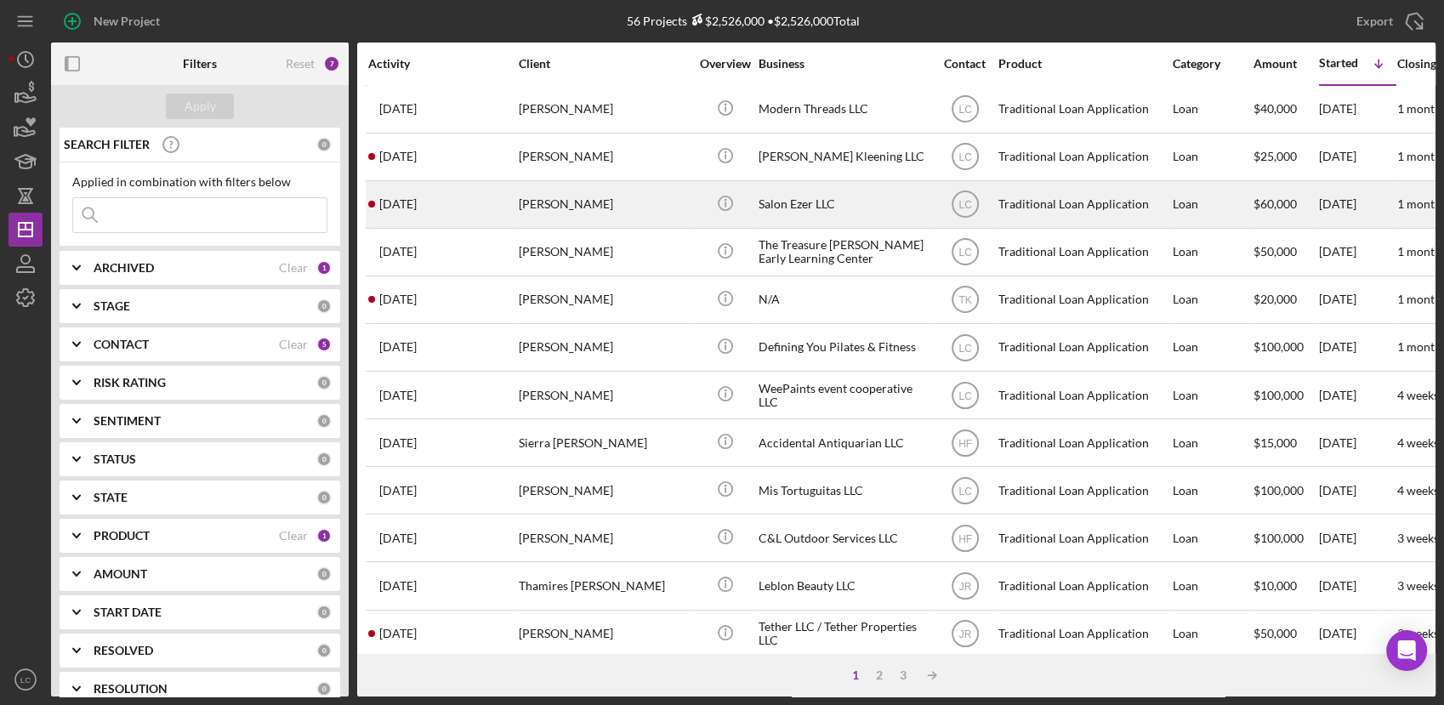
click at [797, 195] on div "Salon Ezer LLC" at bounding box center [843, 204] width 170 height 45
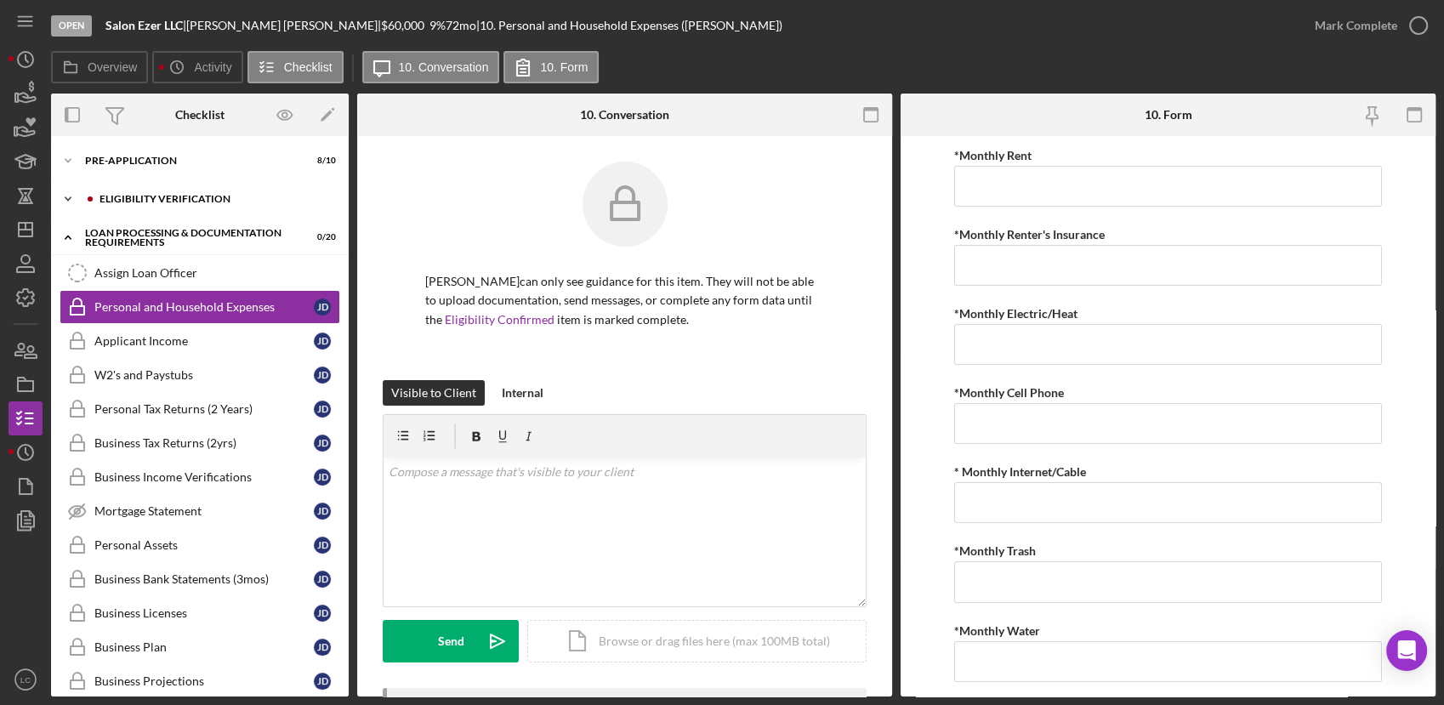
click at [65, 198] on icon "Icon/Expander" at bounding box center [68, 199] width 34 height 34
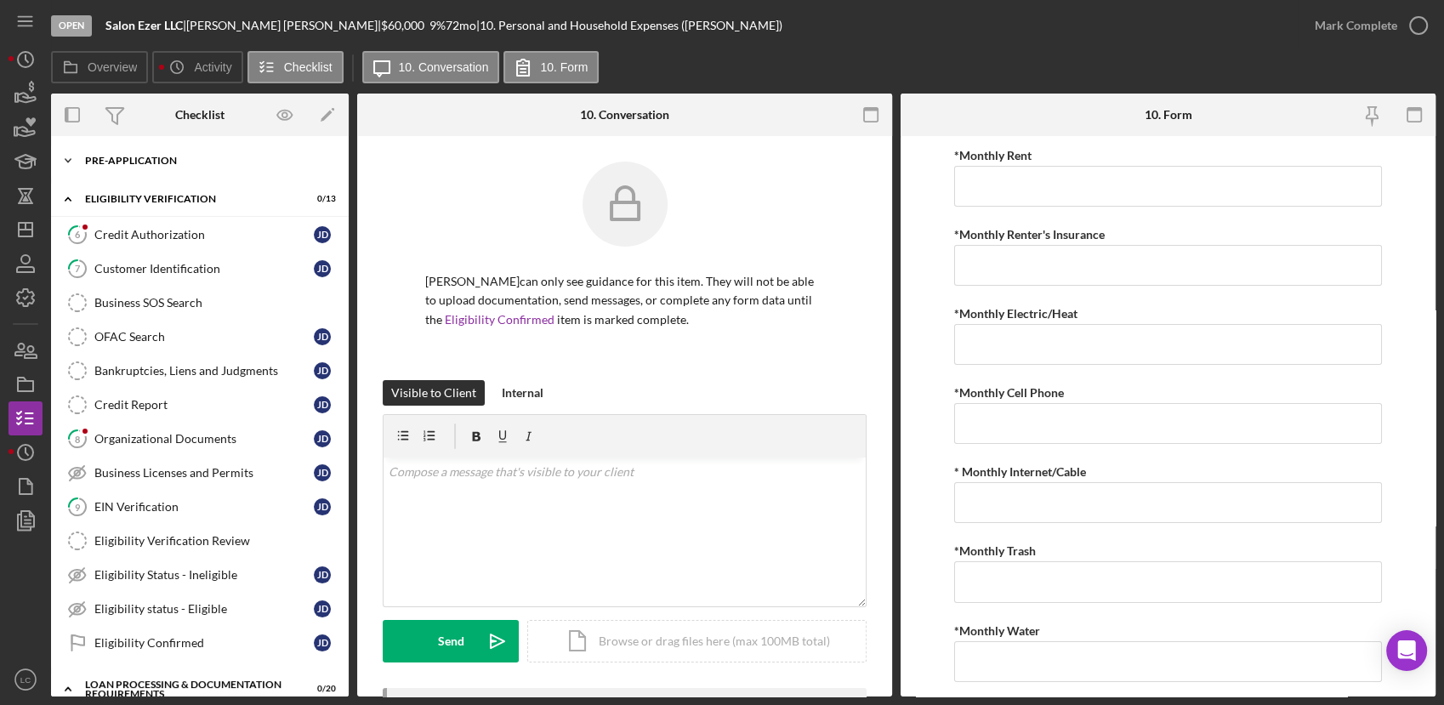
click at [65, 150] on icon "Icon/Expander" at bounding box center [68, 161] width 34 height 34
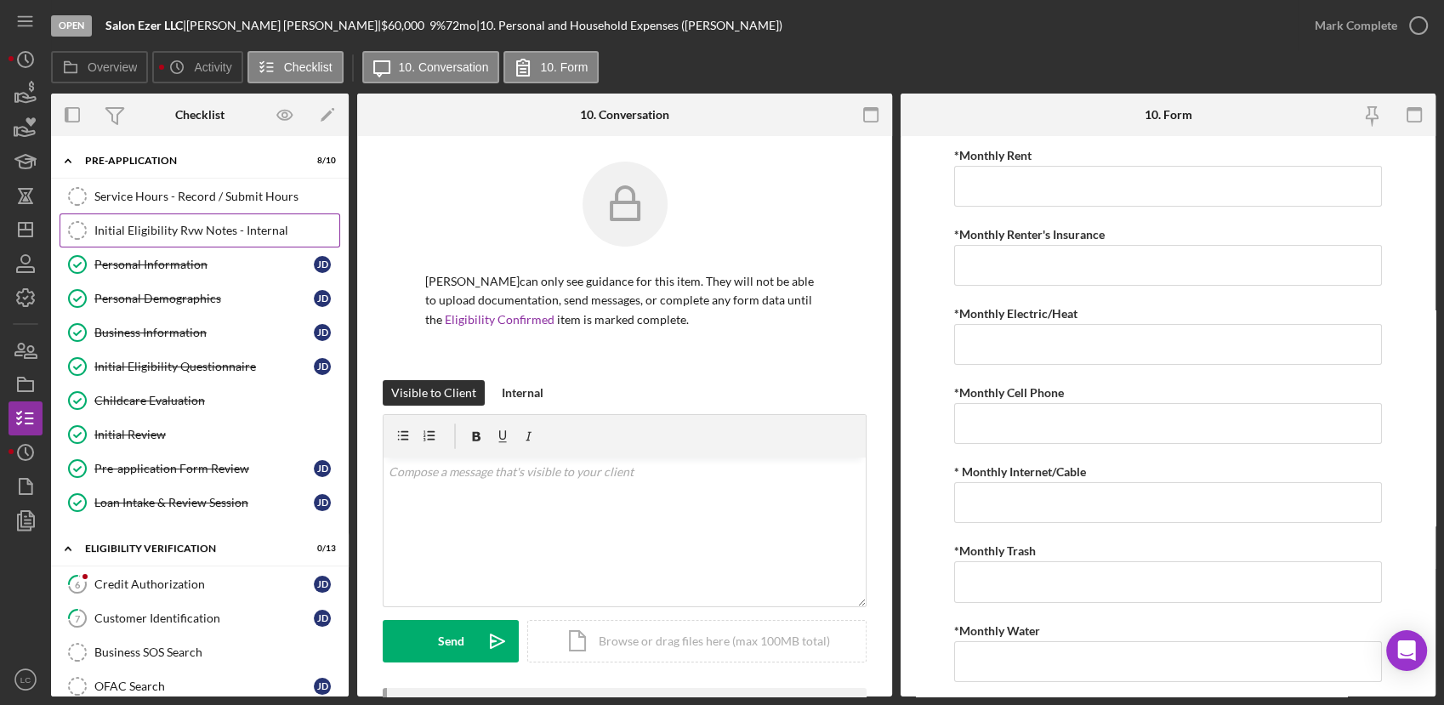
click at [140, 235] on div "Initial Eligibility Rvw Notes - Internal" at bounding box center [216, 231] width 245 height 14
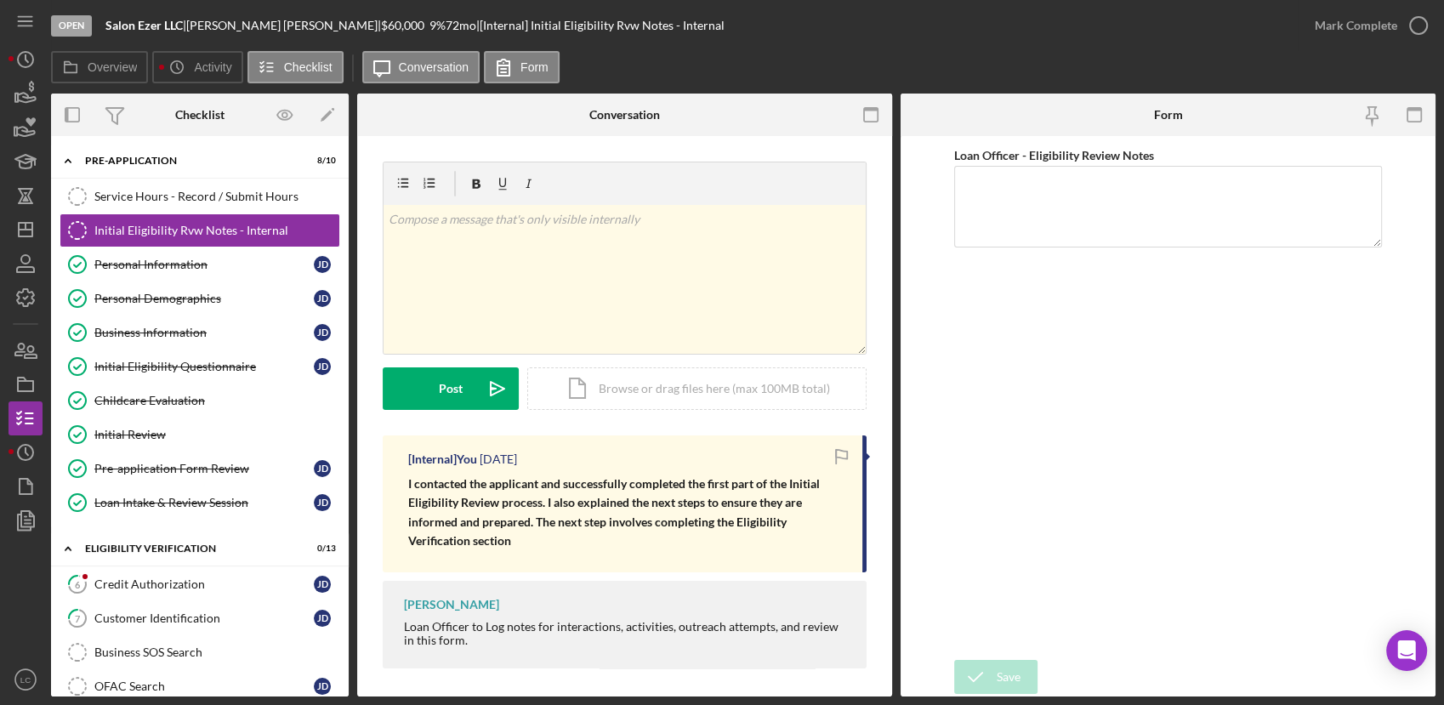
click at [7, 347] on div "Open Salon Ezer LLC | Jessica Decker | $60,000 $60,000 9 % 72 mo | [Internal] I…" at bounding box center [722, 352] width 1444 height 705
click at [20, 349] on icon "button" at bounding box center [19, 349] width 9 height 12
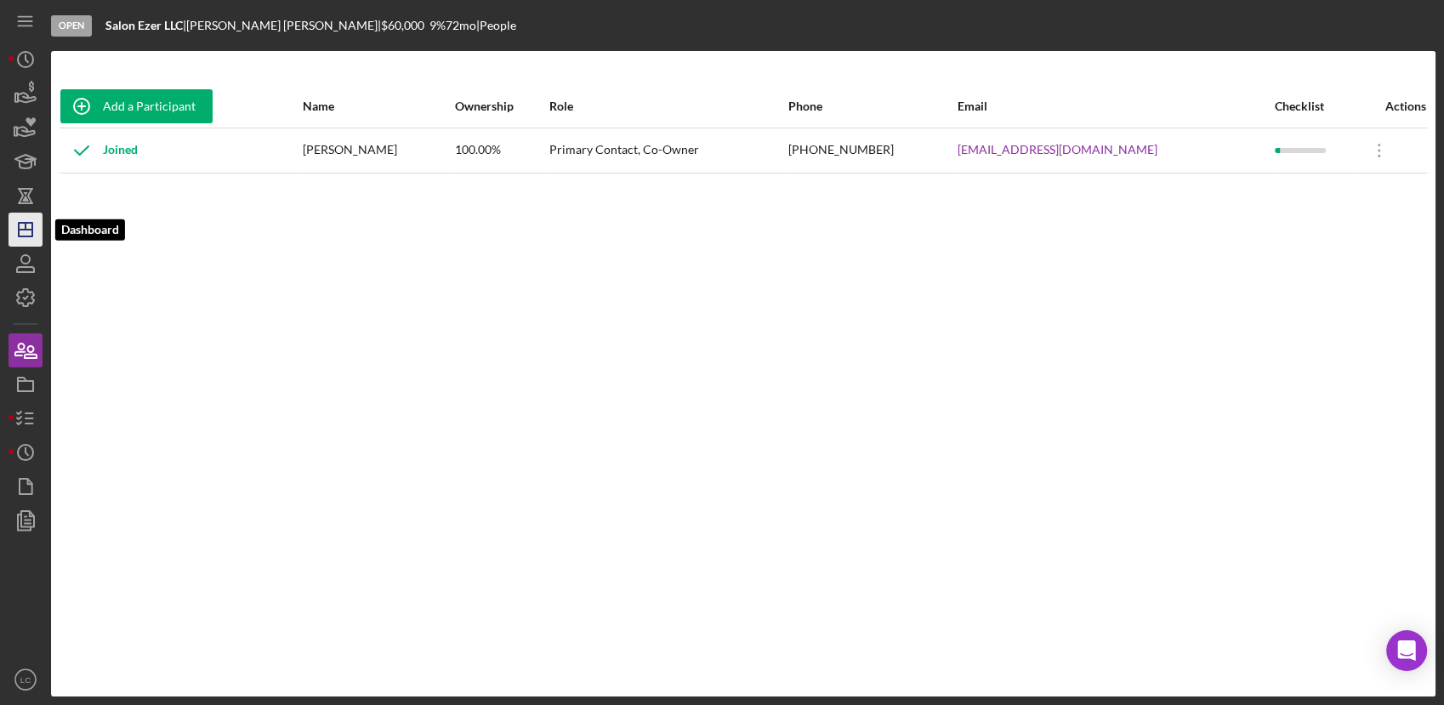
click at [30, 237] on icon "Icon/Dashboard" at bounding box center [25, 229] width 43 height 43
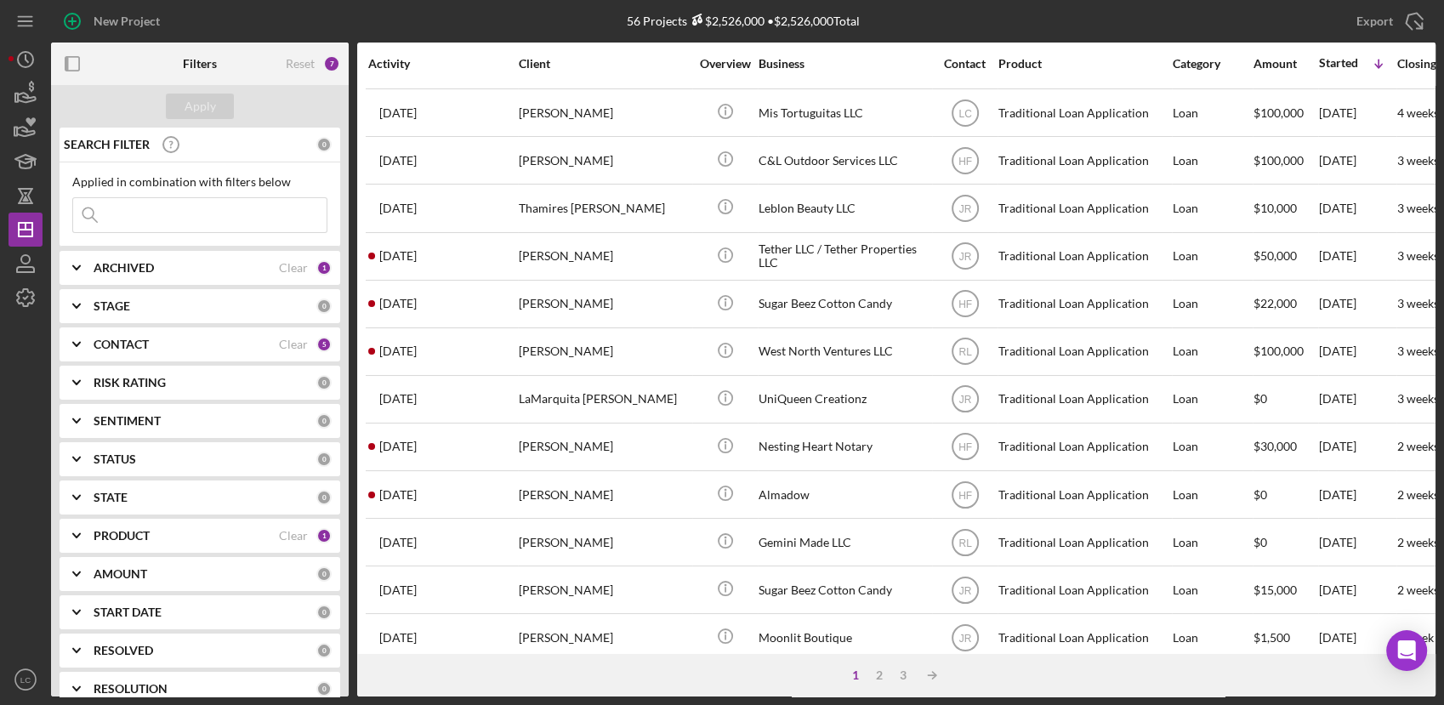
scroll to position [472, 0]
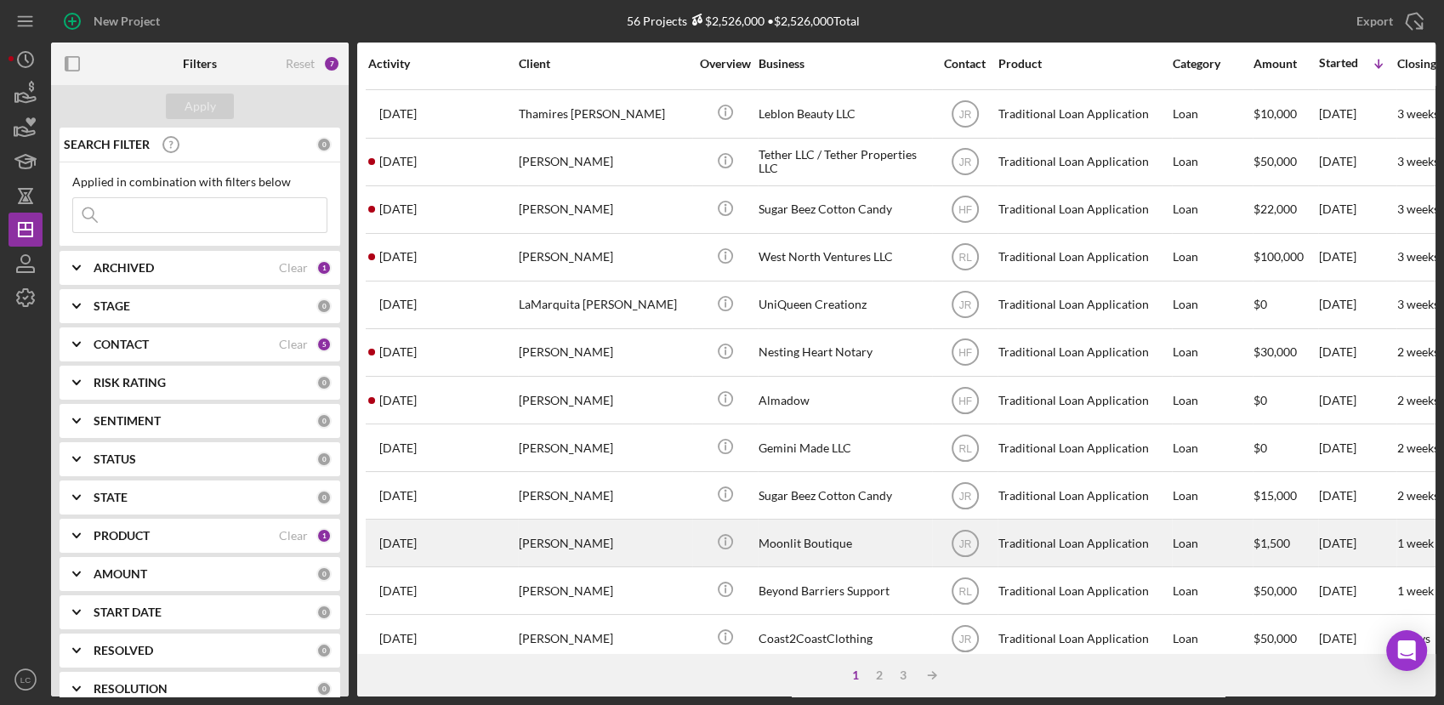
click at [592, 523] on div "Sonya Navarro" at bounding box center [604, 542] width 170 height 45
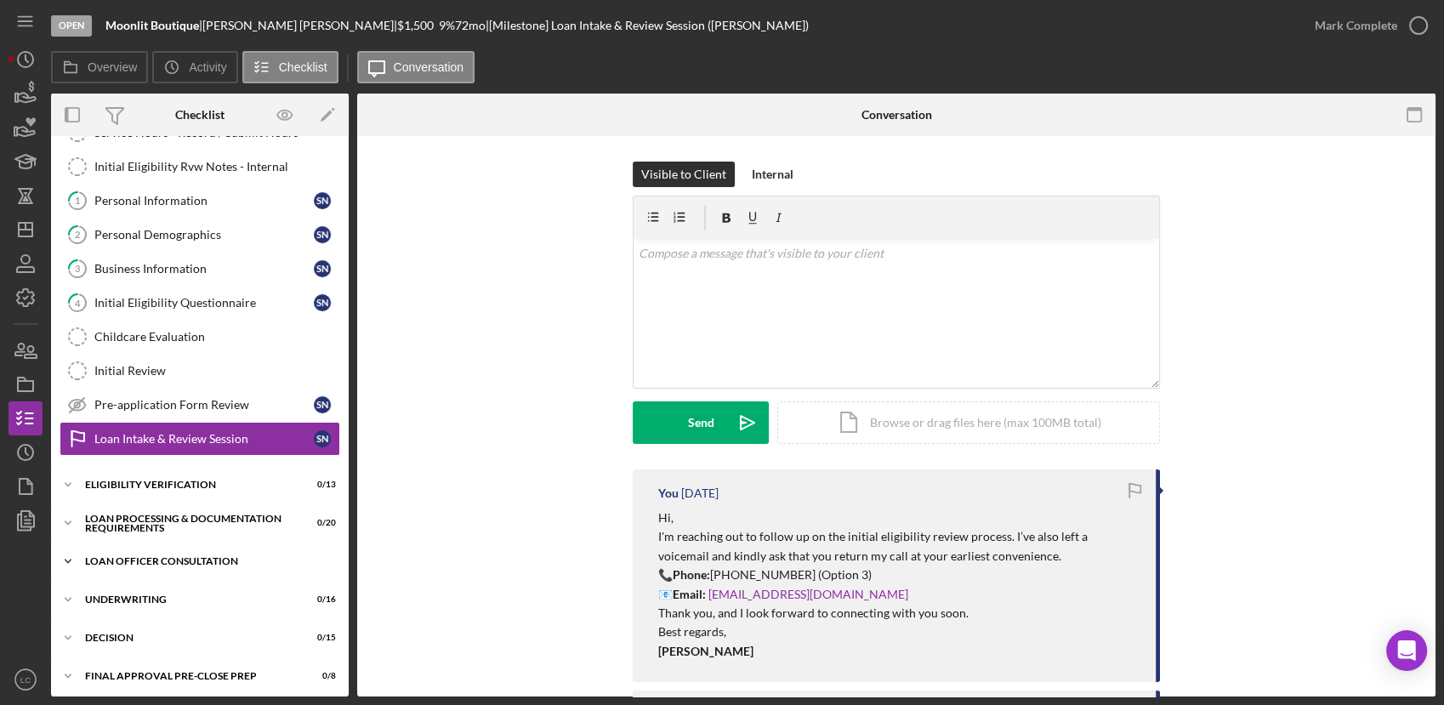
scroll to position [82, 0]
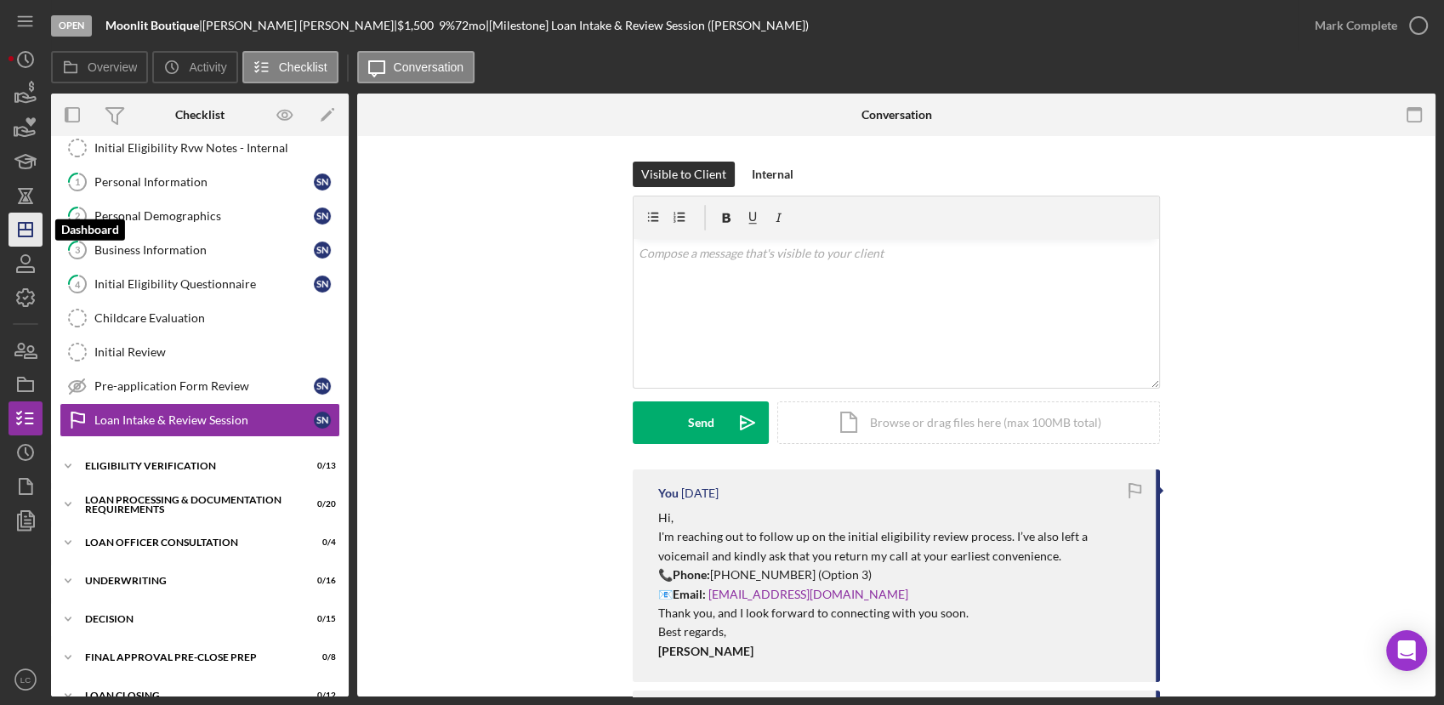
click at [20, 241] on icon "Icon/Dashboard" at bounding box center [25, 229] width 43 height 43
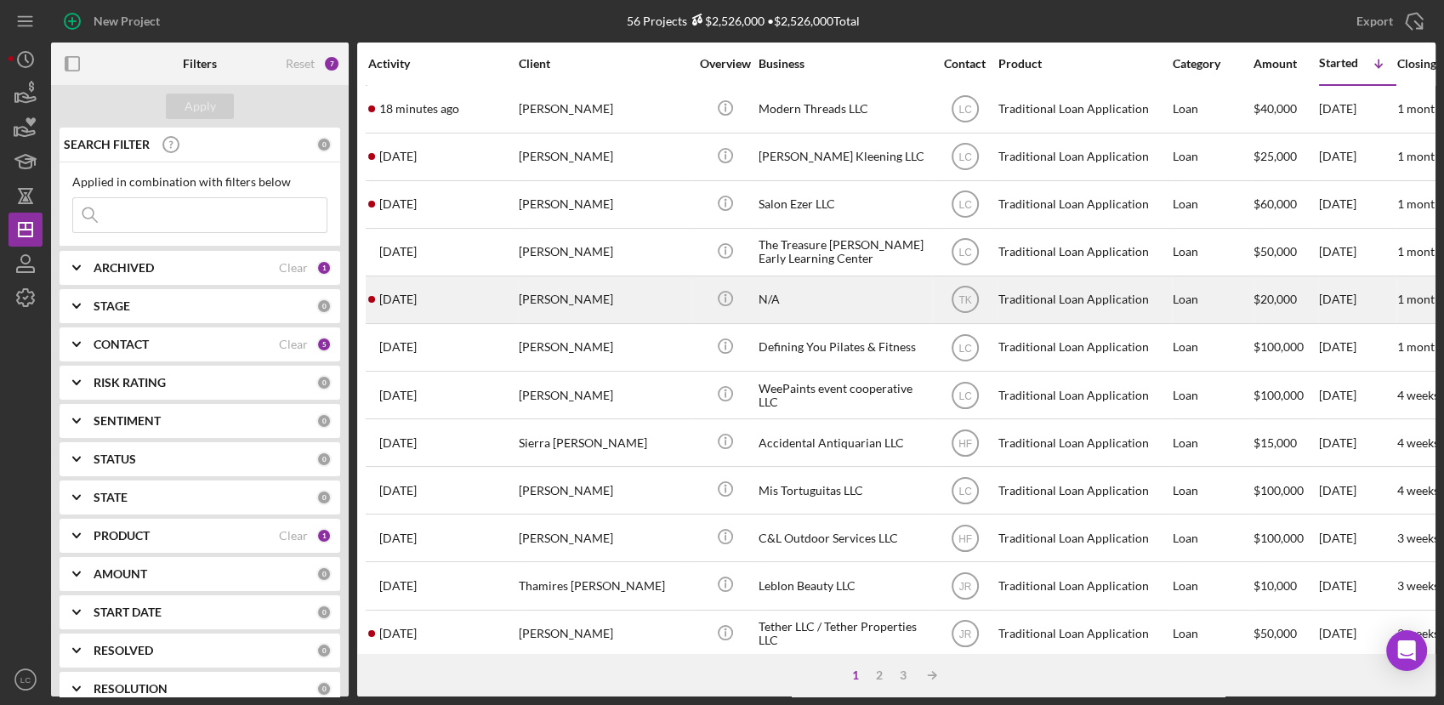
click at [621, 309] on div "Devi Lacy" at bounding box center [604, 299] width 170 height 45
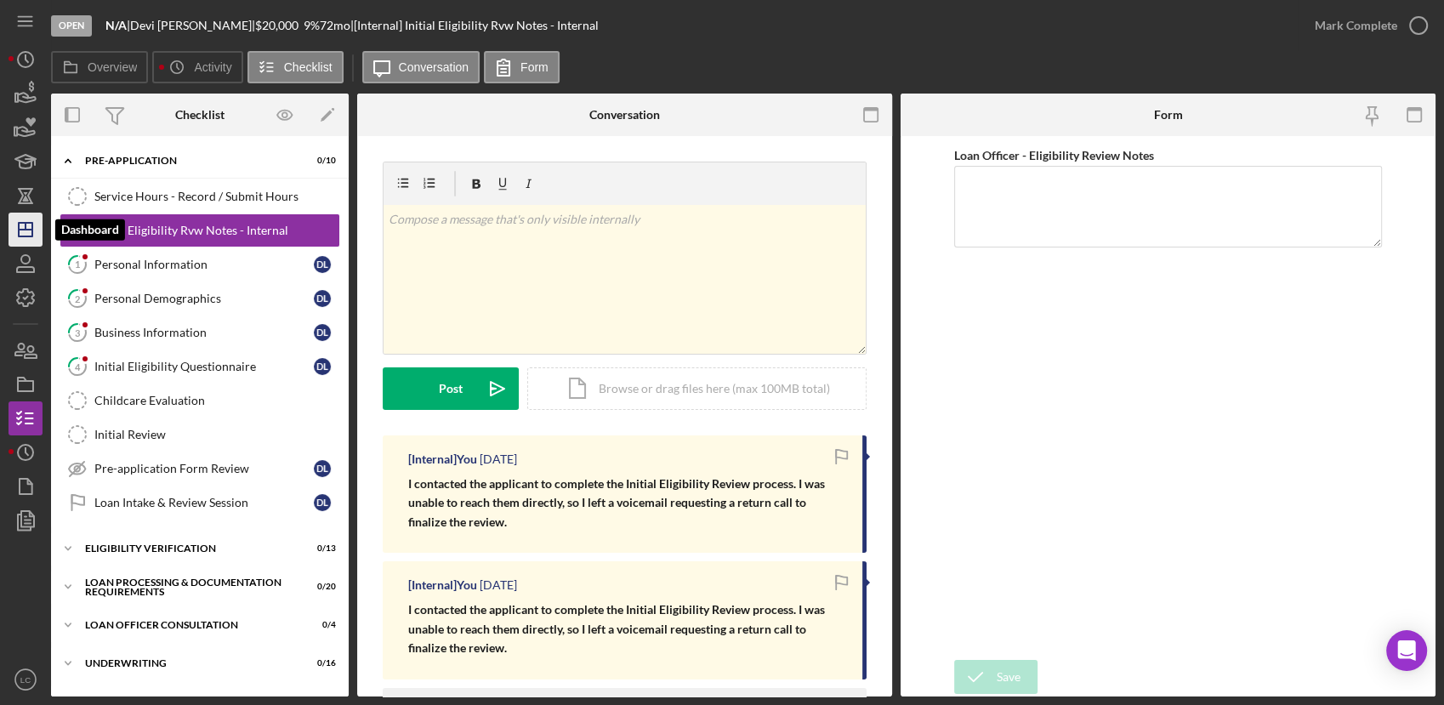
click at [19, 228] on polygon "button" at bounding box center [26, 230] width 14 height 14
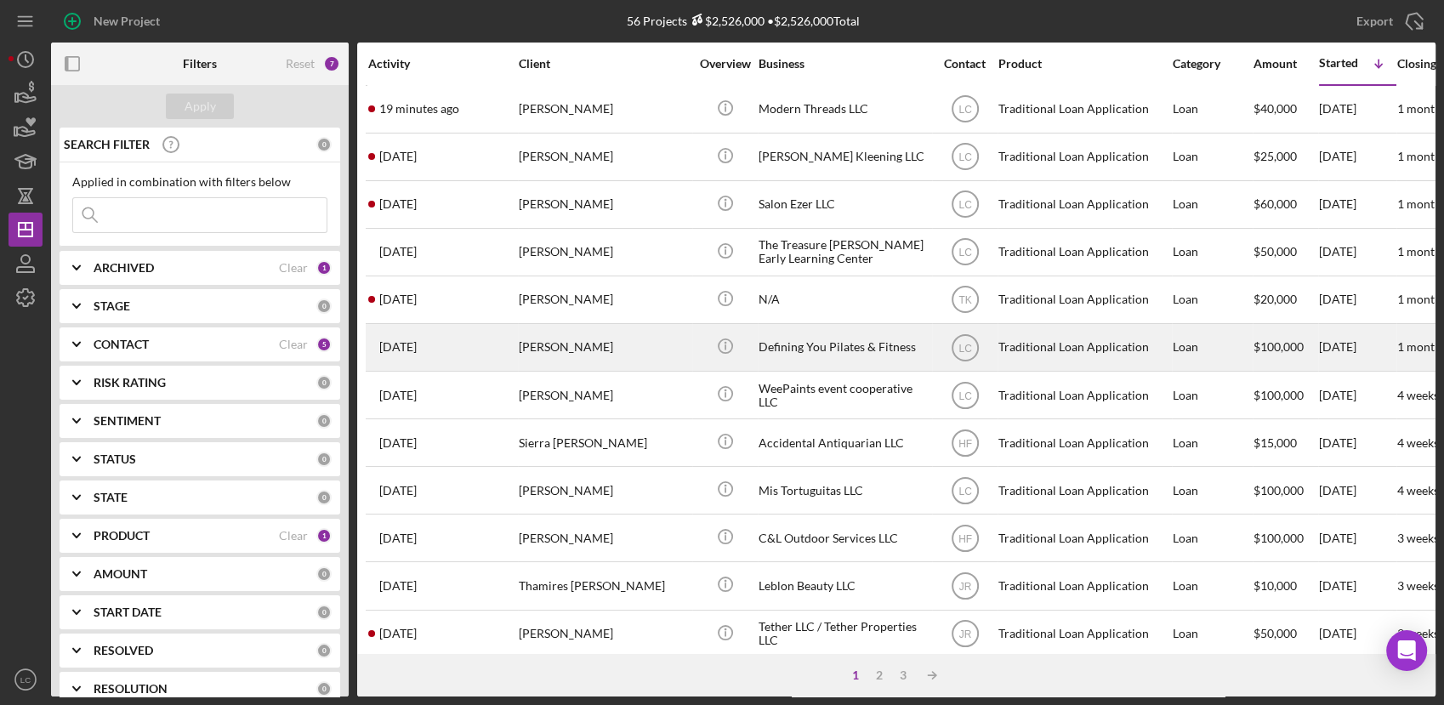
click at [547, 354] on div "Mikayla Rudolf" at bounding box center [604, 347] width 170 height 45
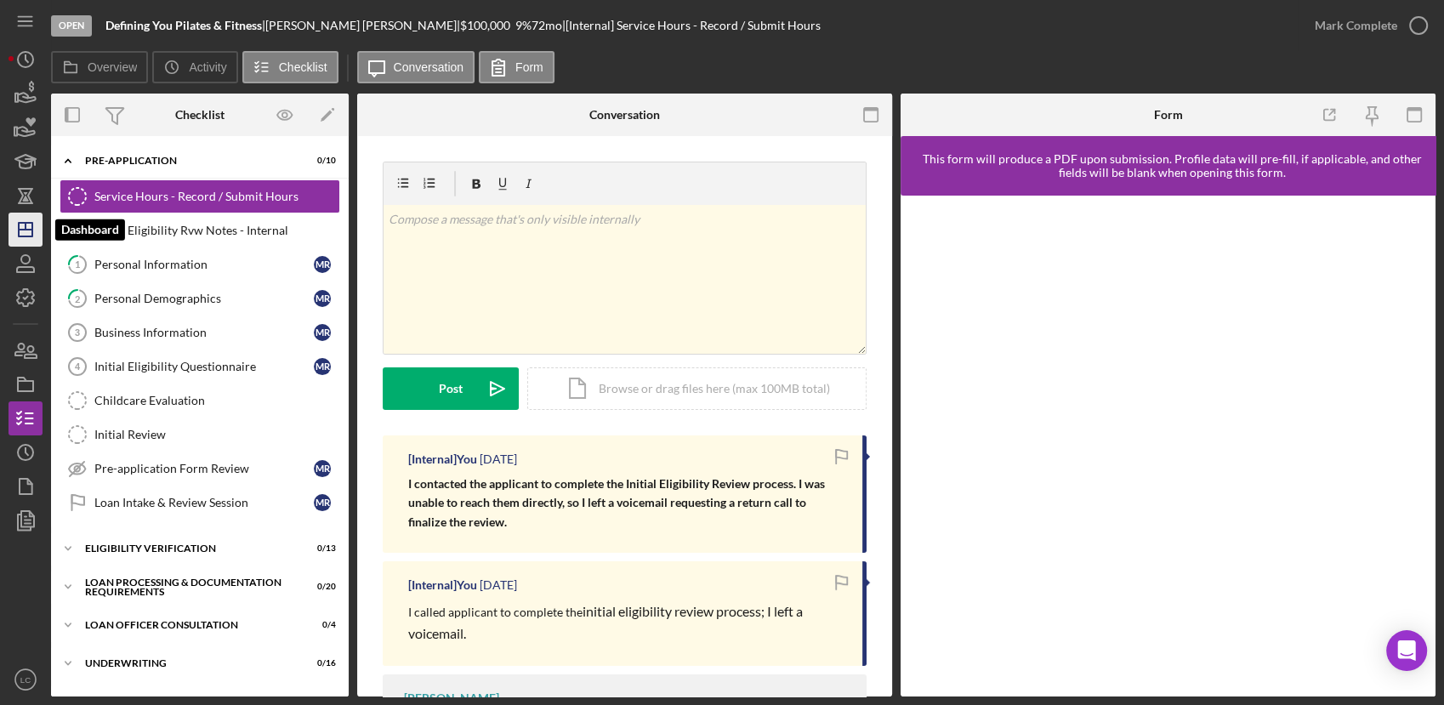
click at [31, 230] on line "button" at bounding box center [26, 230] width 14 height 0
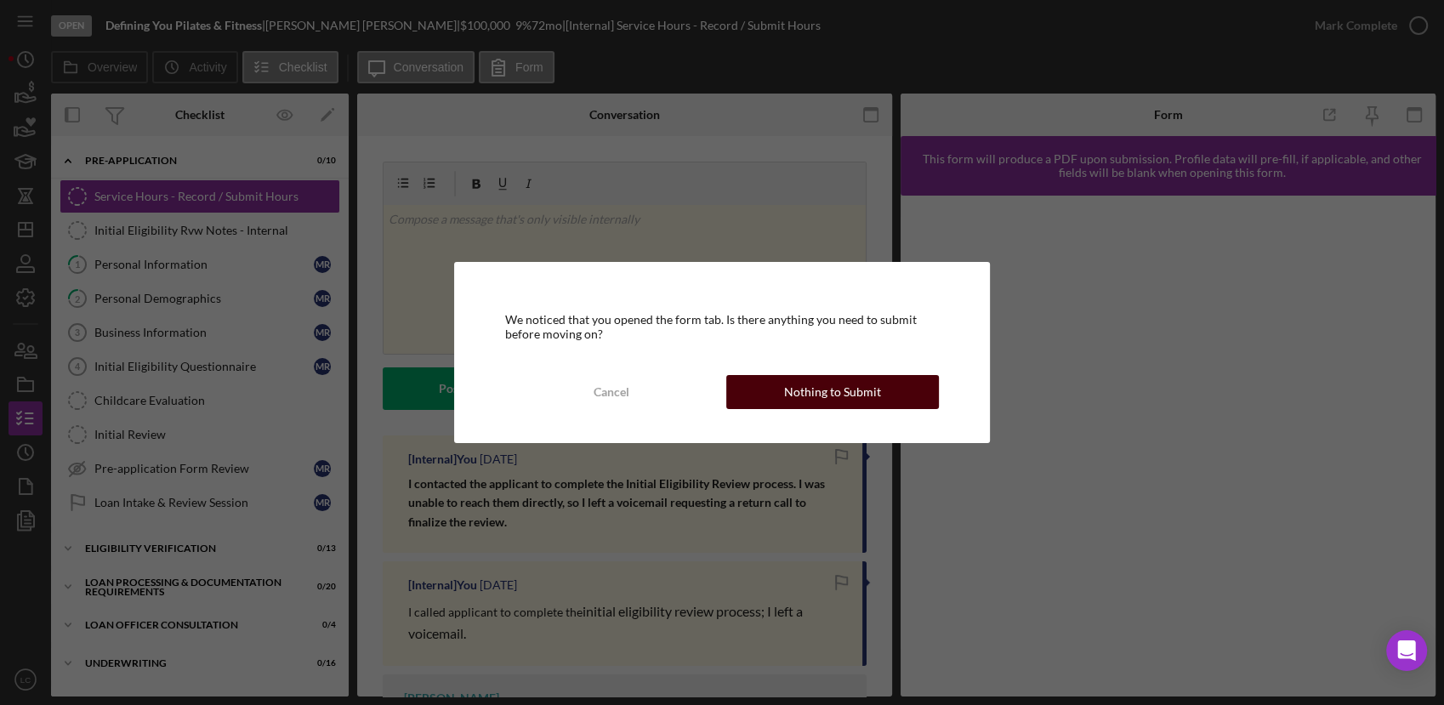
click at [788, 393] on div "Nothing to Submit" at bounding box center [832, 392] width 97 height 34
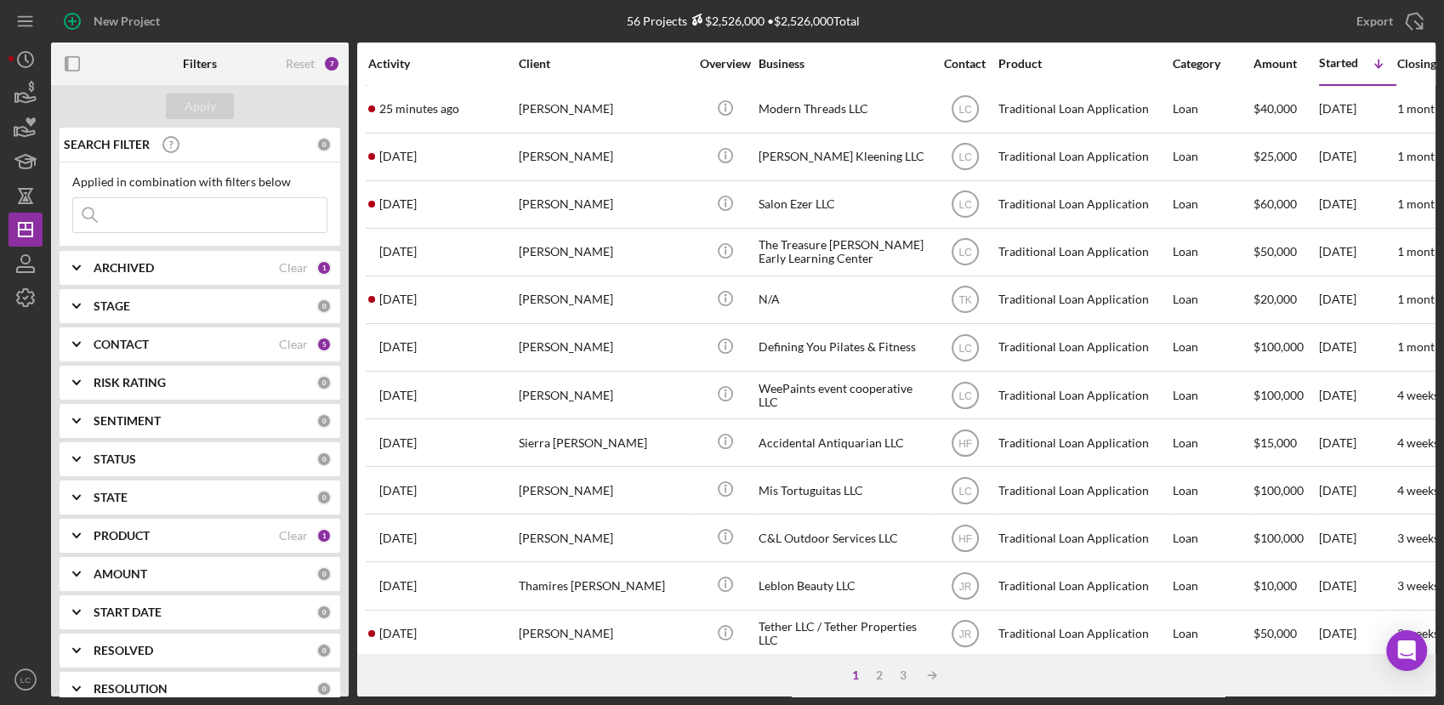
click at [9, 381] on div at bounding box center [26, 489] width 34 height 348
click at [100, 346] on b "CONTACT" at bounding box center [121, 345] width 55 height 14
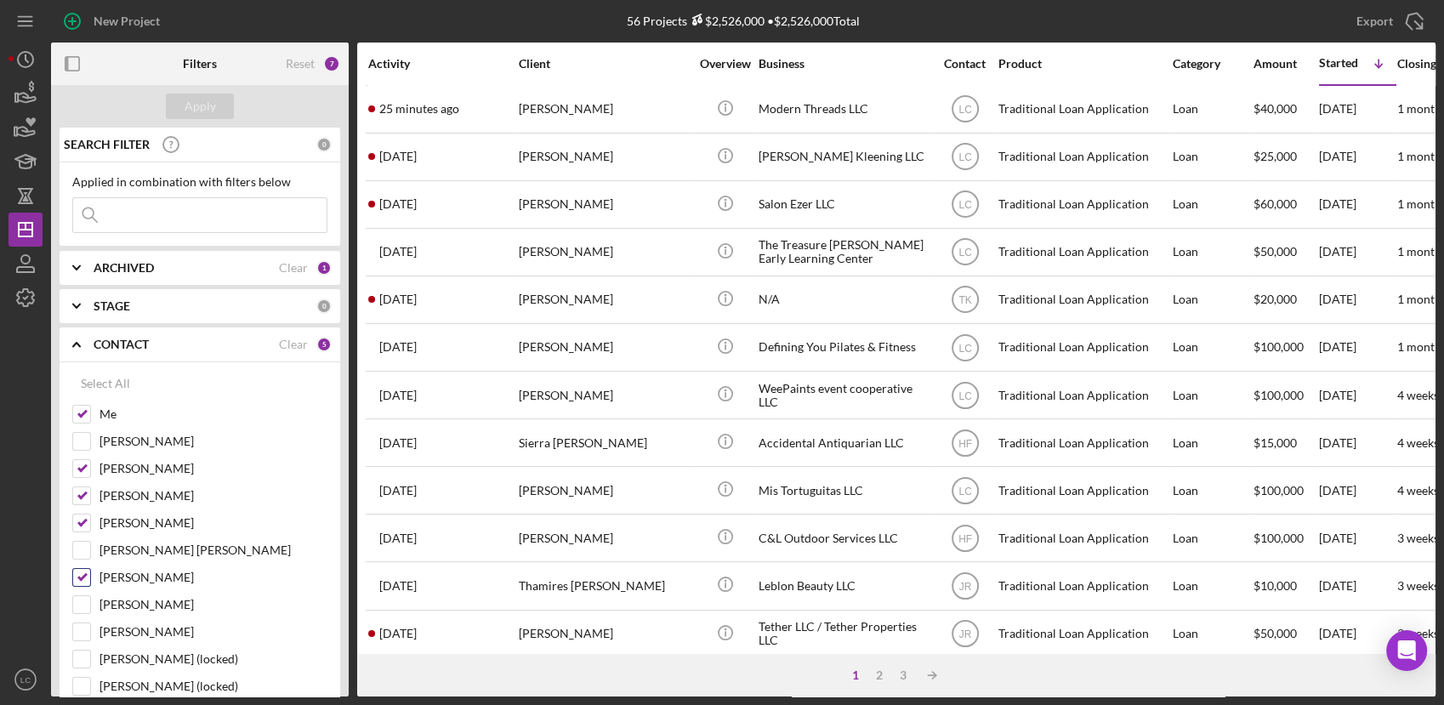
click at [86, 577] on input "Jasmine Robinson" at bounding box center [81, 577] width 17 height 17
checkbox input "false"
click at [83, 514] on input "Hibaq Farah" at bounding box center [81, 522] width 17 height 17
checkbox input "false"
click at [83, 494] on input "Talia King" at bounding box center [81, 495] width 17 height 17
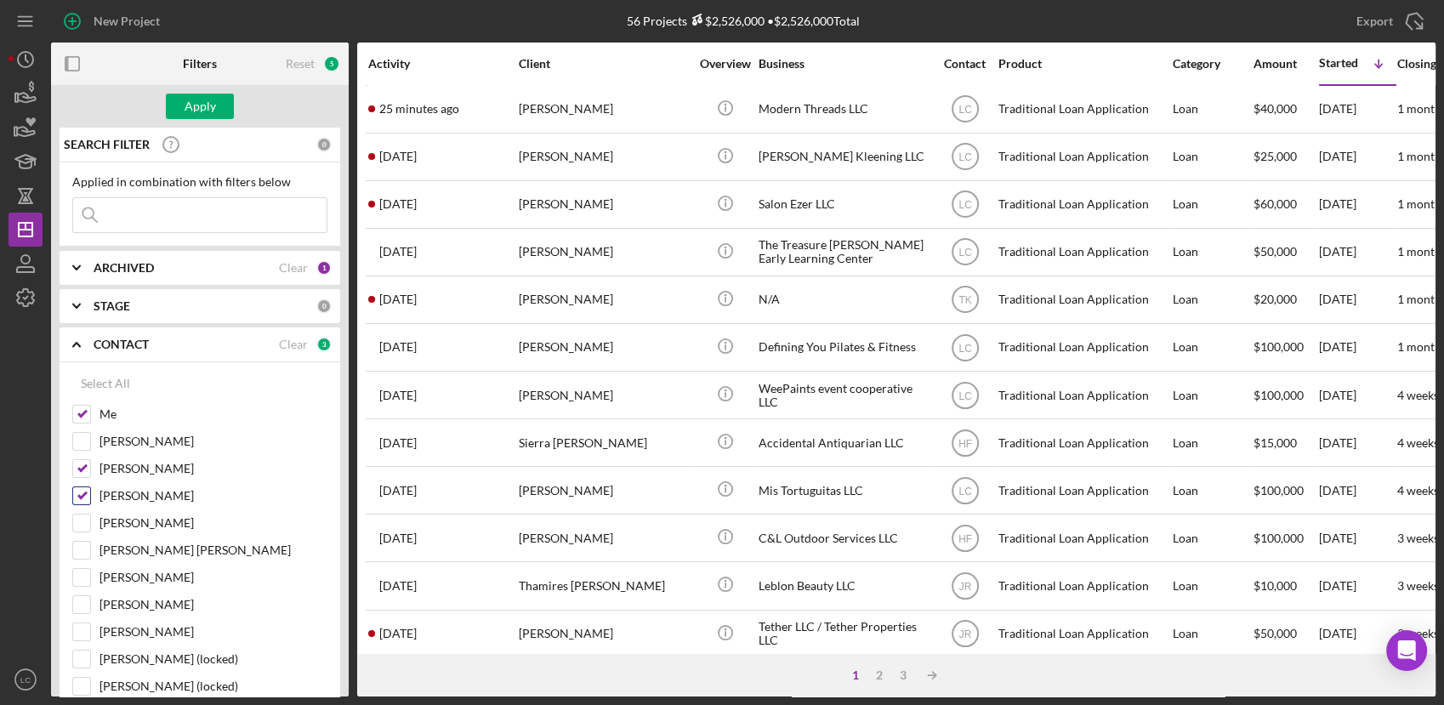
checkbox input "false"
click at [83, 470] on input "Ryan Llewellyn" at bounding box center [81, 468] width 17 height 17
checkbox input "false"
click at [179, 94] on button "Apply" at bounding box center [200, 107] width 68 height 26
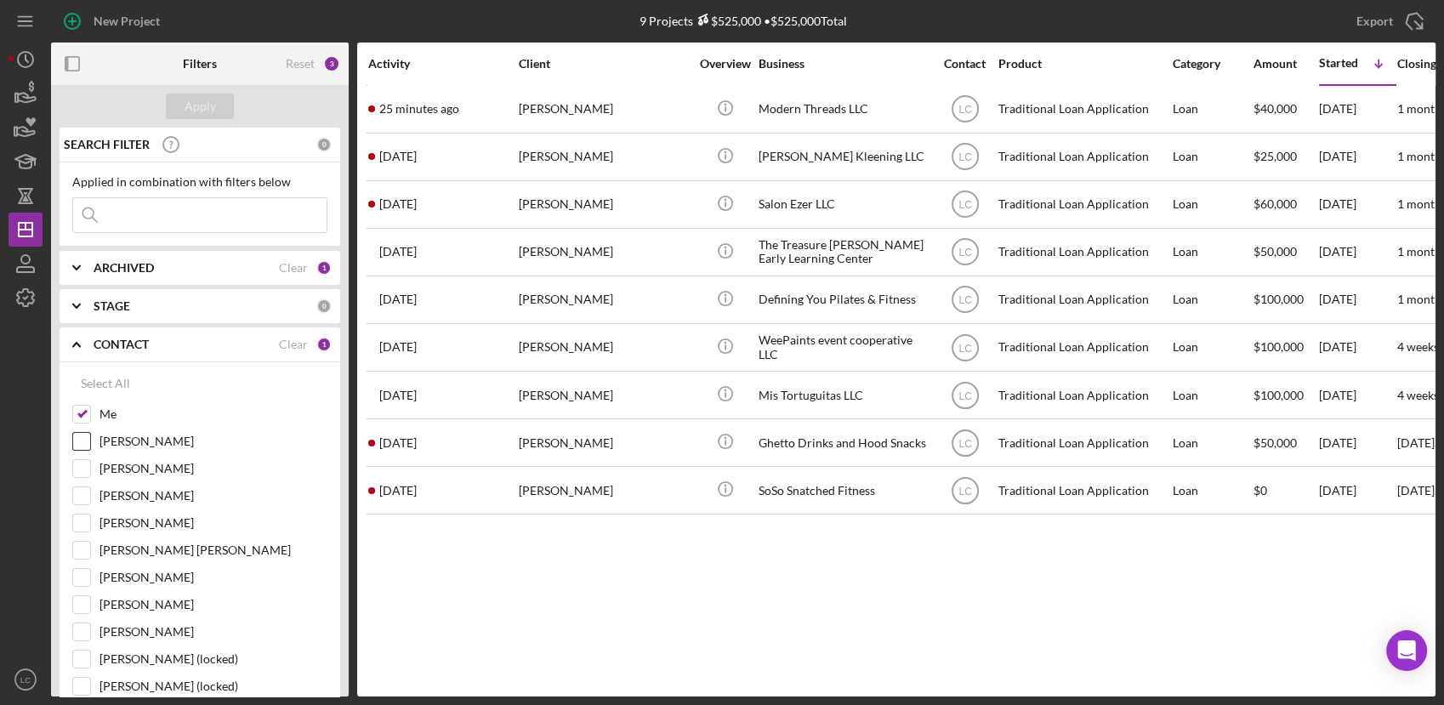
click at [88, 445] on input "Bill Stelle" at bounding box center [81, 441] width 17 height 17
checkbox input "true"
click at [218, 111] on button "Apply" at bounding box center [200, 107] width 68 height 26
click at [82, 461] on input "Ryan Llewellyn" at bounding box center [81, 468] width 17 height 17
checkbox input "true"
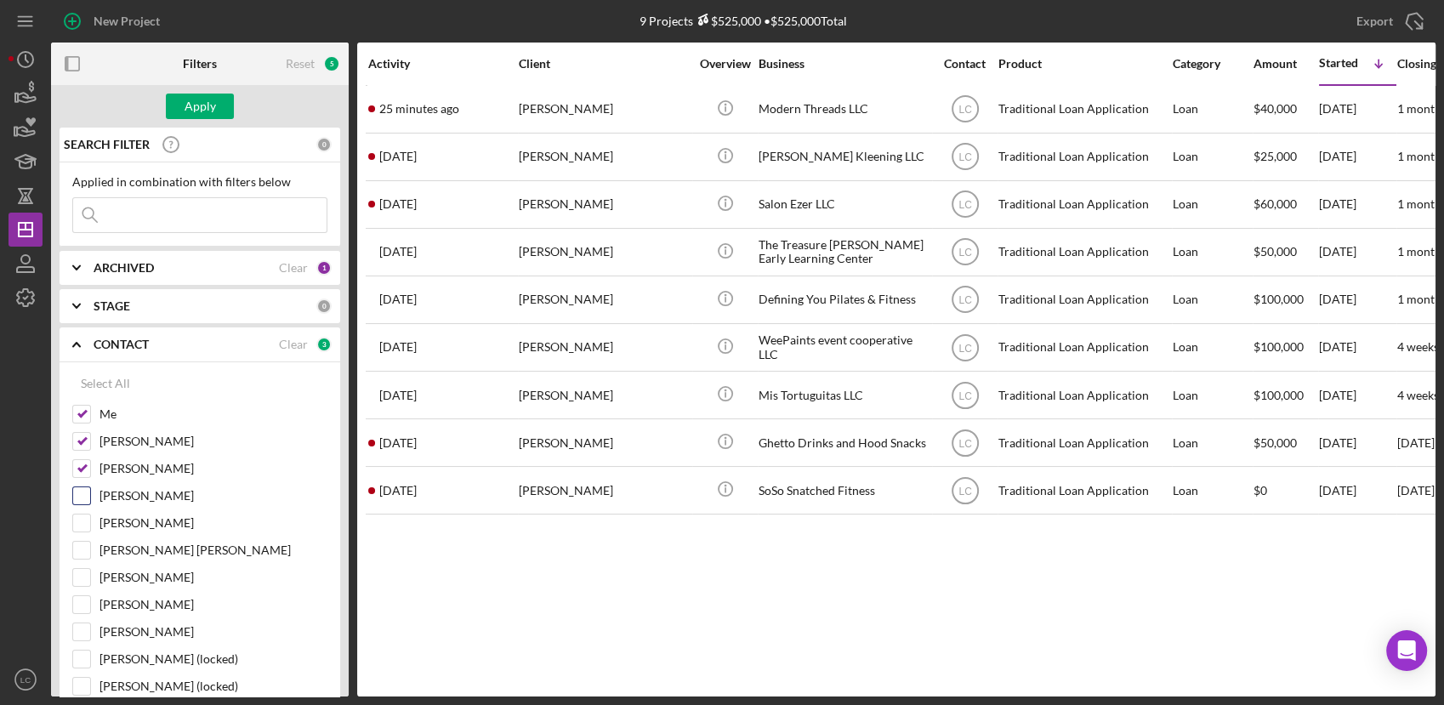
click at [83, 491] on input "Talia King" at bounding box center [81, 495] width 17 height 17
checkbox input "true"
click at [82, 531] on div "Hibaq Farah" at bounding box center [199, 526] width 255 height 27
click at [79, 551] on input "Rafferty Markham" at bounding box center [81, 550] width 17 height 17
checkbox input "true"
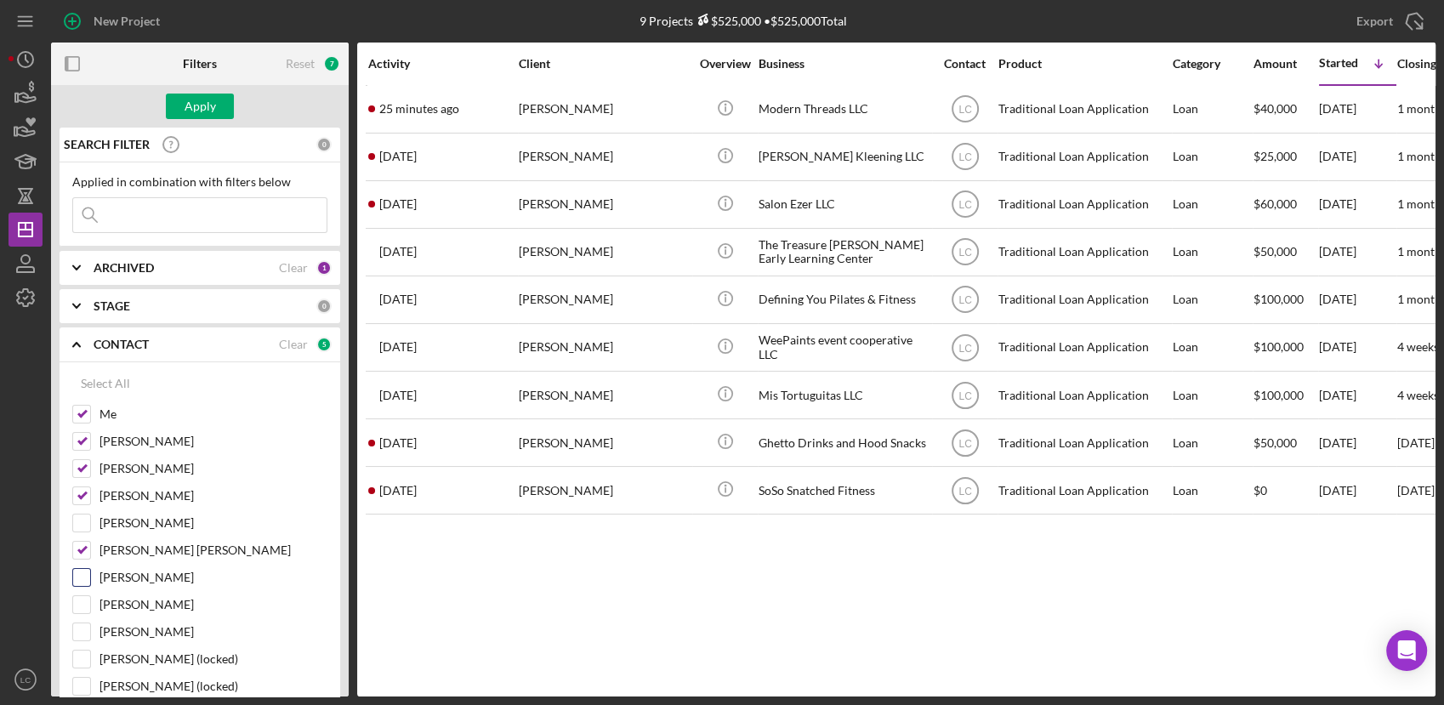
click at [82, 581] on input "Jasmine Robinson" at bounding box center [81, 577] width 17 height 17
checkbox input "true"
click at [82, 536] on div "Hibaq Farah" at bounding box center [199, 526] width 255 height 27
click at [78, 525] on input "Hibaq Farah" at bounding box center [81, 522] width 17 height 17
checkbox input "true"
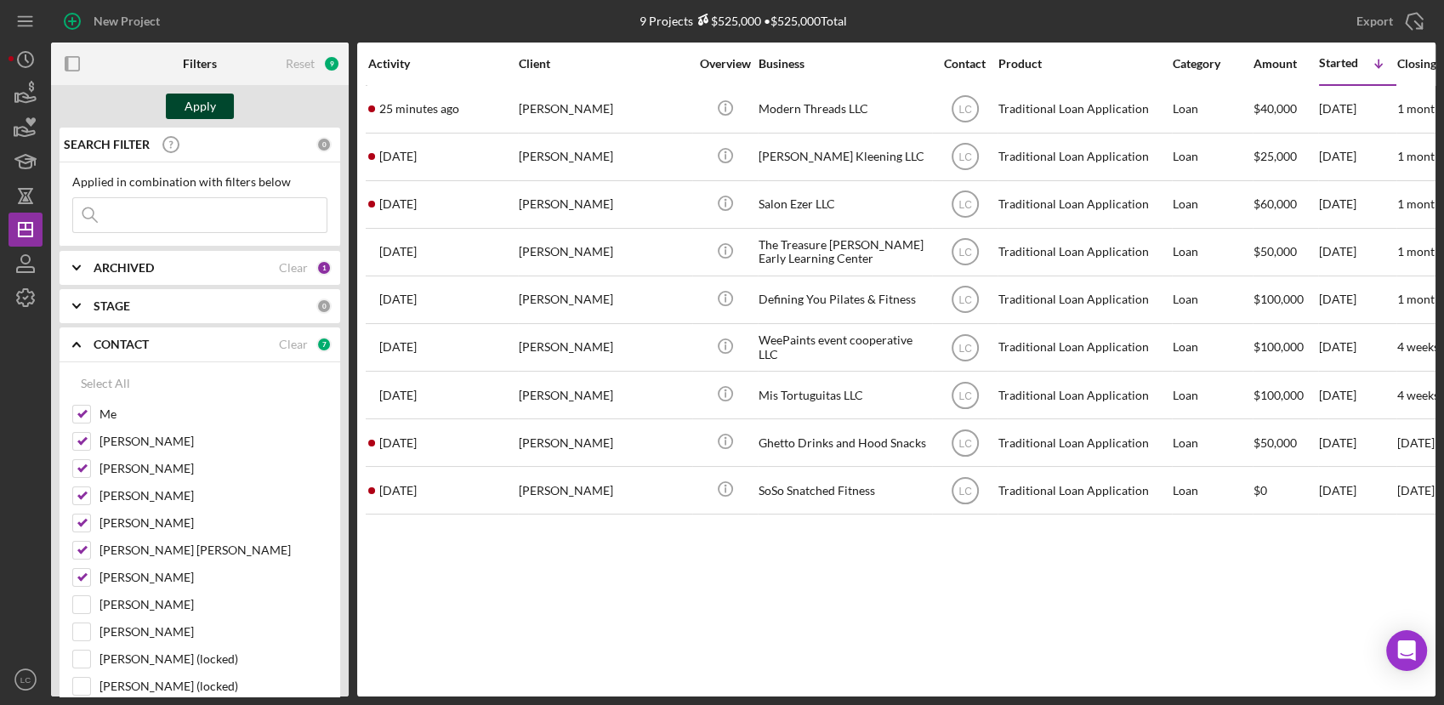
click at [190, 115] on div "Apply" at bounding box center [199, 107] width 31 height 26
